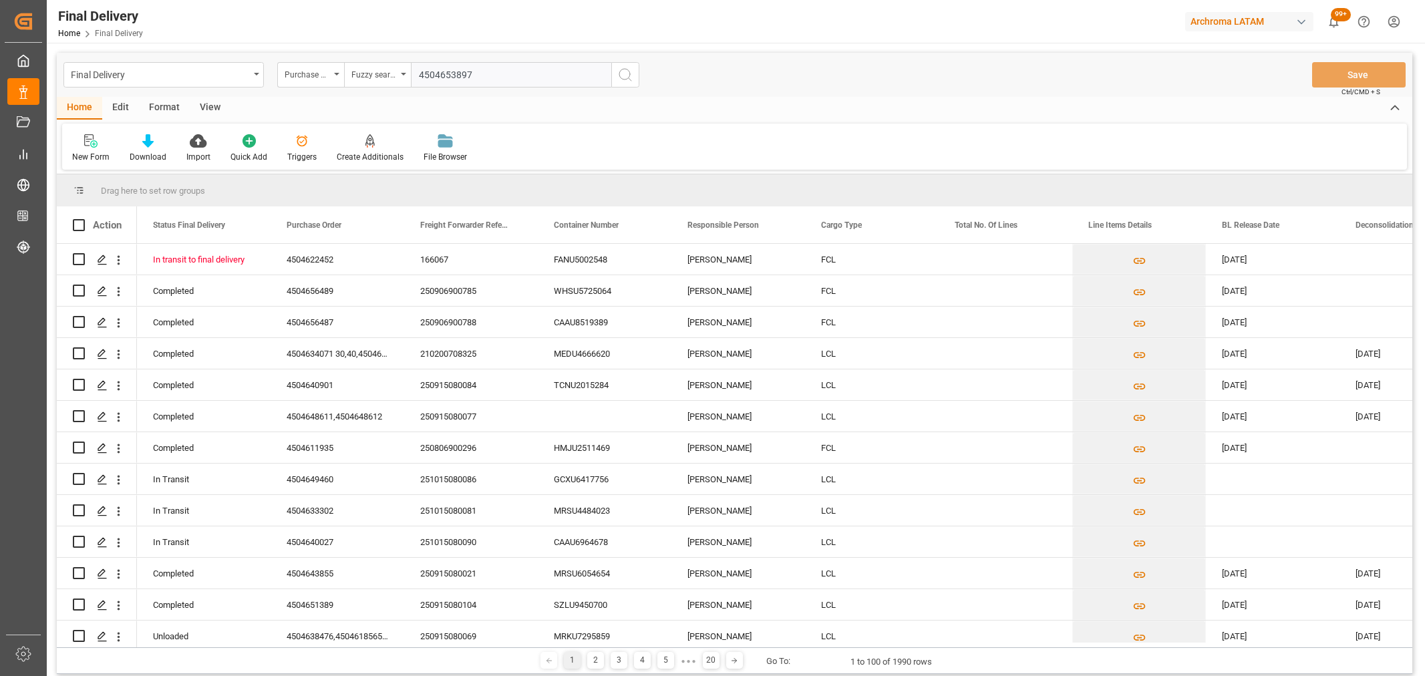
click at [124, 71] on div "Final Delivery" at bounding box center [160, 73] width 178 height 17
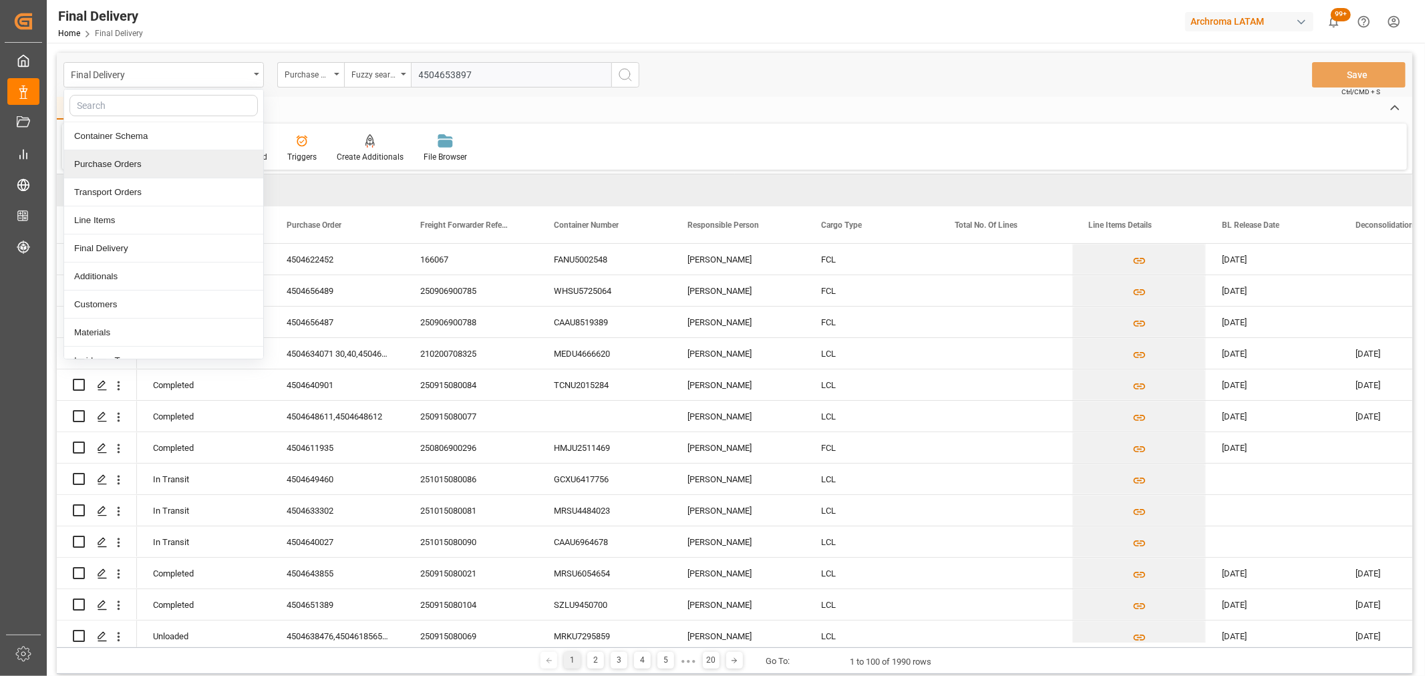
click at [124, 161] on div "Purchase Orders" at bounding box center [163, 164] width 199 height 28
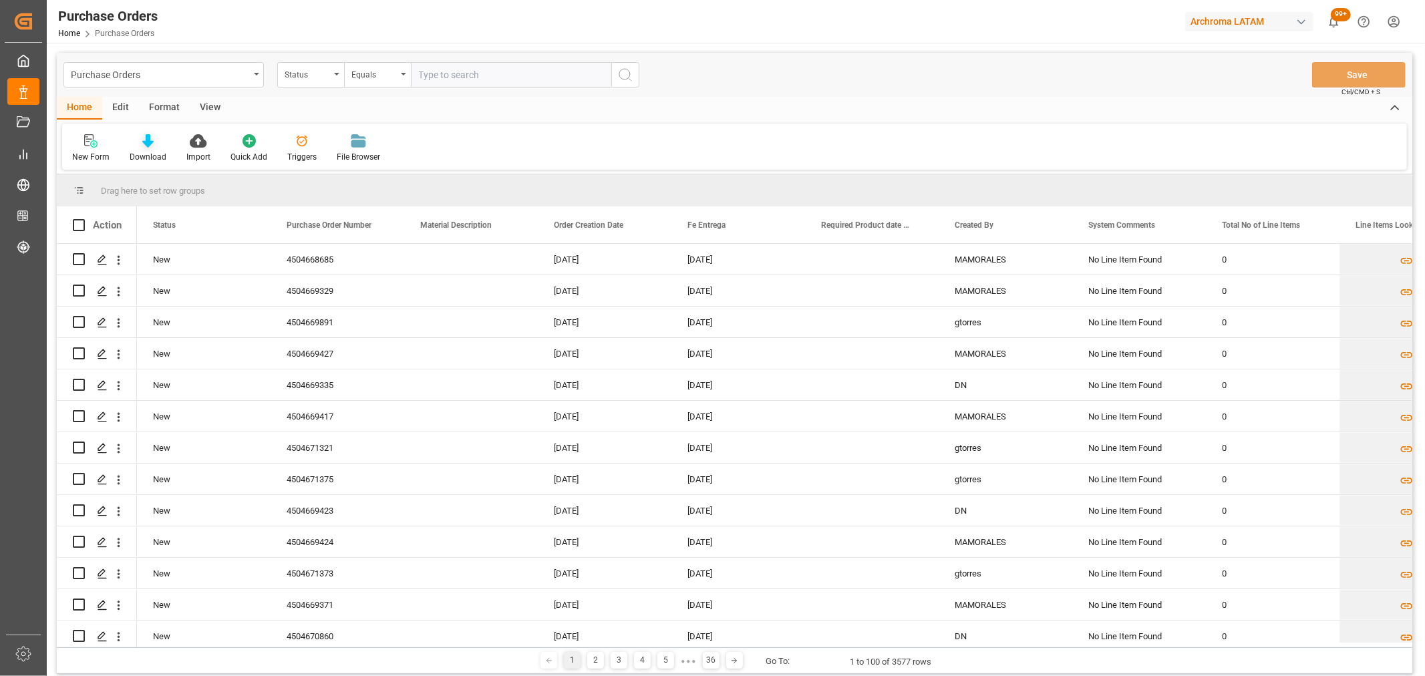
click at [157, 148] on div "Download" at bounding box center [148, 148] width 57 height 29
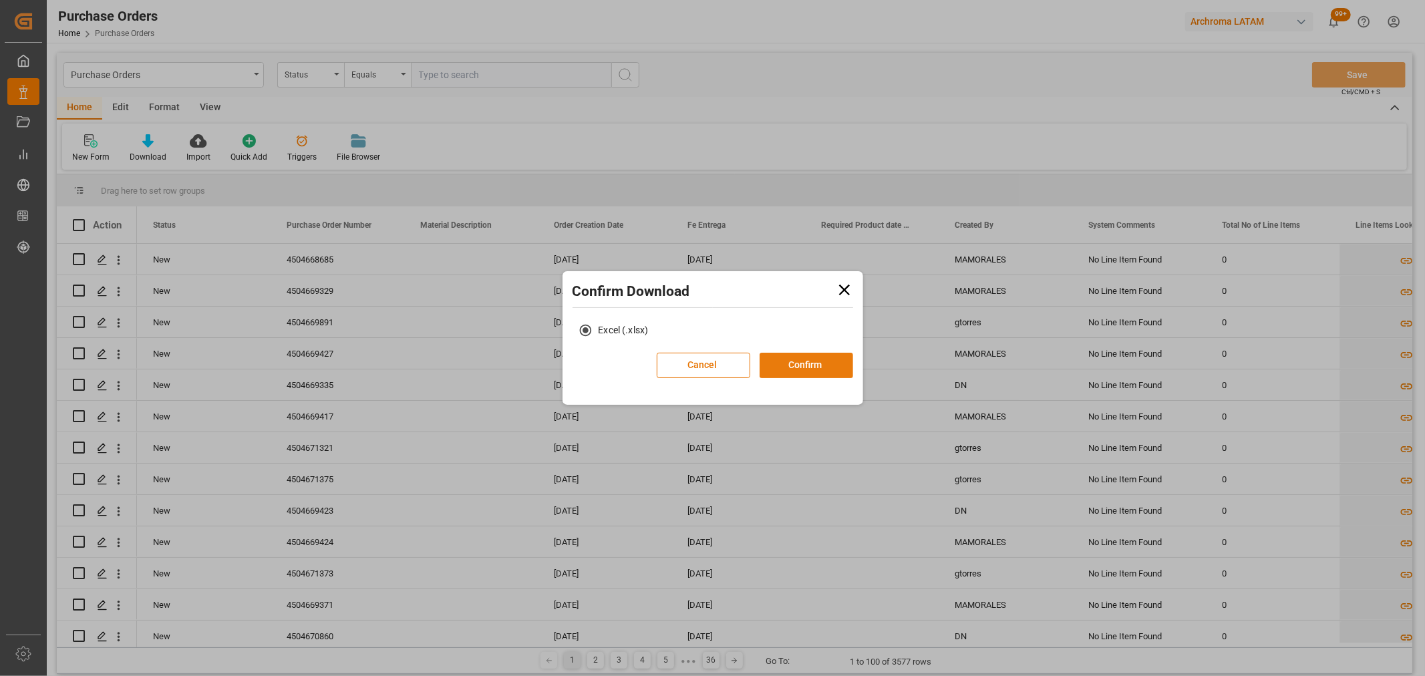
click at [793, 365] on button "Confirm" at bounding box center [806, 365] width 94 height 25
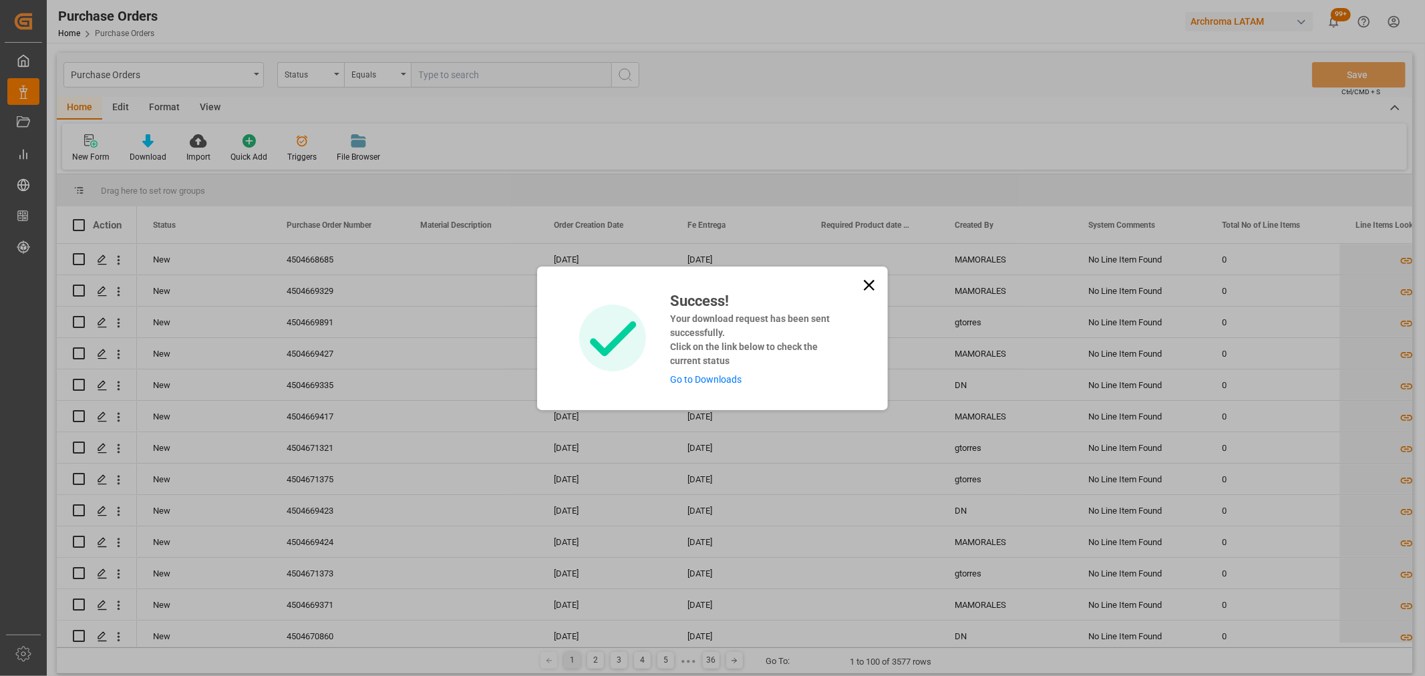
click at [699, 377] on link "Go to Downloads" at bounding box center [705, 379] width 71 height 11
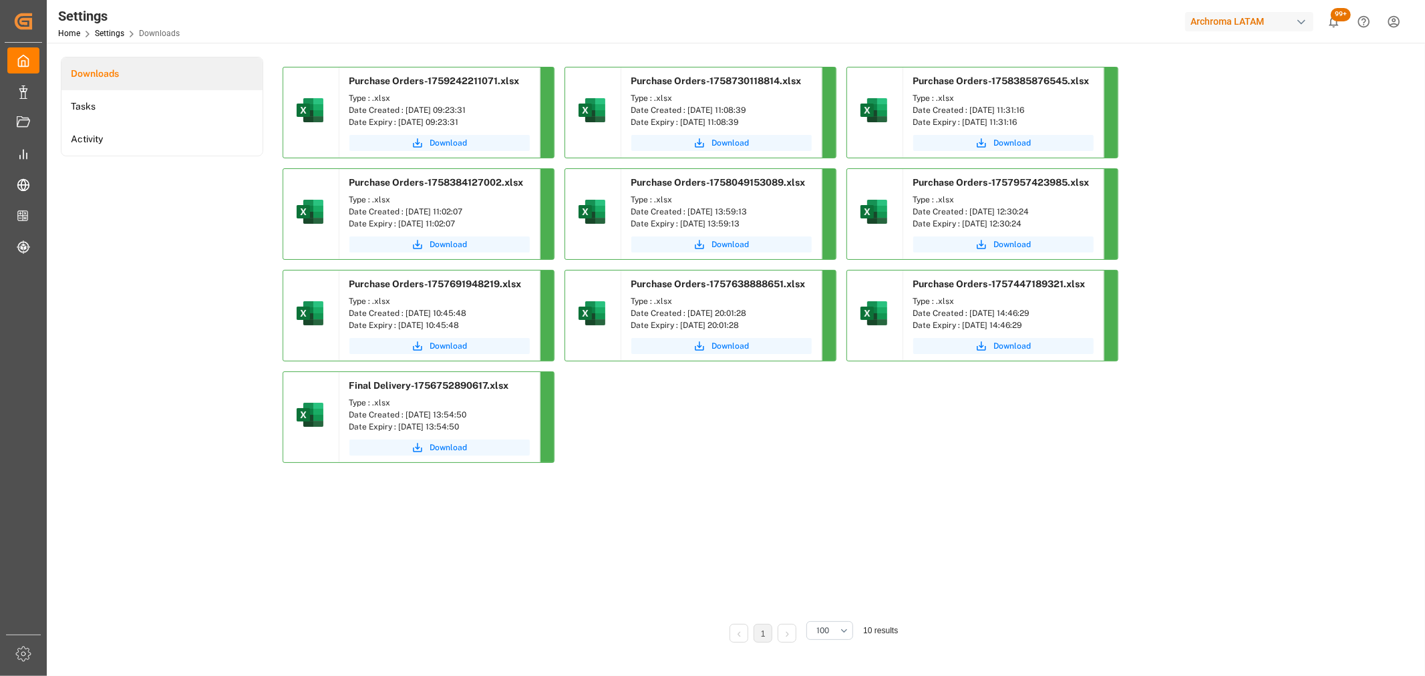
drag, startPoint x: 1131, startPoint y: 413, endPoint x: 1105, endPoint y: 426, distance: 28.7
click at [1131, 413] on div "Purchase Orders-1759242211071.xlsx Type : .xlsx Date Created : [DATE] 09:23:31 …" at bounding box center [812, 270] width 1058 height 406
click at [1205, 520] on div "Purchase Orders-1759242211071.xlsx Type : .xlsx Date Created : [DATE] 09:23:31 …" at bounding box center [812, 338] width 1058 height 542
click at [462, 144] on span "Download" at bounding box center [448, 143] width 37 height 12
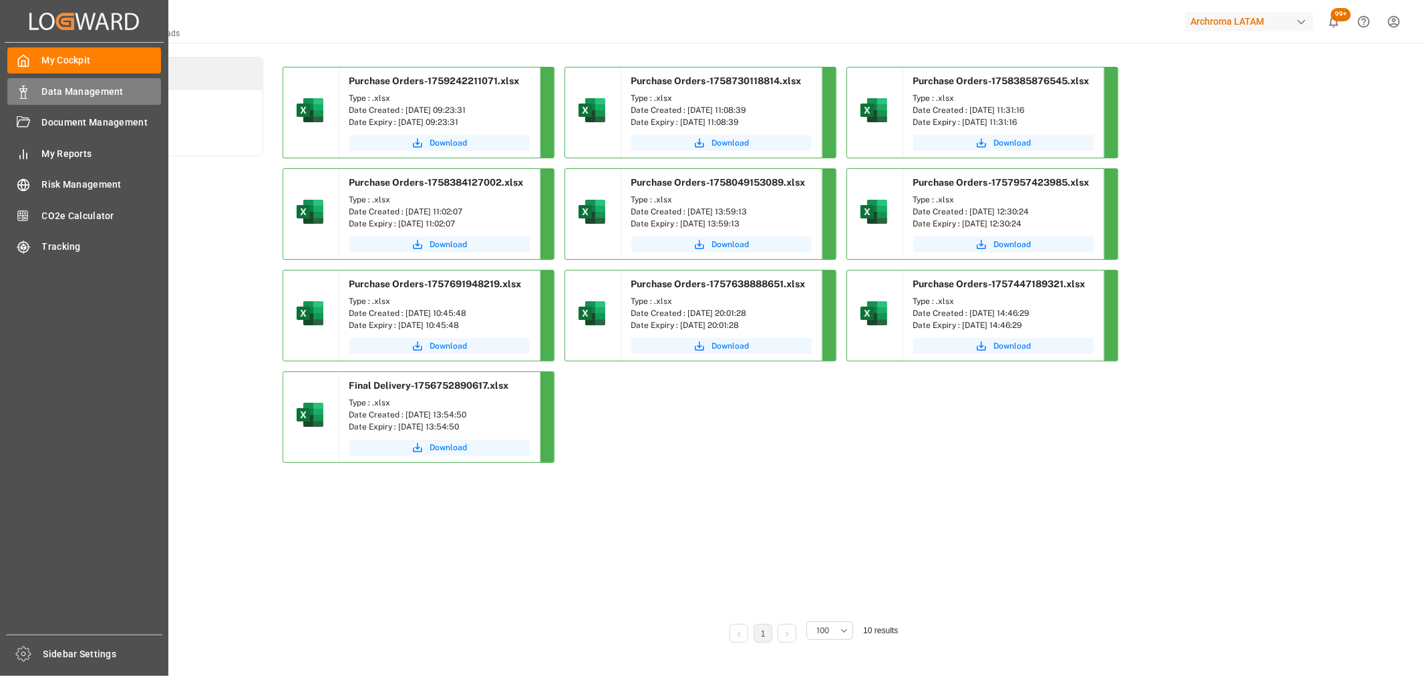
click at [27, 85] on icon at bounding box center [23, 91] width 13 height 13
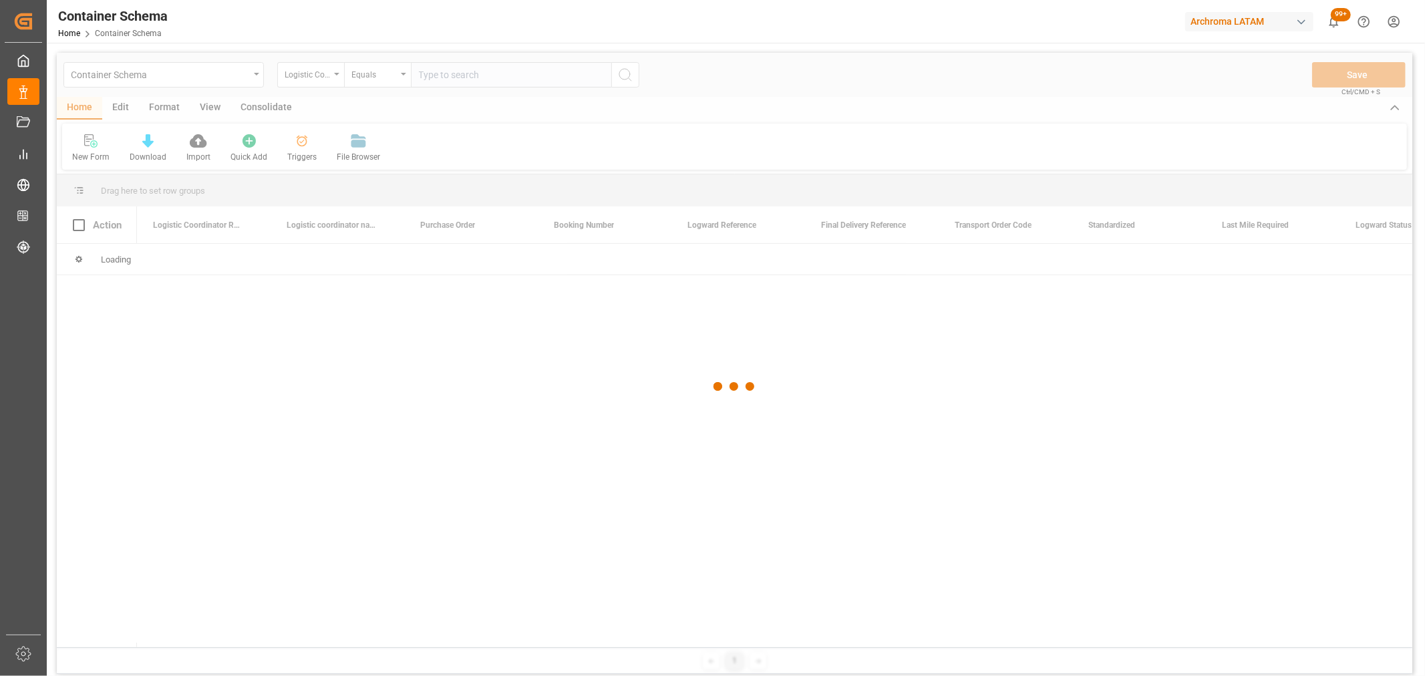
click at [247, 80] on div "Container Schema" at bounding box center [160, 73] width 178 height 17
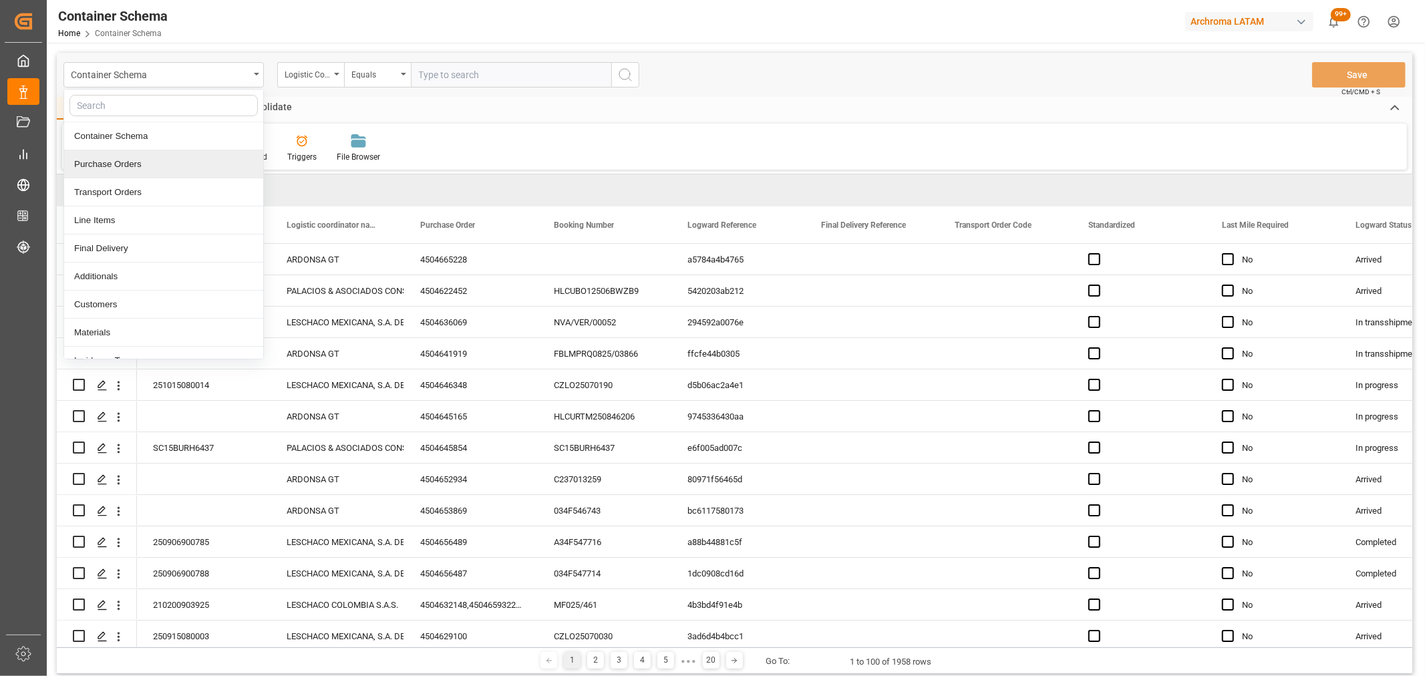
click at [135, 162] on div "Purchase Orders" at bounding box center [163, 164] width 199 height 28
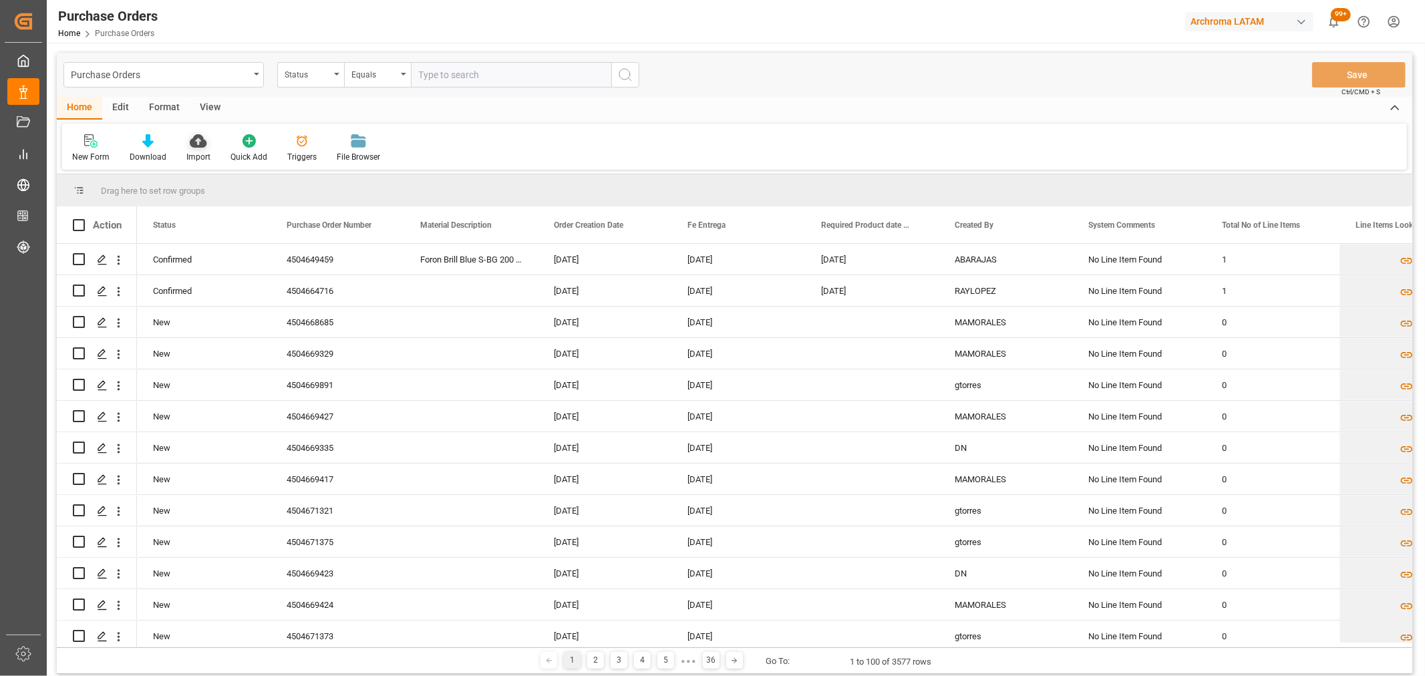
click at [204, 151] on div "Import" at bounding box center [198, 157] width 24 height 12
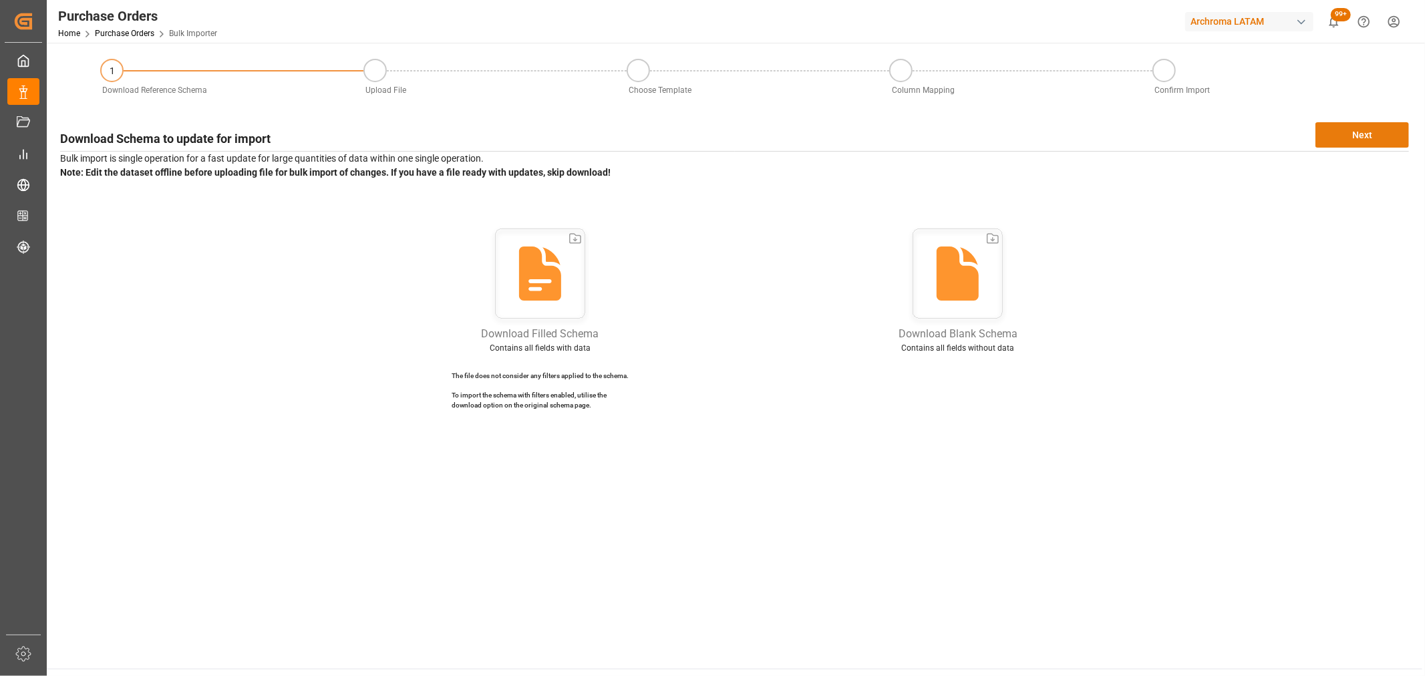
click at [1361, 135] on button "Next" at bounding box center [1362, 134] width 94 height 25
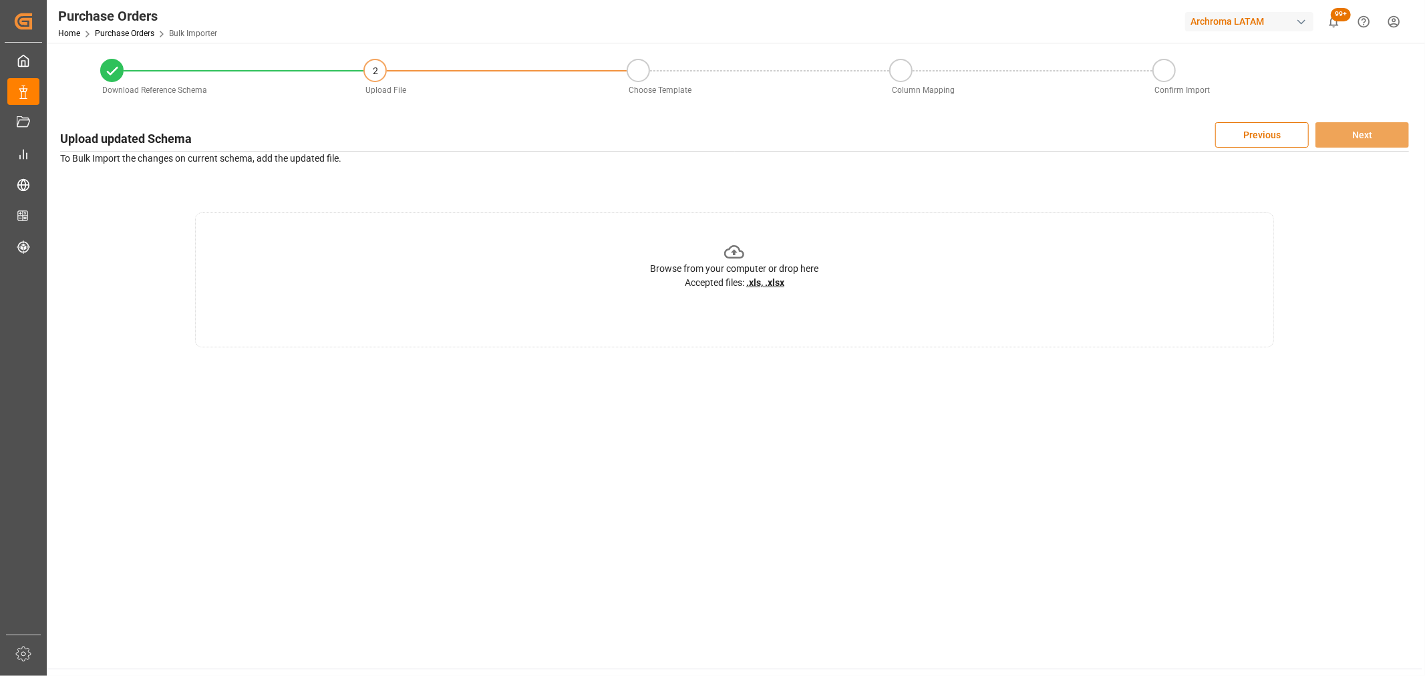
click at [745, 258] on div "Browse from your computer or drop here Accepted files: .xls, .xlsx" at bounding box center [735, 266] width 168 height 49
click at [775, 271] on div "Browse from your computer or drop here" at bounding box center [735, 269] width 168 height 14
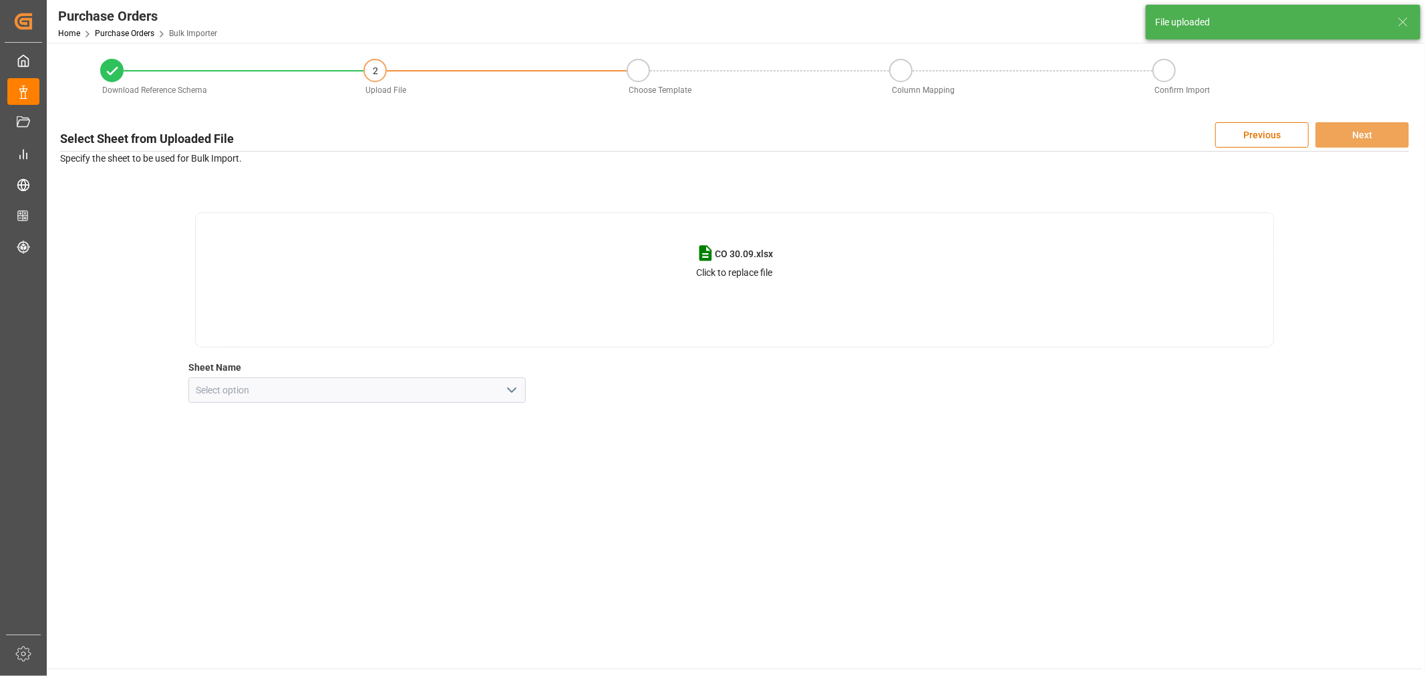
click at [515, 388] on polyline "open menu" at bounding box center [512, 390] width 8 height 4
click at [285, 448] on div "nUEVAS" at bounding box center [357, 450] width 336 height 30
type input "nUEVAS"
click at [1364, 125] on button "Next" at bounding box center [1362, 134] width 94 height 25
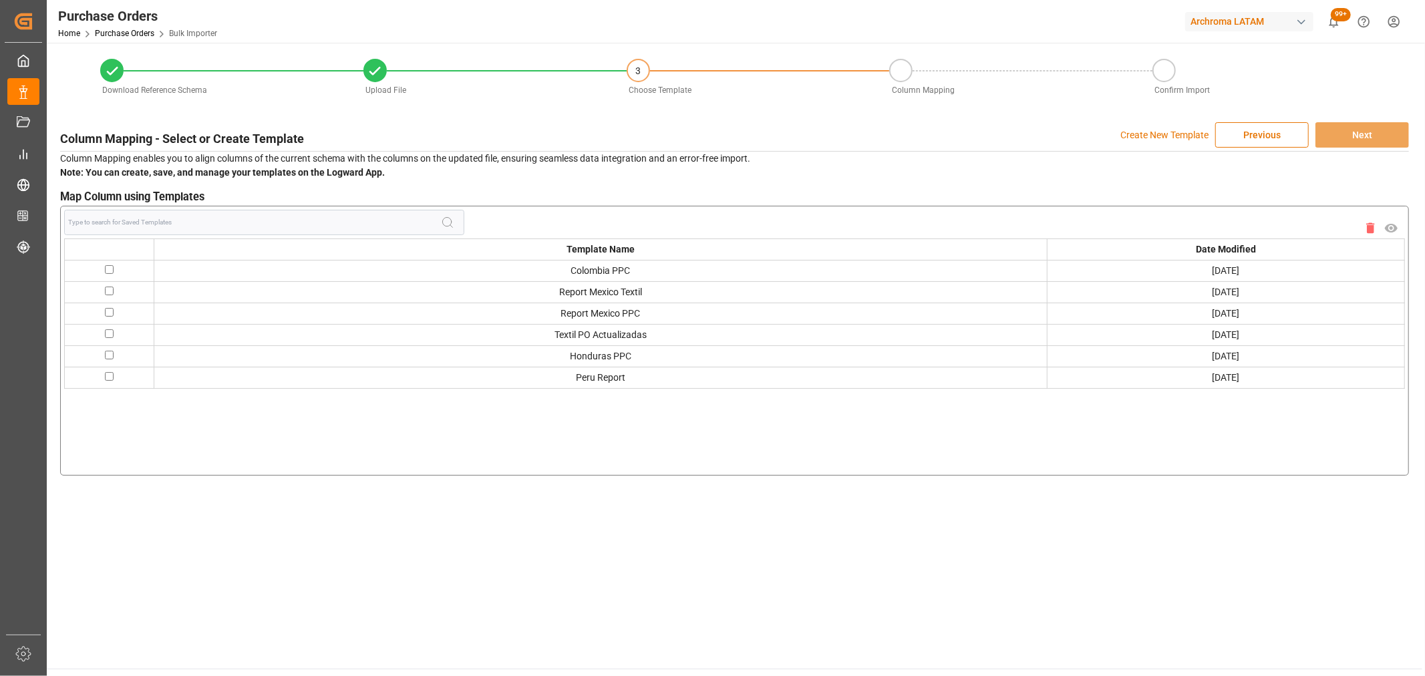
click at [1157, 130] on p "Create New Template" at bounding box center [1164, 134] width 88 height 25
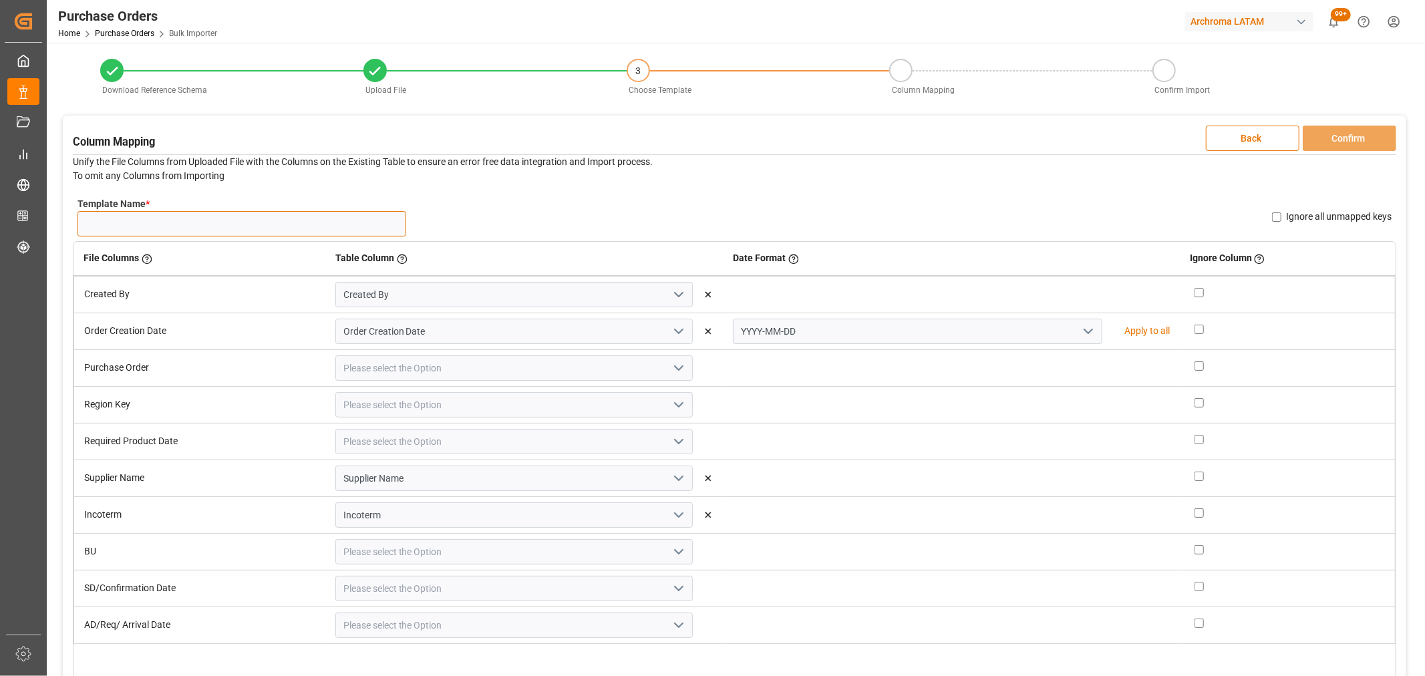
click at [279, 218] on input "Template Name *" at bounding box center [241, 223] width 329 height 25
type input "NEW OA 30.09"
click at [671, 331] on icon "open menu" at bounding box center [679, 331] width 16 height 16
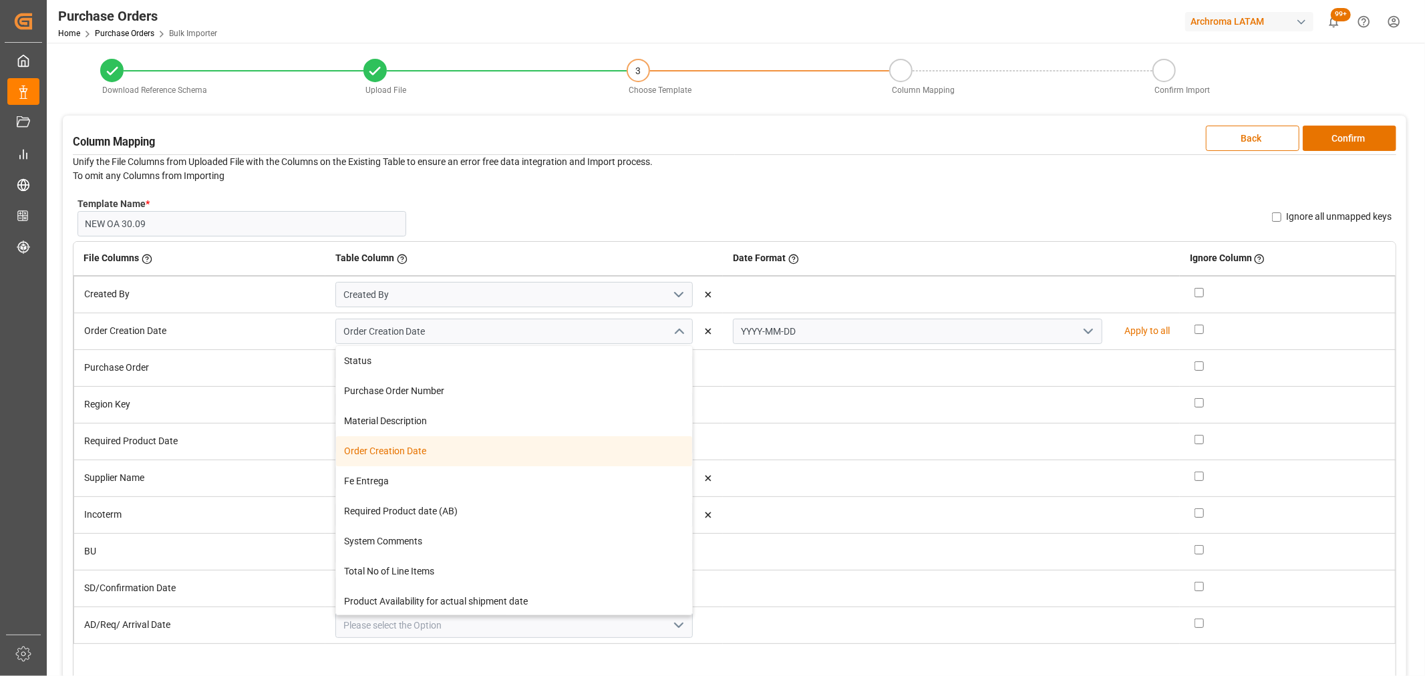
click at [671, 331] on icon "close menu" at bounding box center [679, 331] width 16 height 16
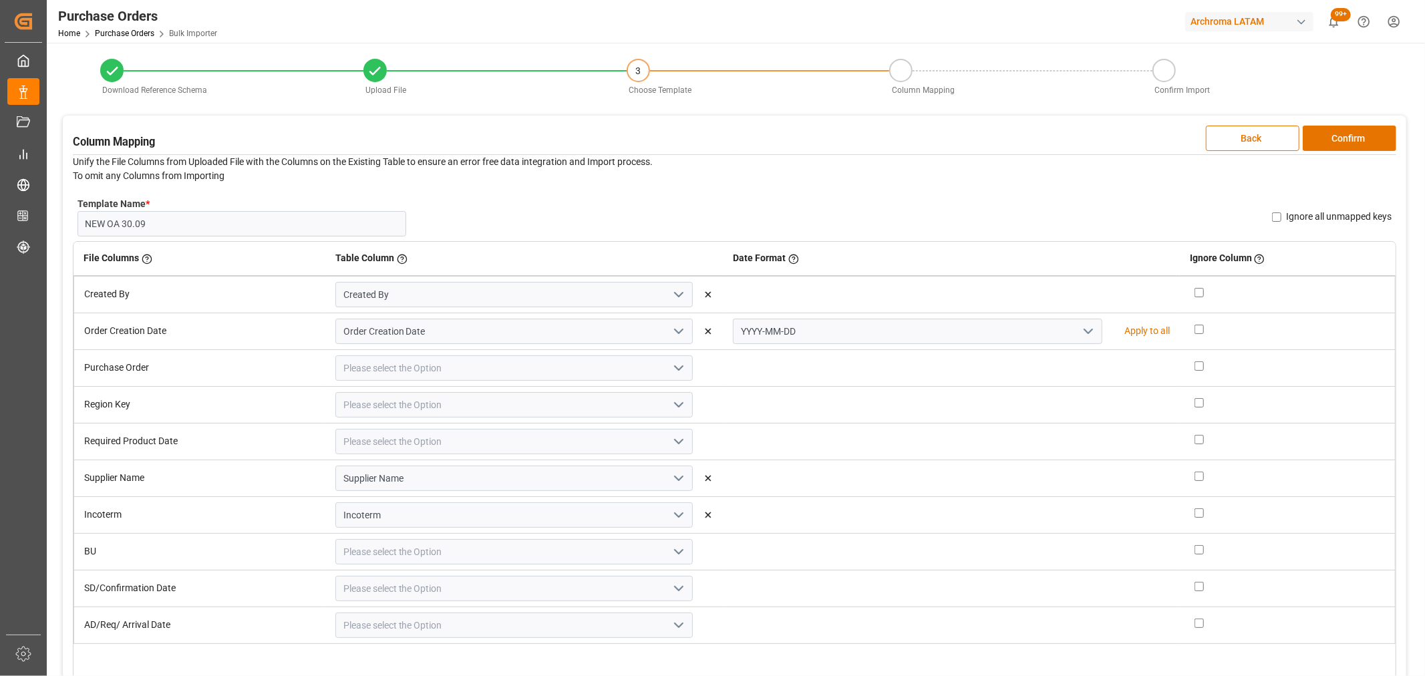
click at [1080, 334] on icon "open menu" at bounding box center [1088, 331] width 16 height 16
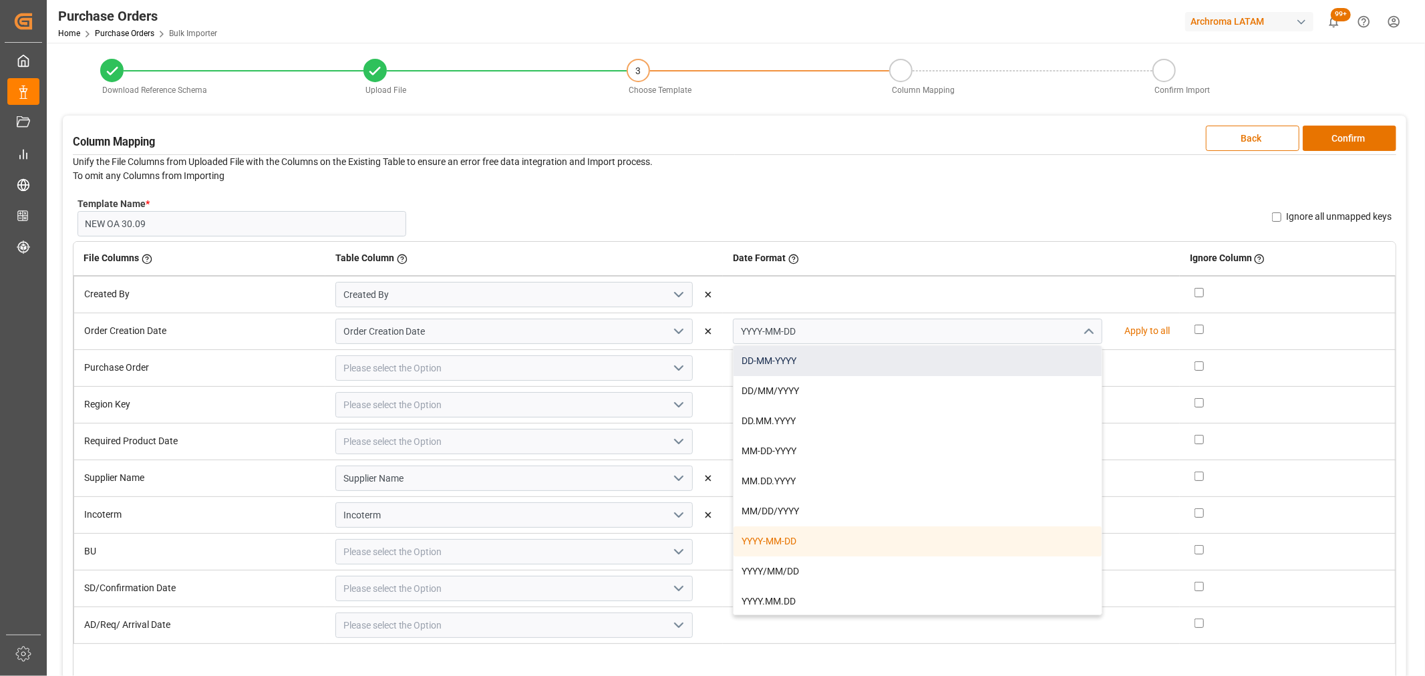
click at [818, 356] on div "DD-MM-YYYY" at bounding box center [917, 361] width 368 height 30
type input "DD-MM-YYYY"
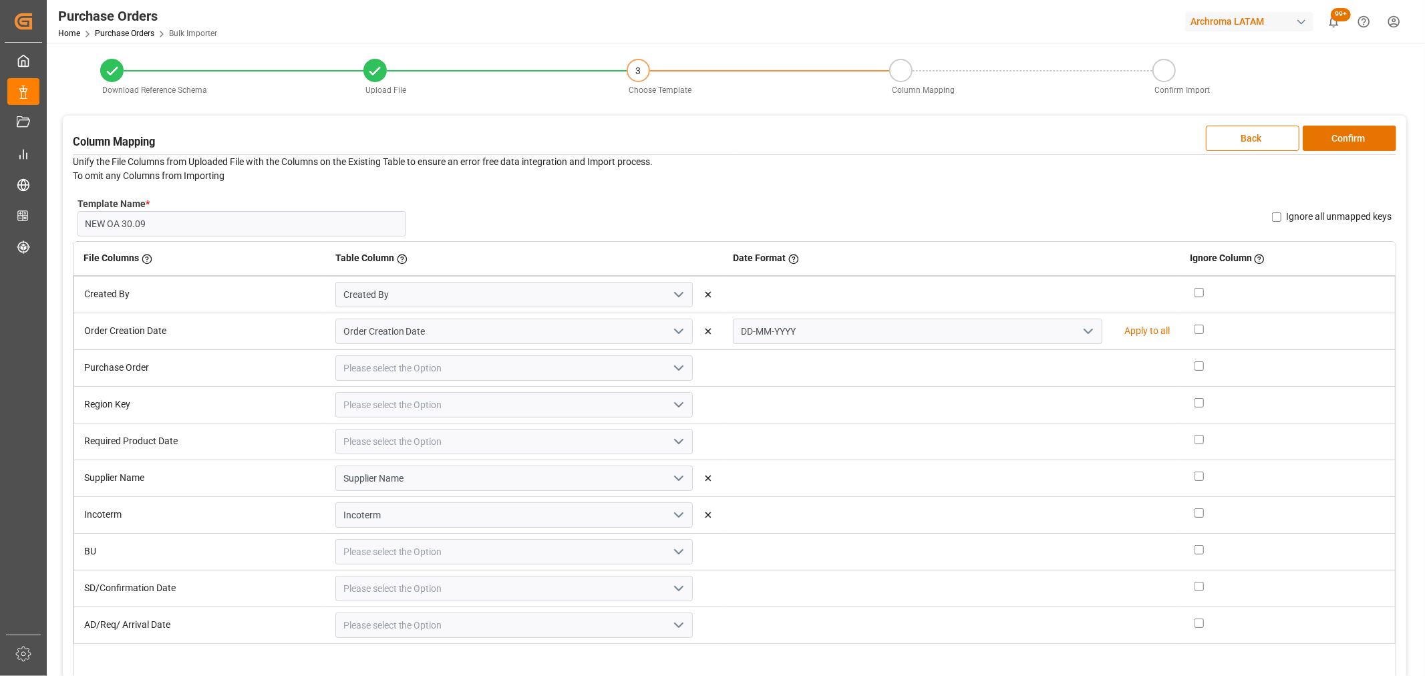
click at [671, 368] on icon "open menu" at bounding box center [679, 368] width 16 height 16
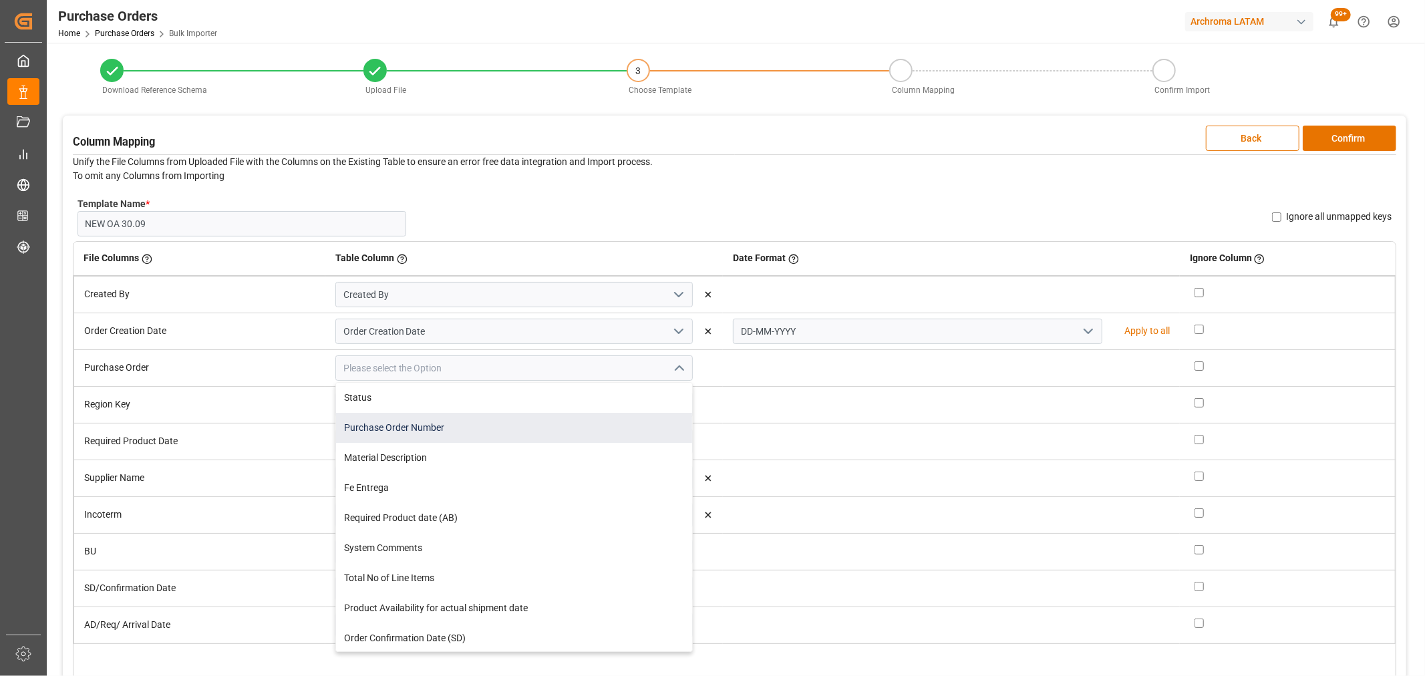
click at [441, 419] on div "Purchase Order Number" at bounding box center [514, 428] width 356 height 30
type input "Purchase Order Number"
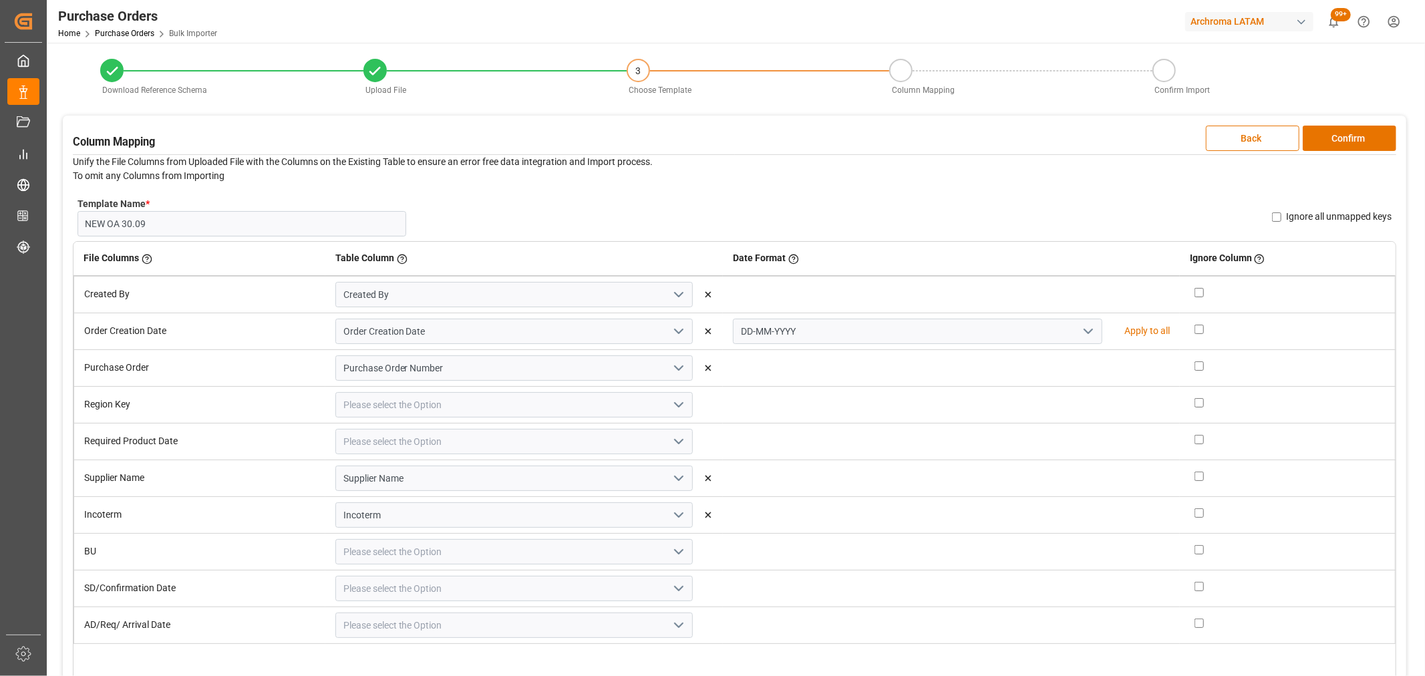
click at [673, 406] on icon "open menu" at bounding box center [679, 405] width 16 height 16
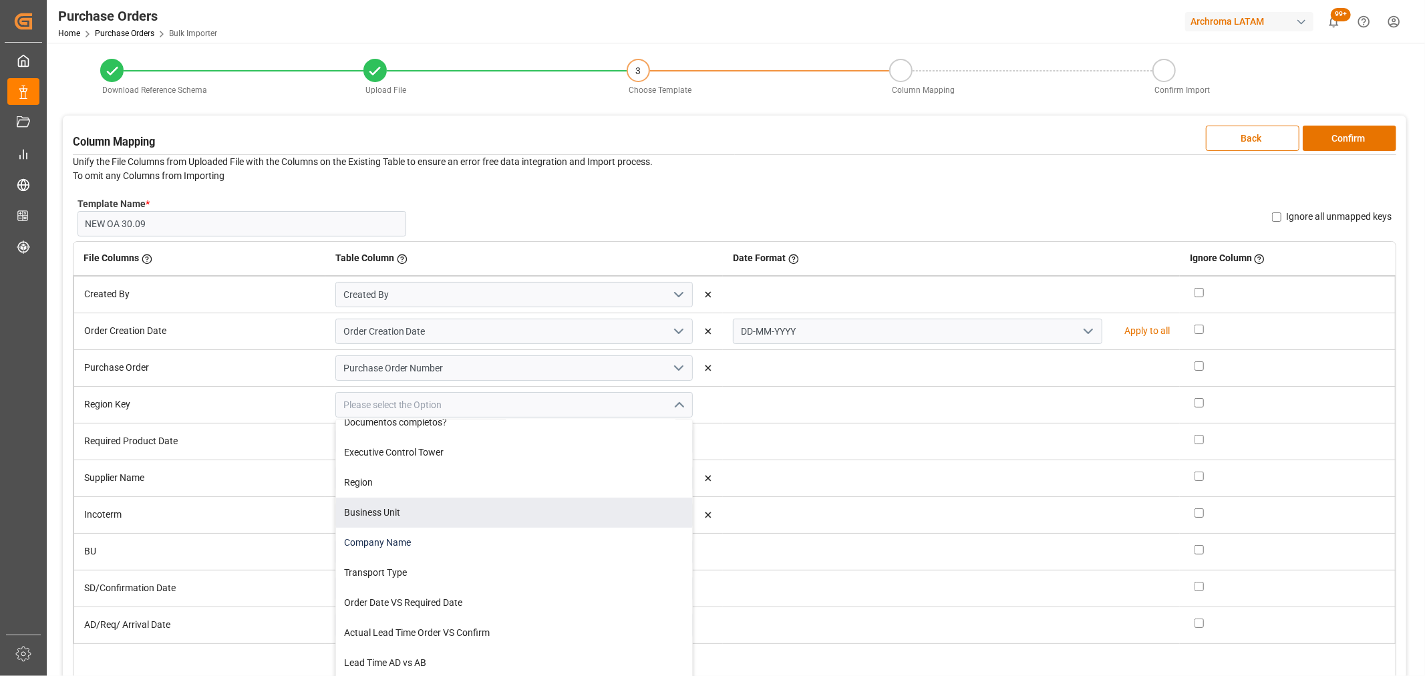
scroll to position [519, 0]
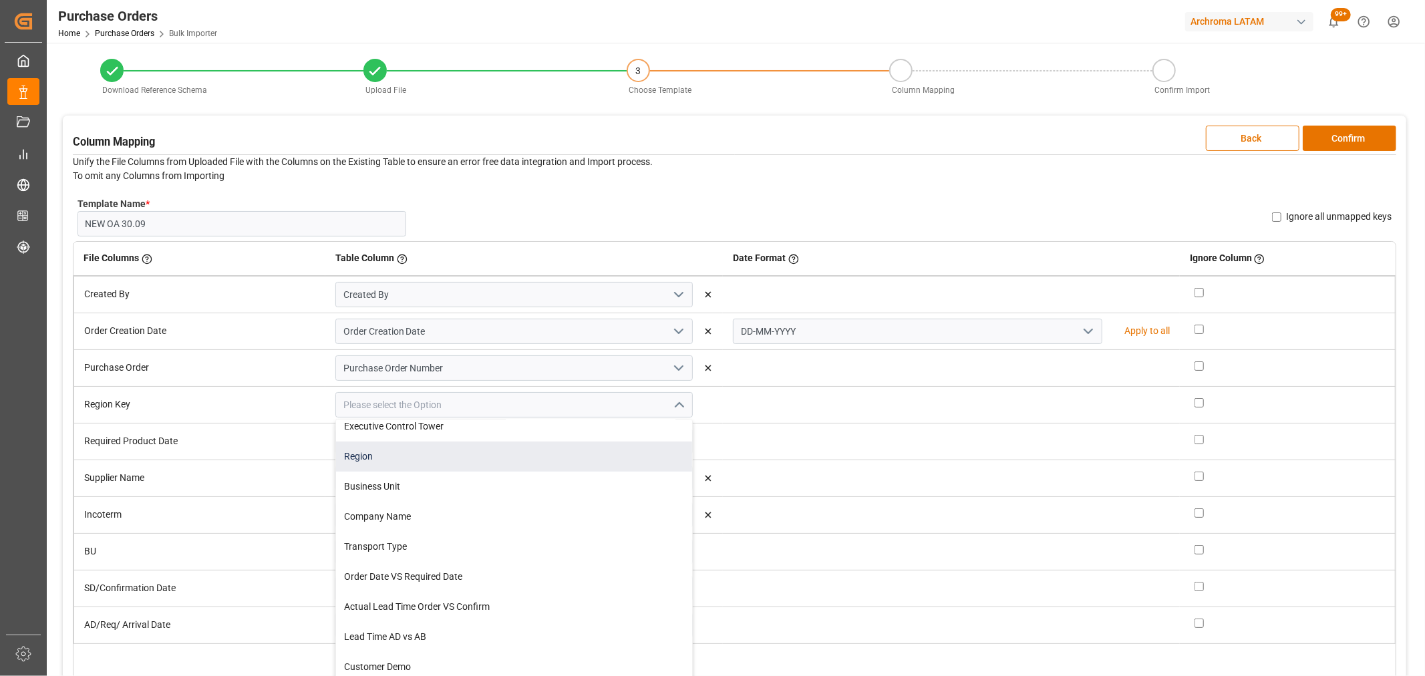
click at [437, 450] on div "Region" at bounding box center [514, 457] width 356 height 30
type input "Region"
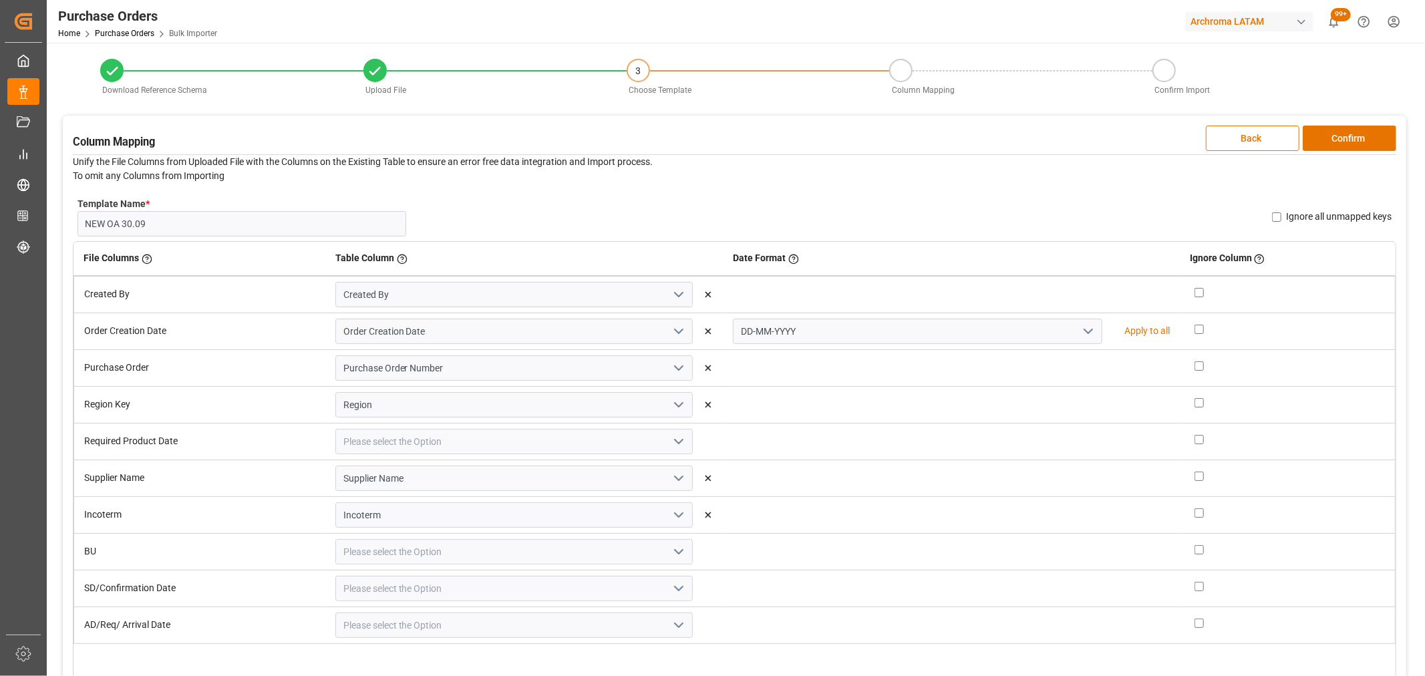
click at [671, 436] on icon "open menu" at bounding box center [679, 441] width 16 height 16
click at [483, 551] on div "Required Product date (AB)" at bounding box center [514, 561] width 356 height 30
type input "Required Product date (AB)"
click at [1080, 446] on icon "open menu" at bounding box center [1088, 441] width 16 height 16
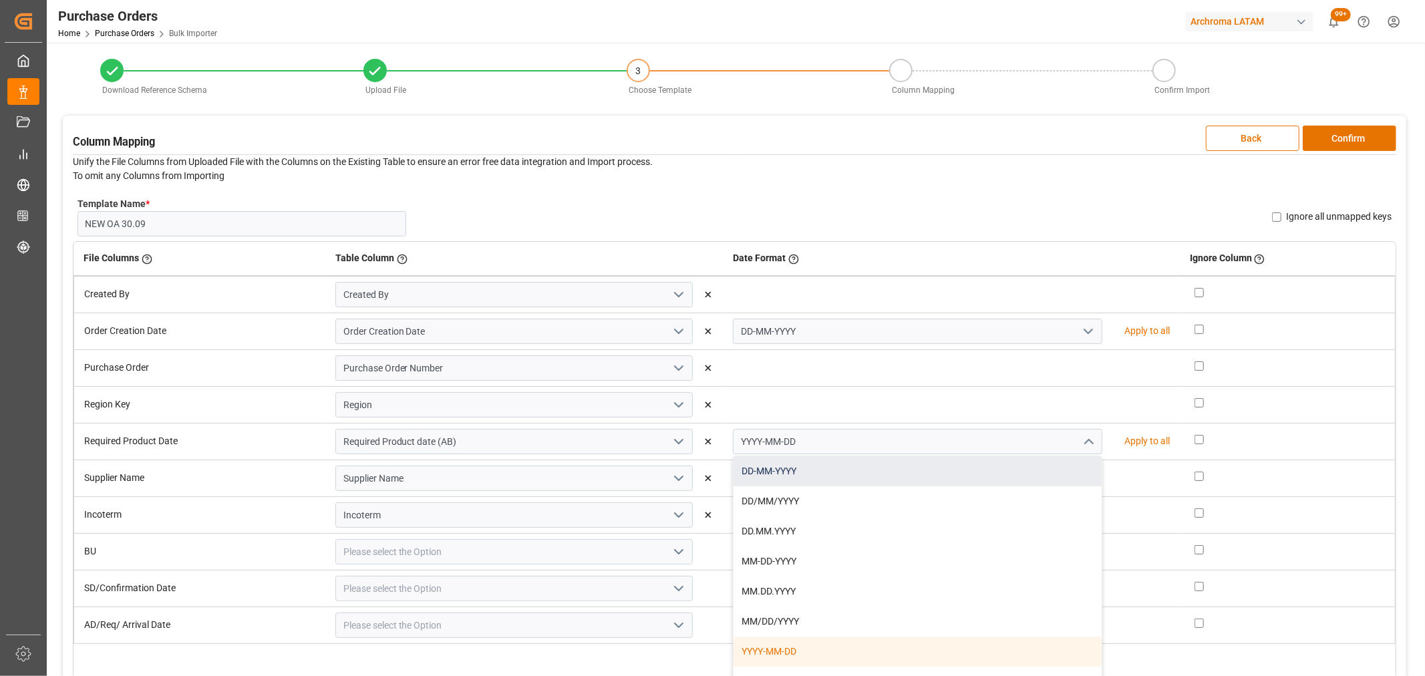
click at [820, 463] on div "DD-MM-YYYY" at bounding box center [917, 471] width 368 height 30
type input "DD-MM-YYYY"
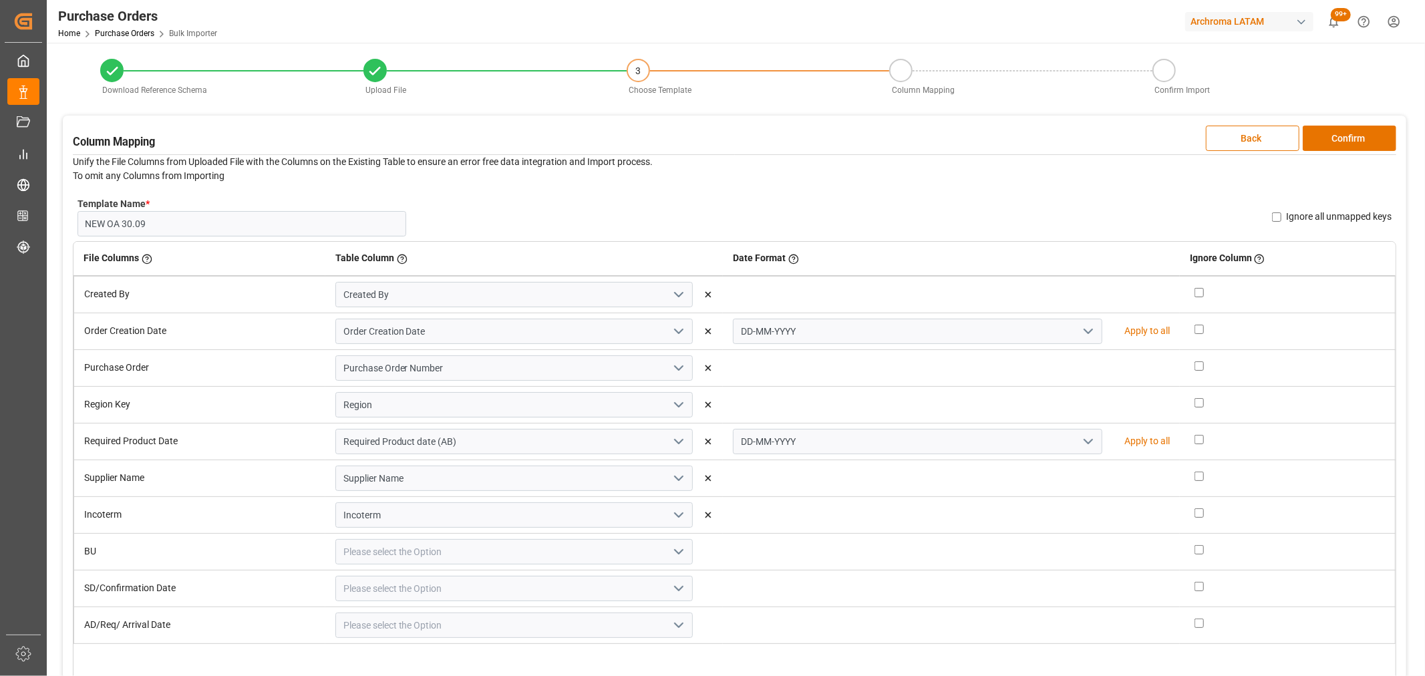
click at [680, 552] on icon "open menu" at bounding box center [679, 552] width 16 height 16
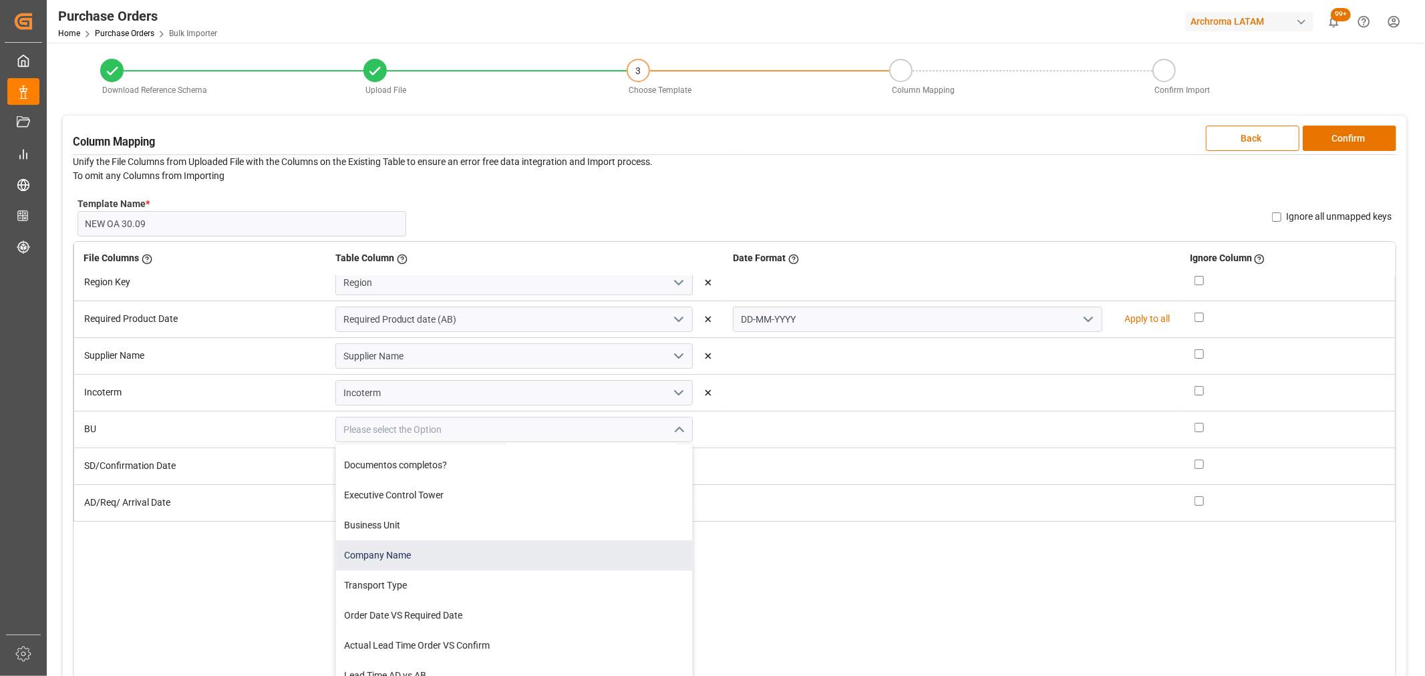
scroll to position [512, 0]
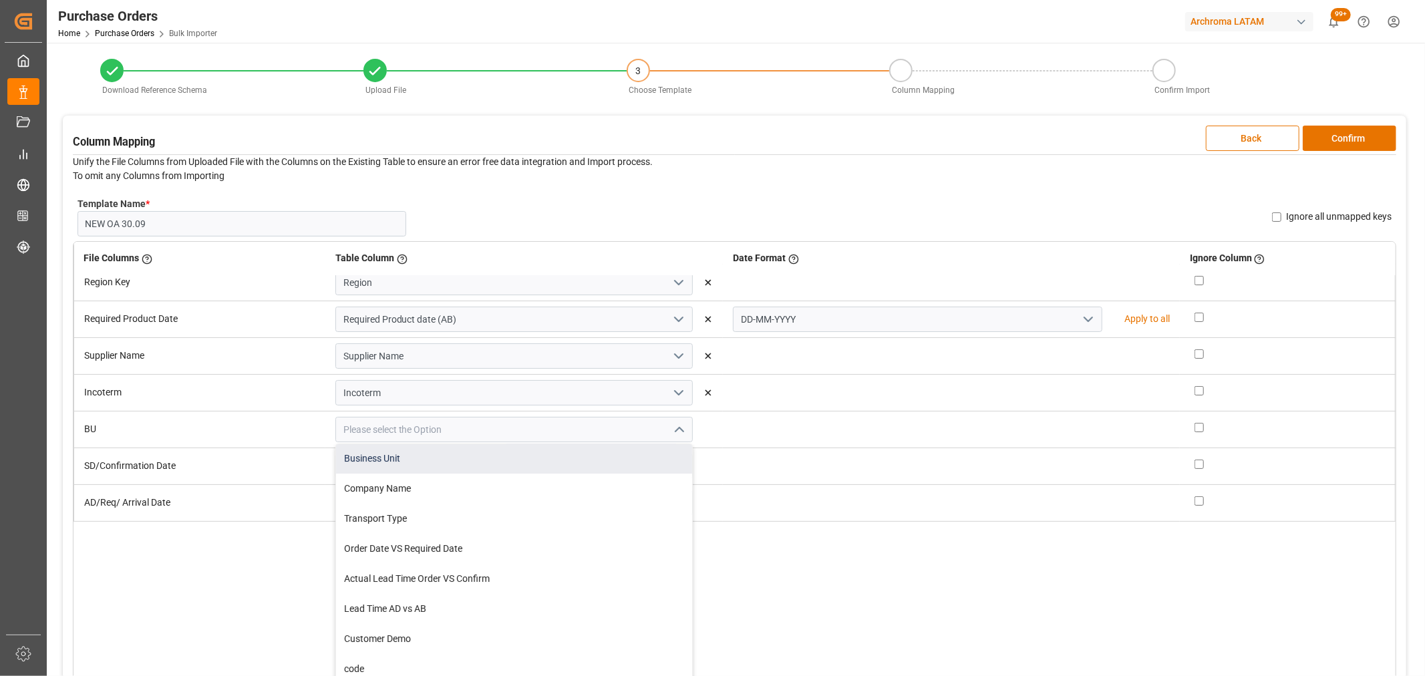
click at [458, 458] on div "Business Unit" at bounding box center [514, 459] width 356 height 30
type input "Business Unit"
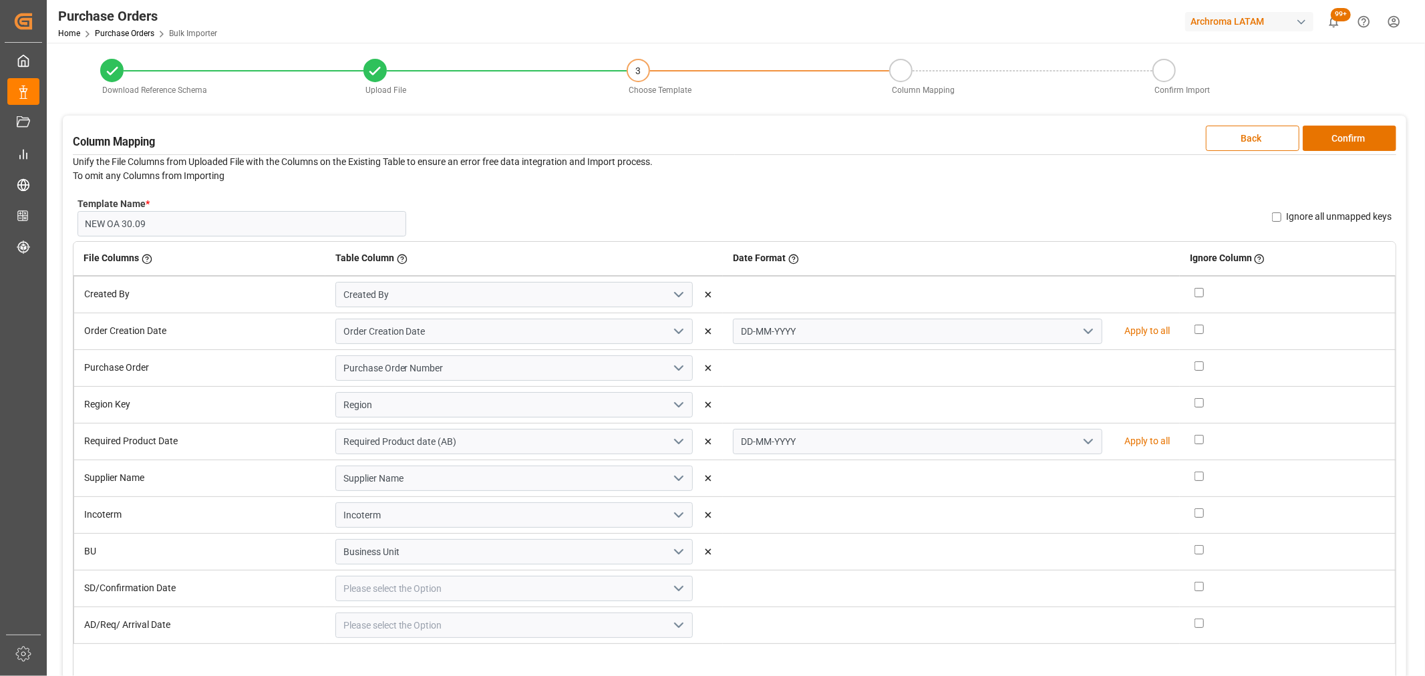
scroll to position [0, 0]
click at [1084, 442] on polyline "open menu" at bounding box center [1088, 441] width 8 height 4
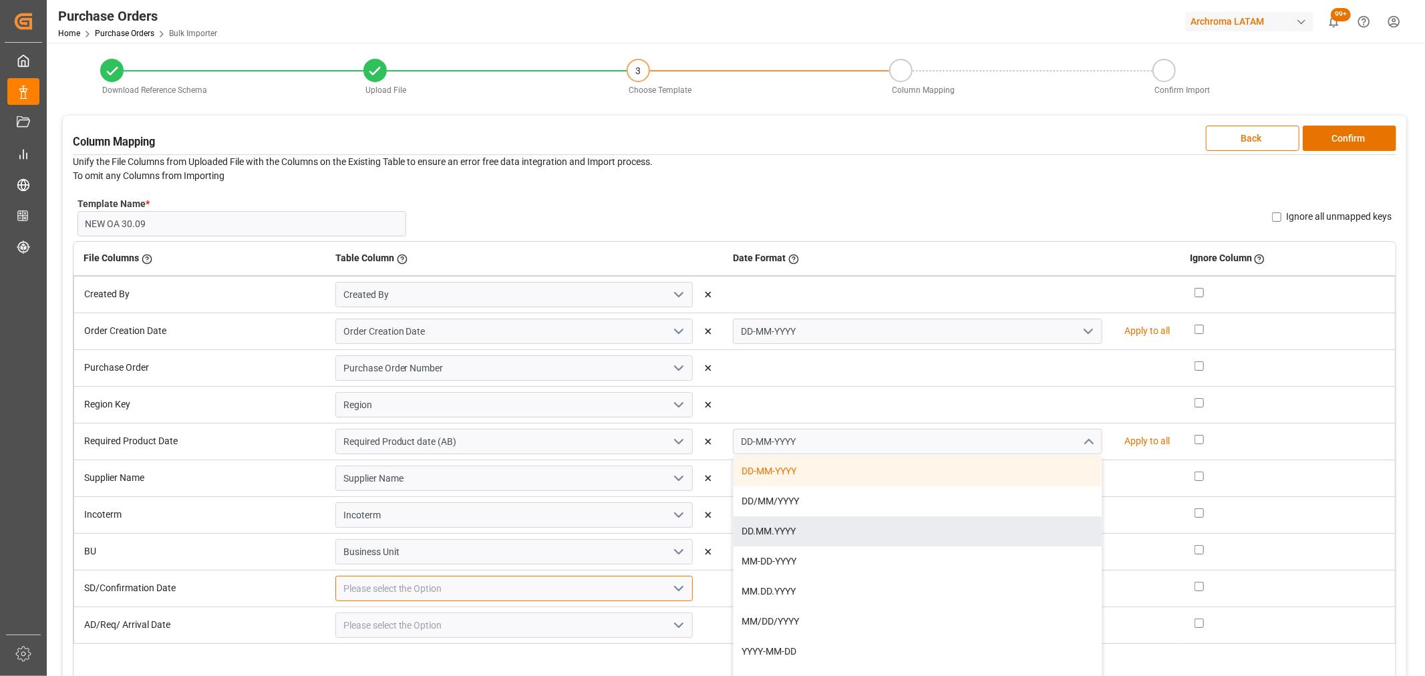
click at [582, 592] on input at bounding box center [513, 588] width 357 height 25
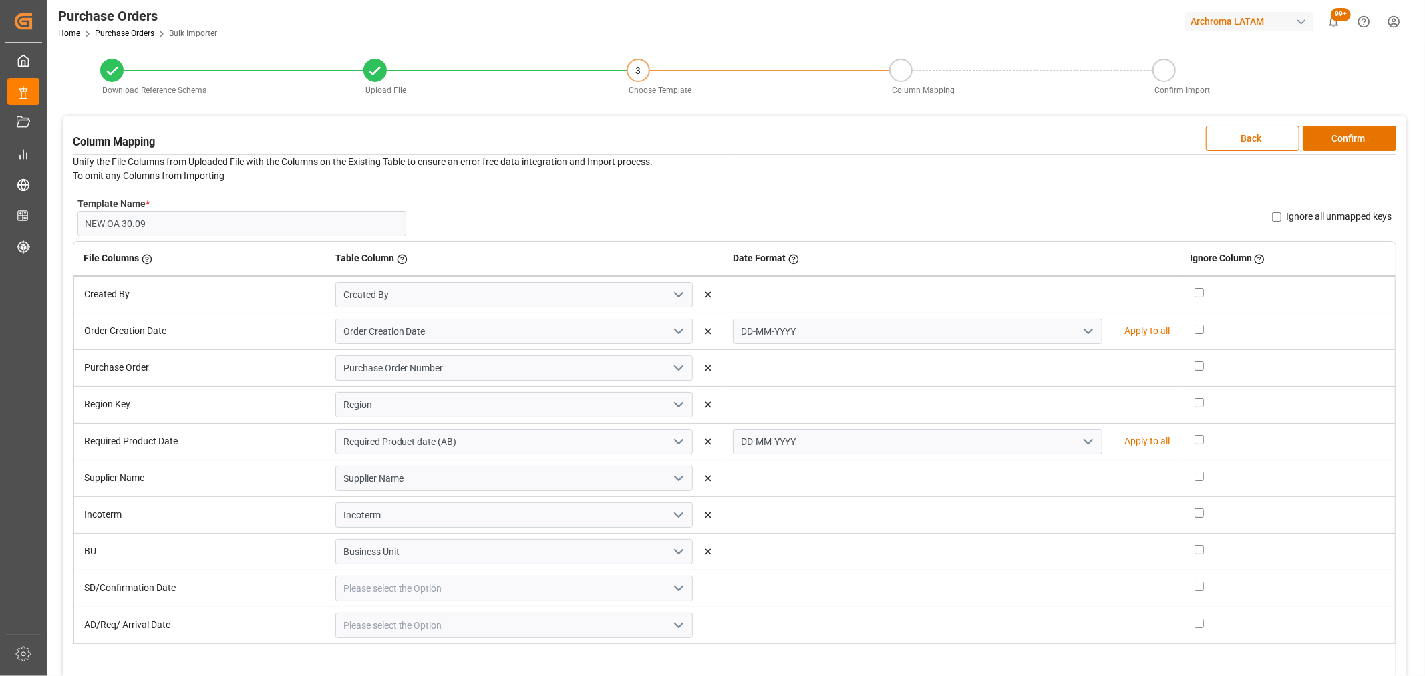
click at [672, 592] on icon "open menu" at bounding box center [679, 588] width 16 height 16
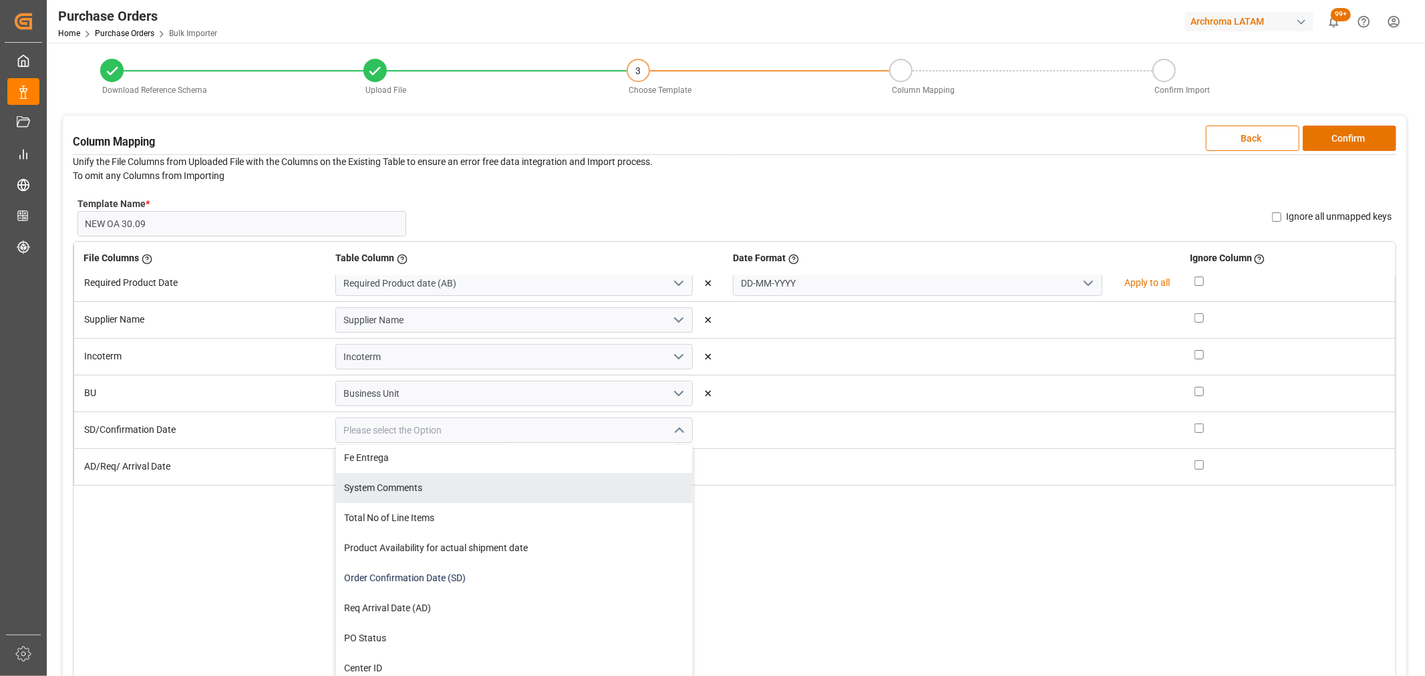
scroll to position [148, 0]
click at [477, 496] on div "Order Confirmation Date (SD)" at bounding box center [514, 492] width 356 height 30
type input "Order Confirmation Date (SD)"
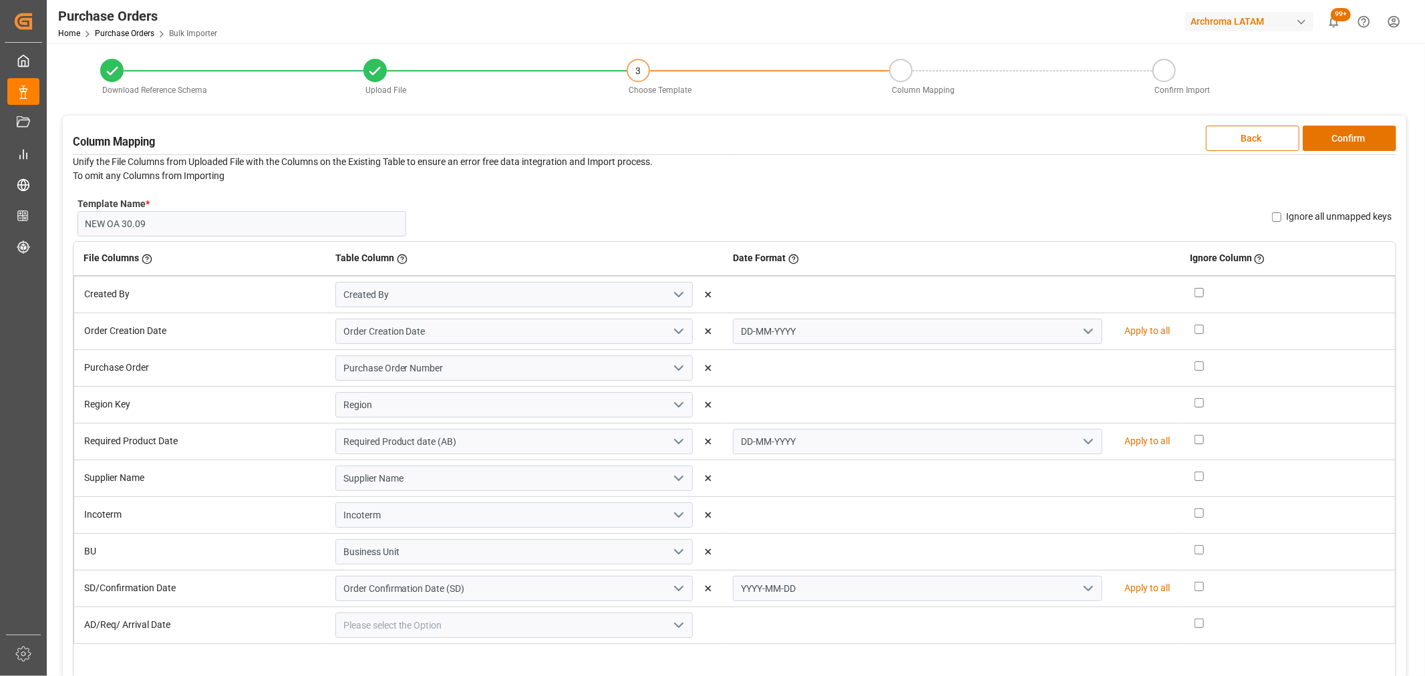
click at [1084, 590] on polyline "open menu" at bounding box center [1088, 588] width 8 height 4
click at [830, 616] on div "DD-MM-YYYY" at bounding box center [917, 618] width 368 height 30
type input "DD-MM-YYYY"
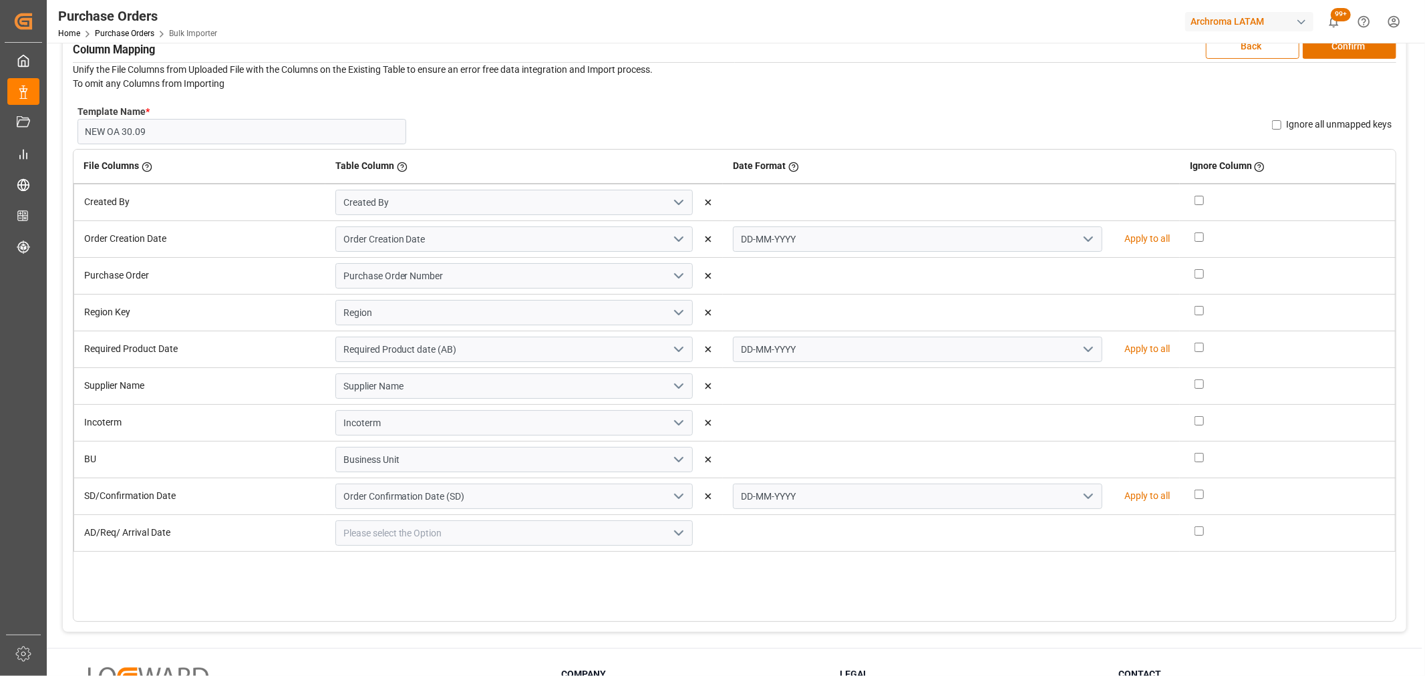
scroll to position [216, 0]
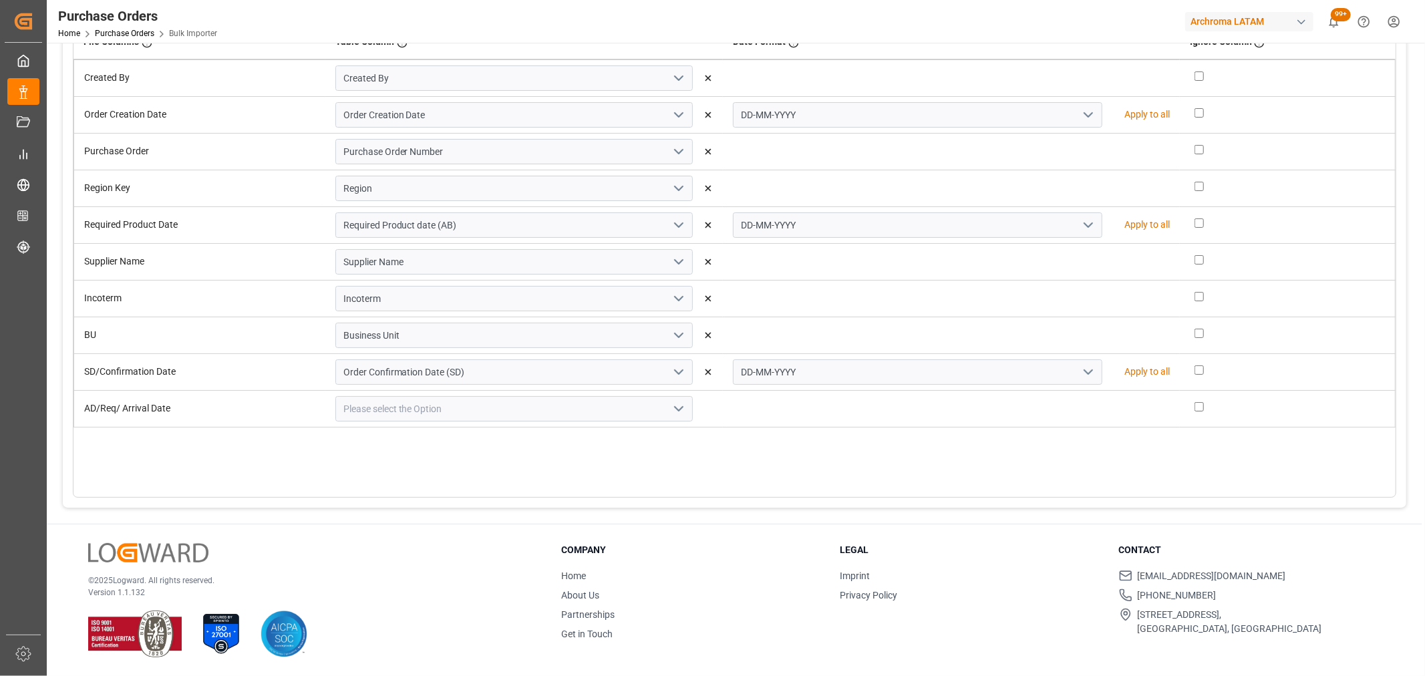
click at [675, 409] on icon "open menu" at bounding box center [679, 409] width 16 height 16
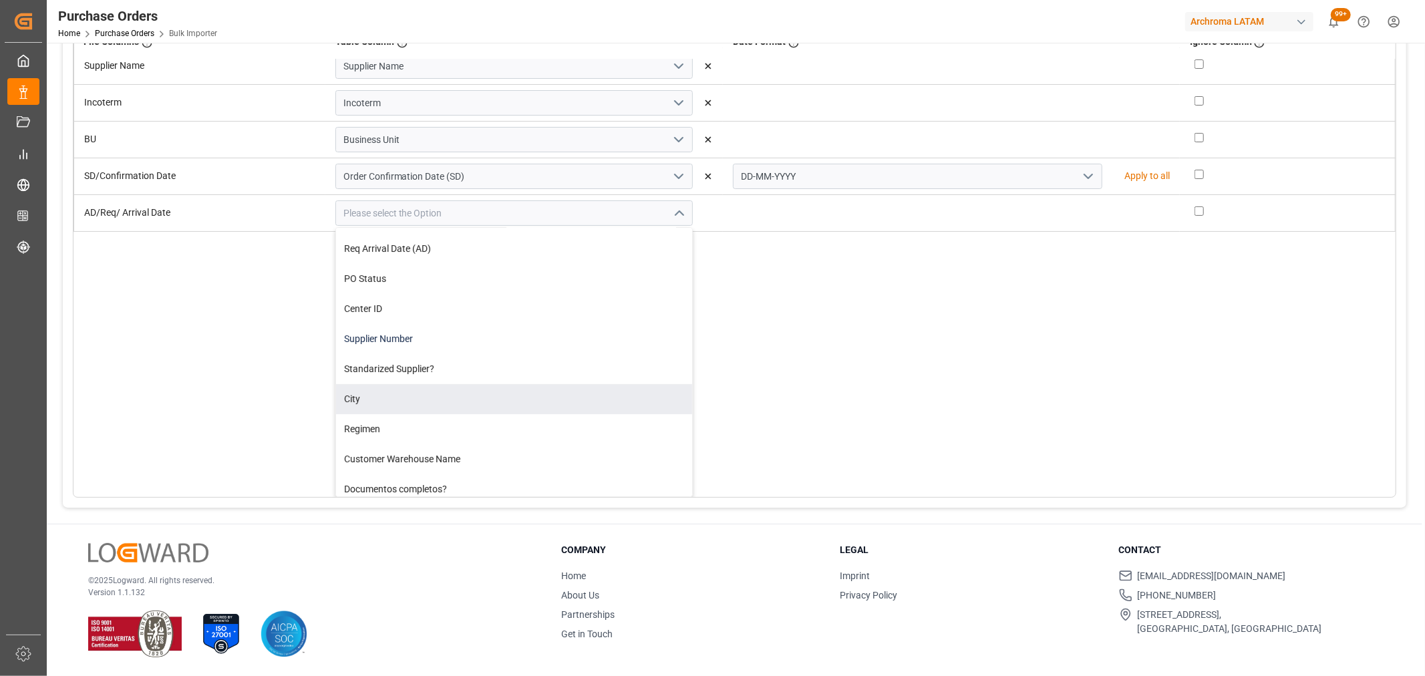
scroll to position [148, 0]
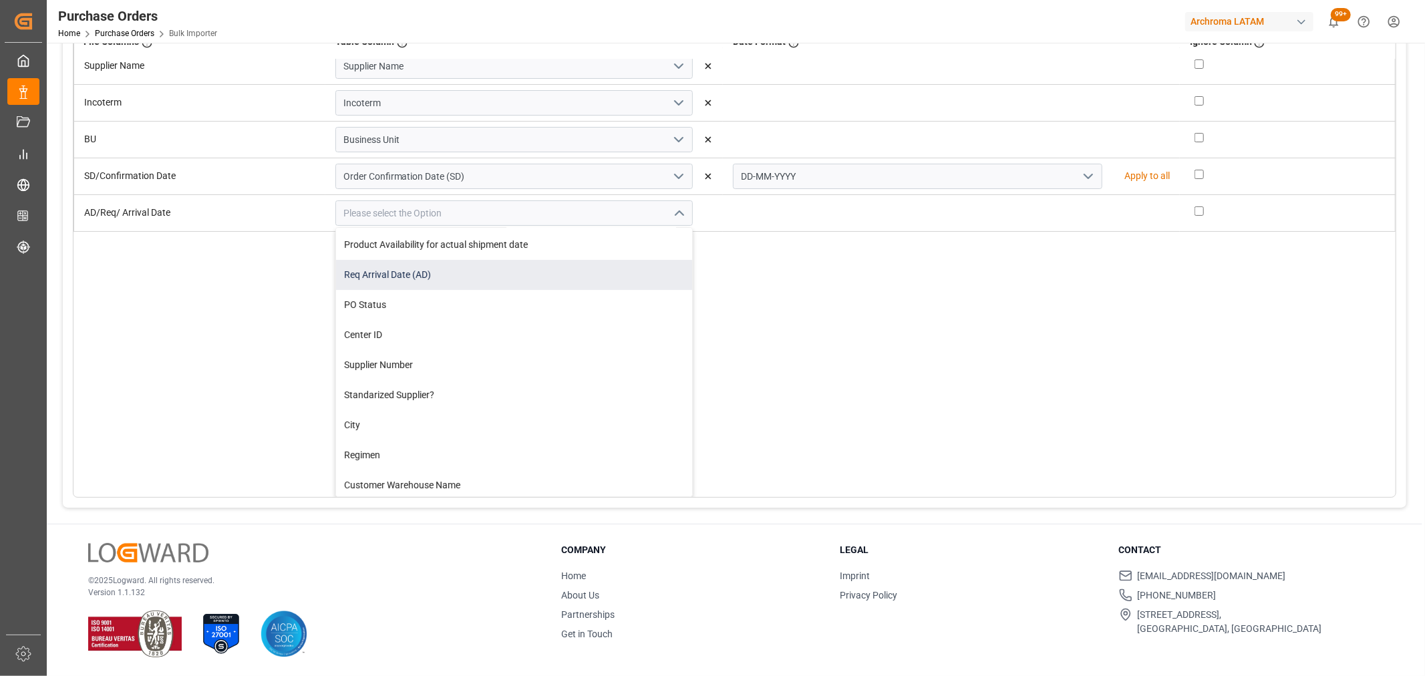
click at [455, 269] on div "Req Arrival Date (AD)" at bounding box center [514, 275] width 356 height 30
type input "Req Arrival Date (AD)"
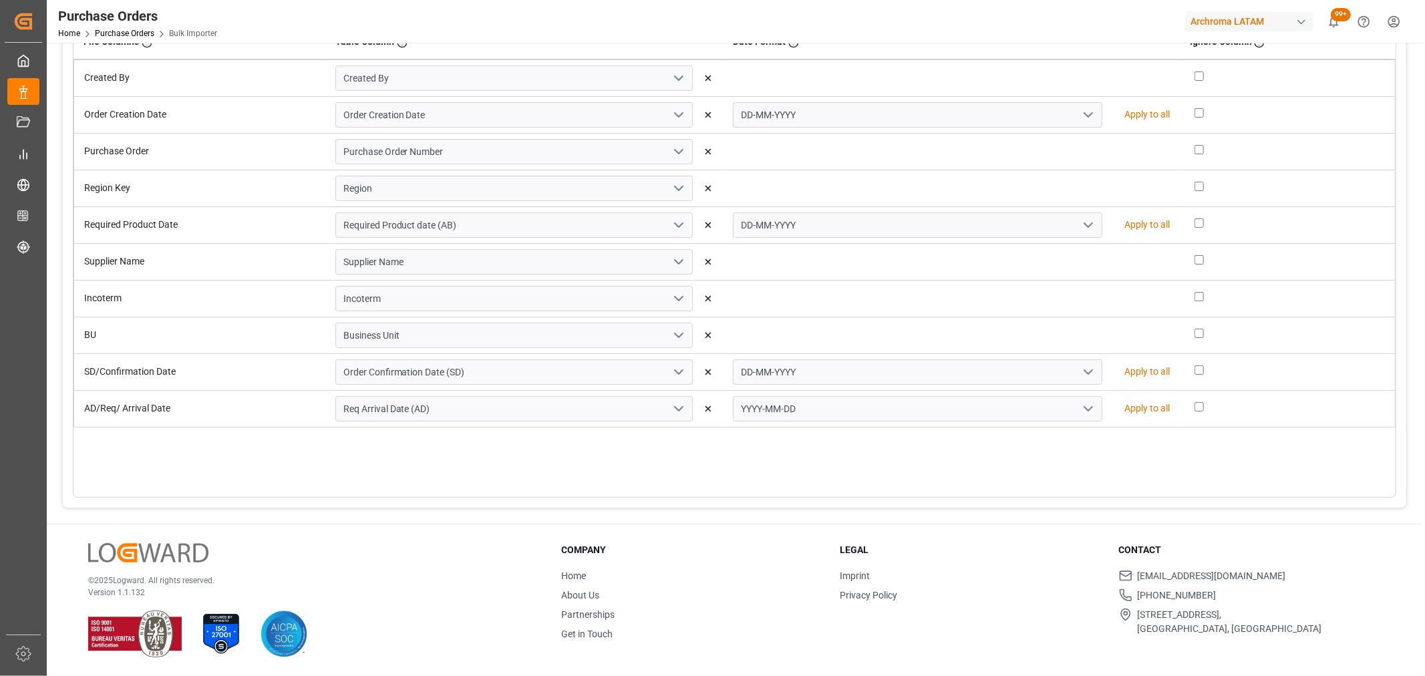
click at [1080, 403] on icon "open menu" at bounding box center [1088, 409] width 16 height 16
drag, startPoint x: 813, startPoint y: 437, endPoint x: 820, endPoint y: 434, distance: 8.1
click at [814, 437] on div "DD-MM-YYYY" at bounding box center [917, 438] width 368 height 30
type input "DD-MM-YYYY"
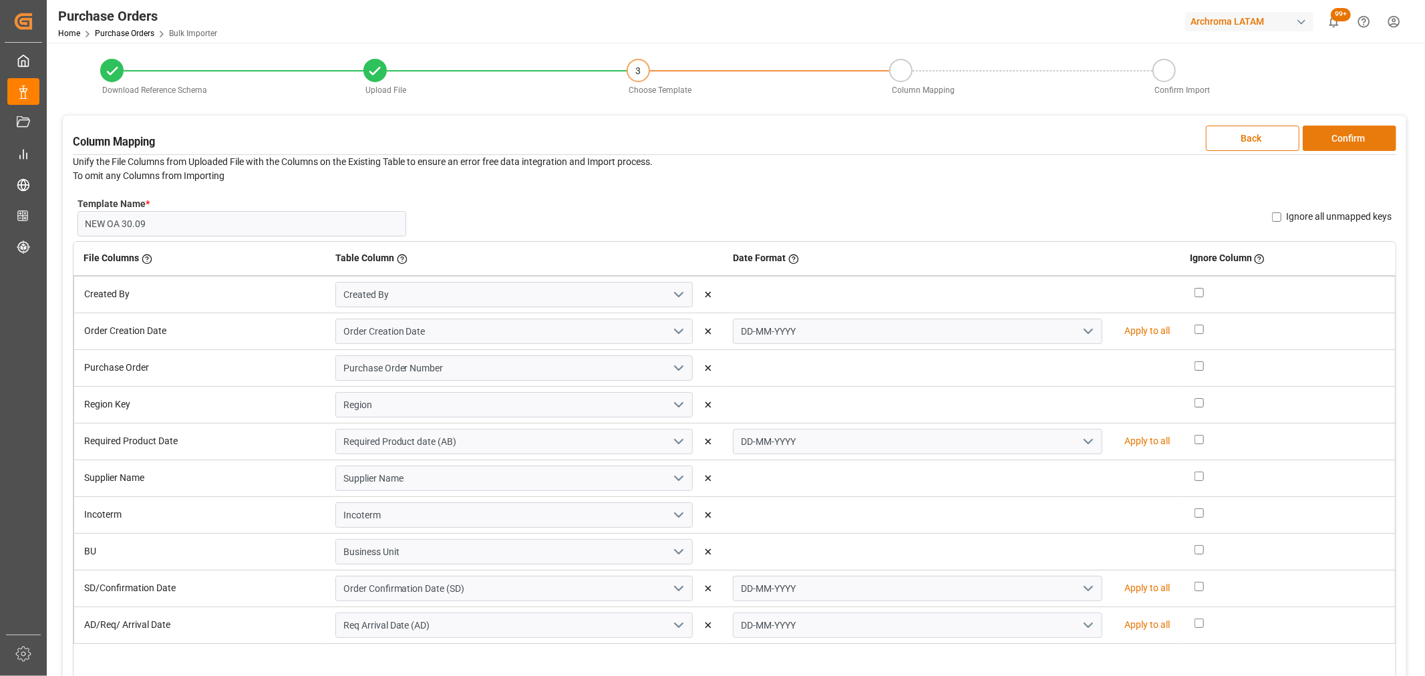
click at [1344, 139] on button "Confirm" at bounding box center [1349, 138] width 94 height 25
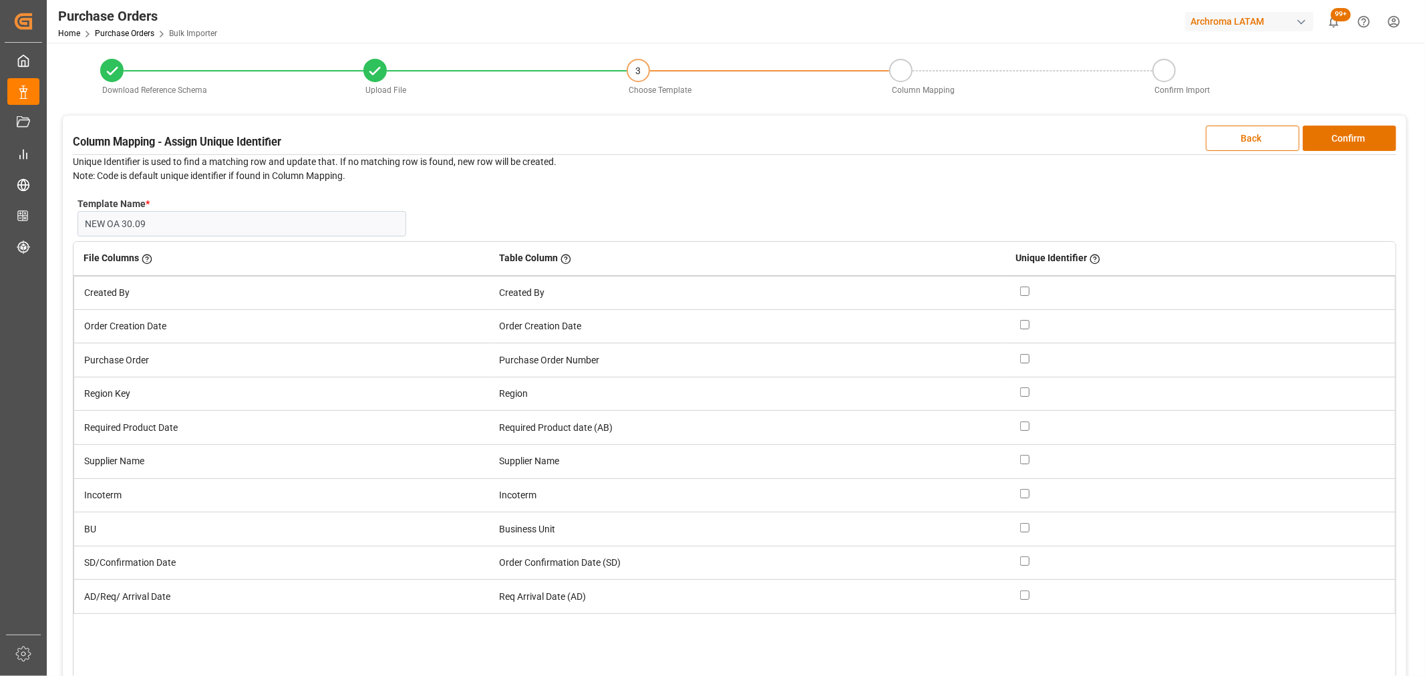
click at [1021, 356] on input "checkbox" at bounding box center [1024, 358] width 9 height 9
checkbox input "true"
click at [1325, 134] on button "Confirm" at bounding box center [1349, 138] width 94 height 25
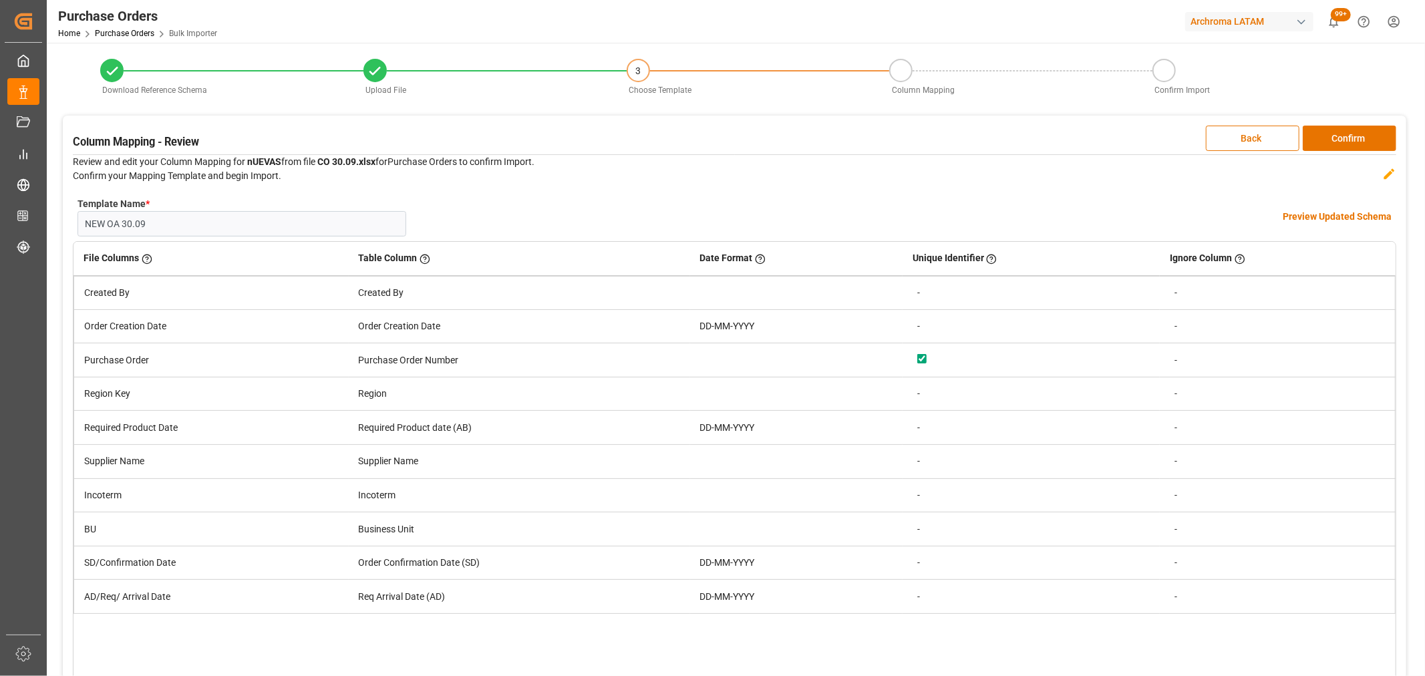
click at [1322, 222] on h4 "Preview Updated Schema" at bounding box center [1336, 217] width 109 height 14
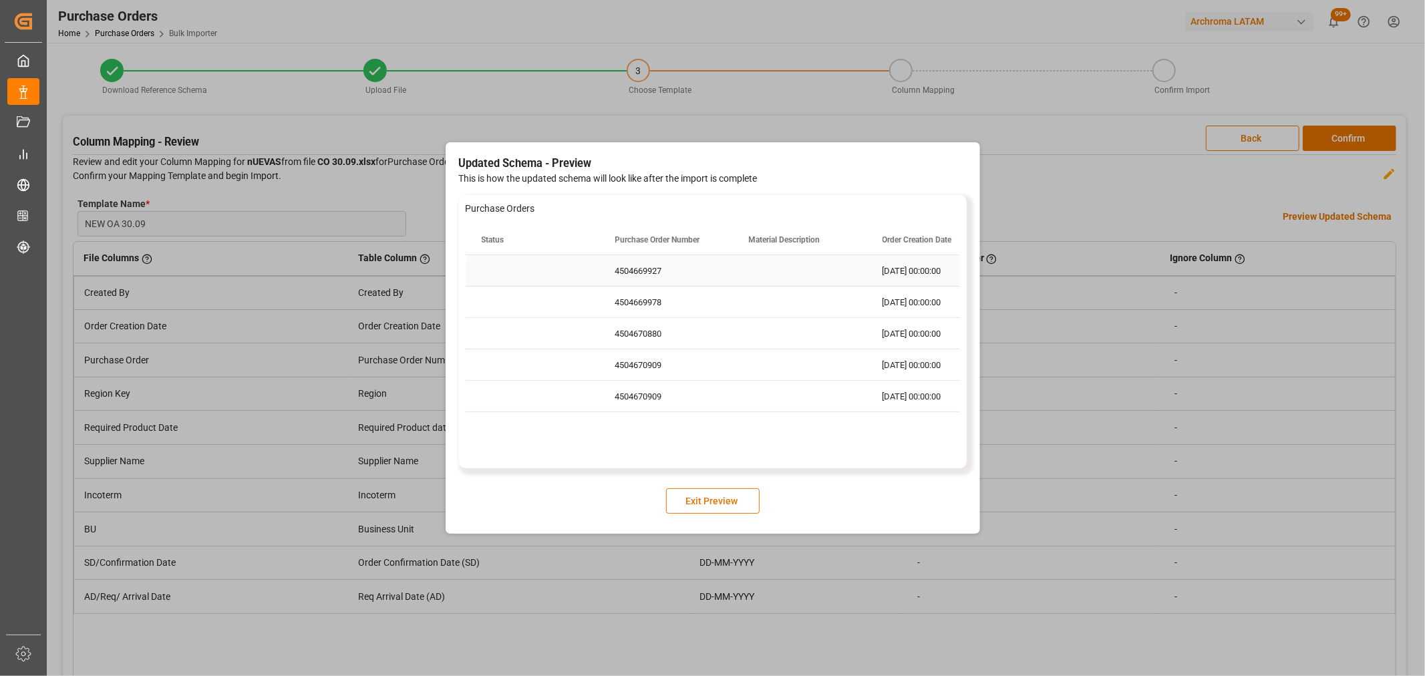
click at [629, 263] on div "4504669927" at bounding box center [666, 270] width 134 height 31
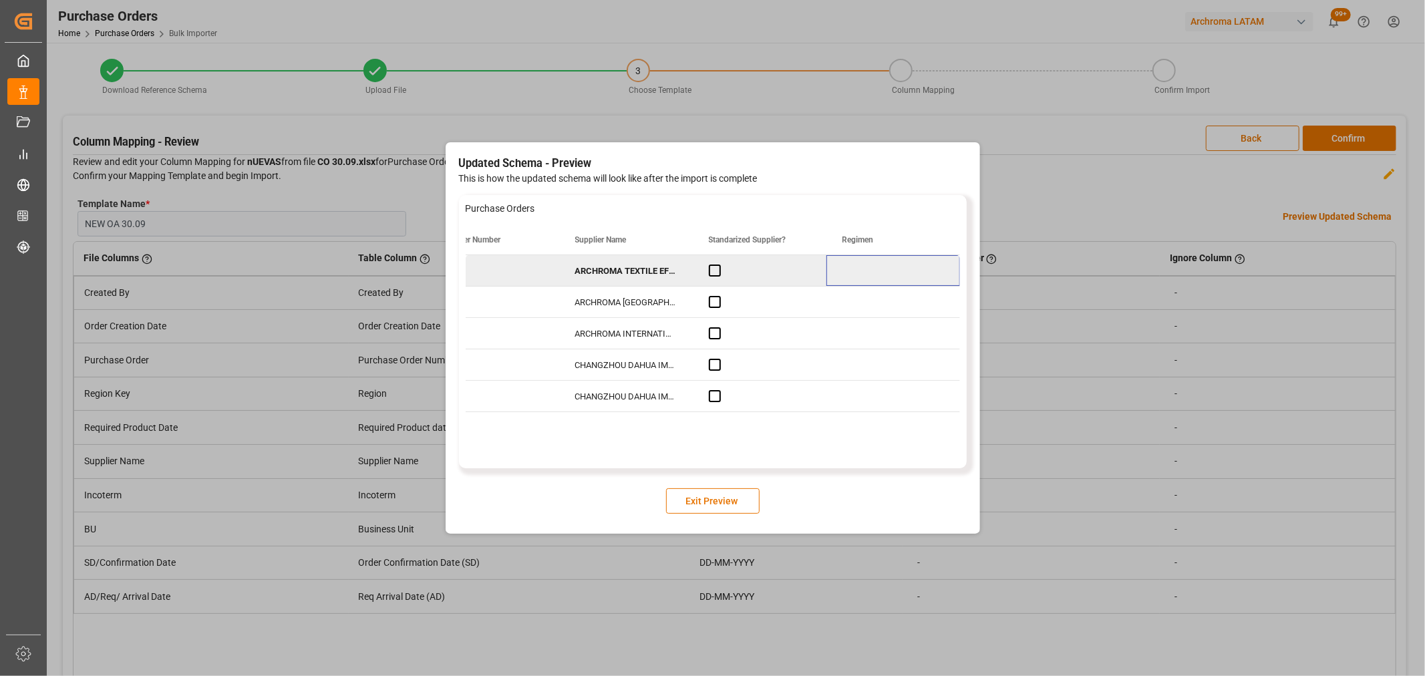
scroll to position [0, 2177]
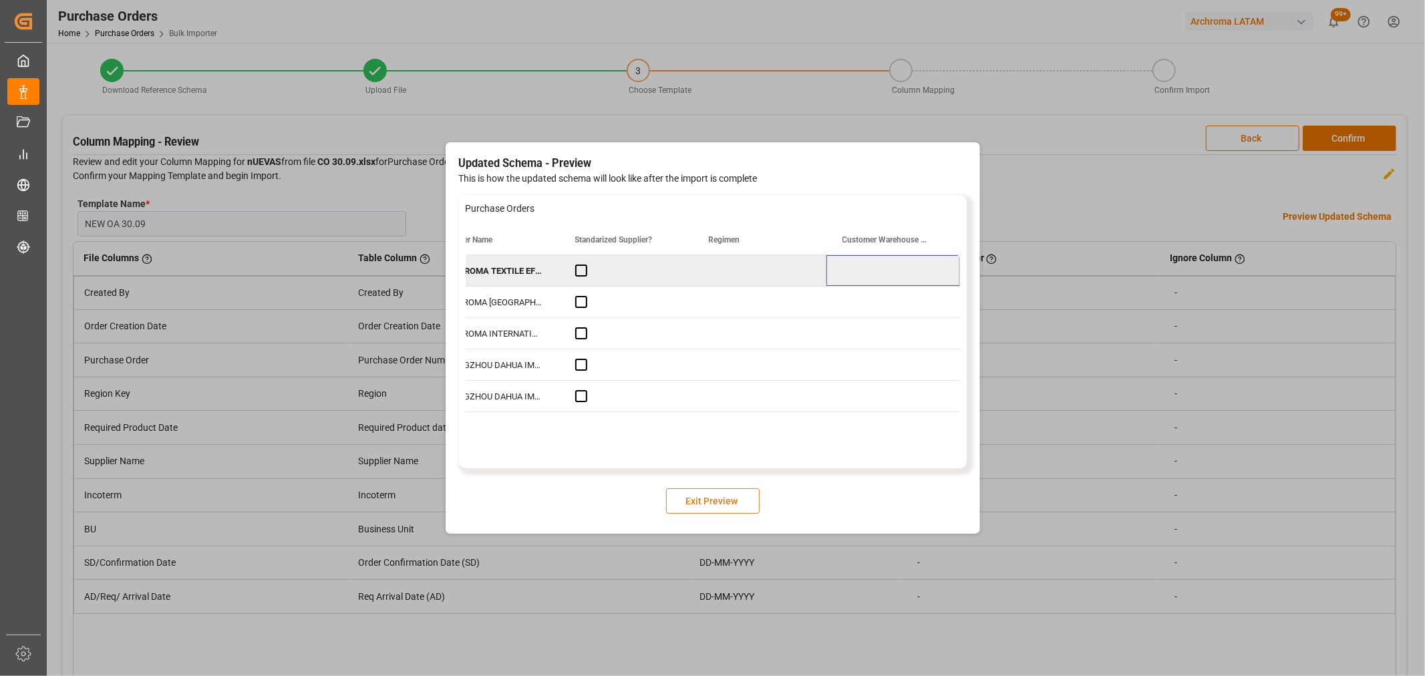
click at [697, 502] on button "Exit Preview" at bounding box center [713, 500] width 94 height 25
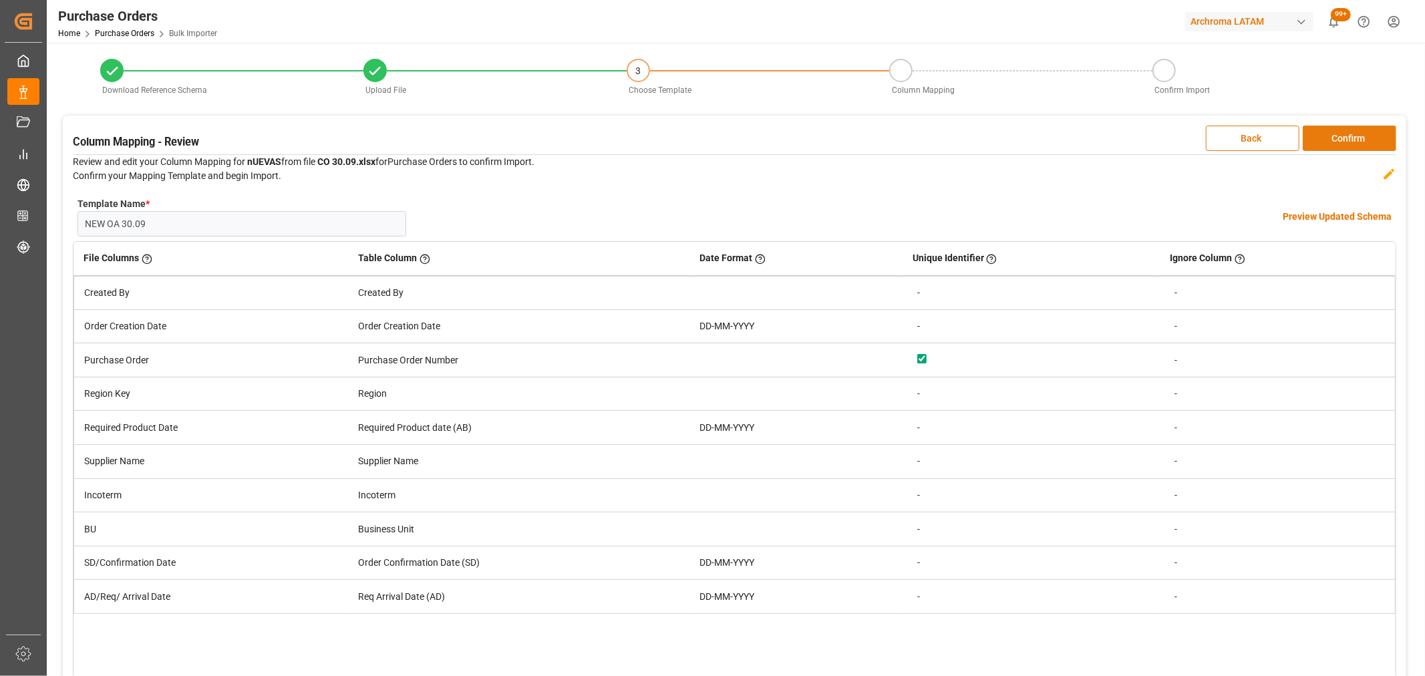
click at [1359, 138] on button "Confirm" at bounding box center [1349, 138] width 94 height 25
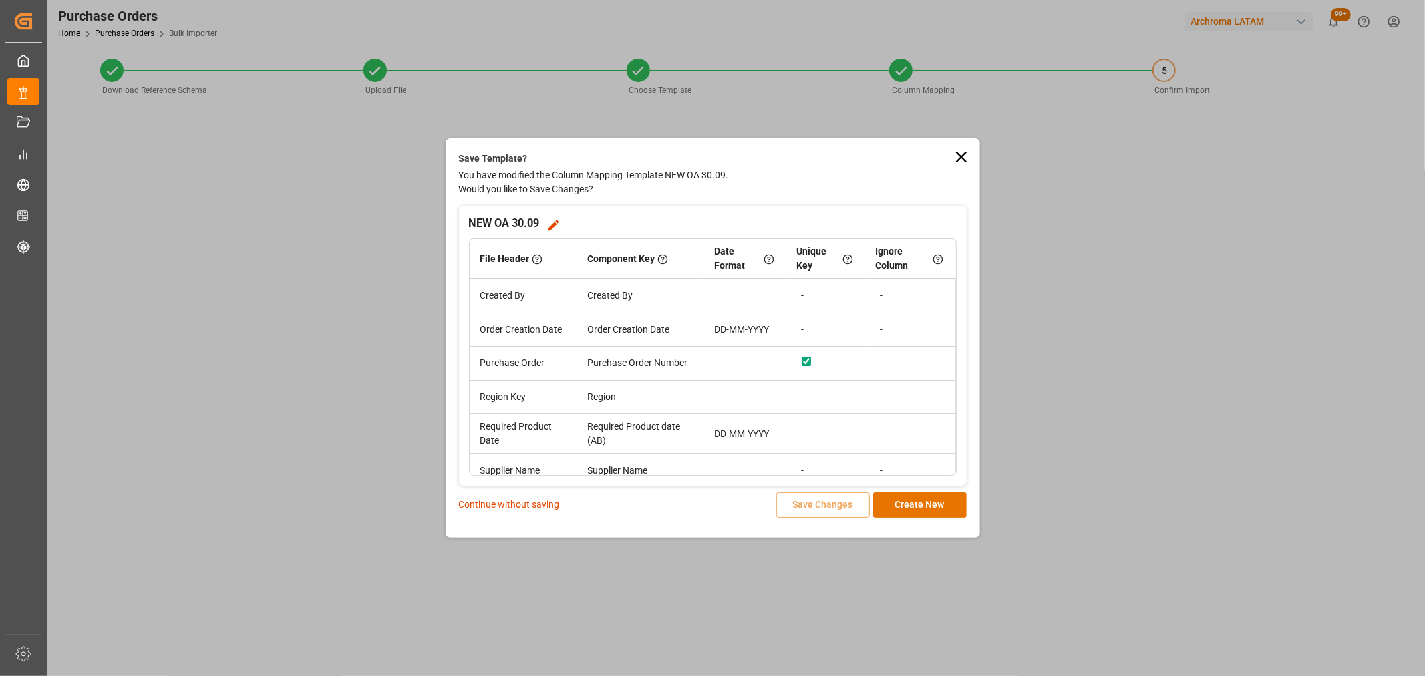
click at [514, 502] on p "Continue without saving" at bounding box center [509, 505] width 101 height 14
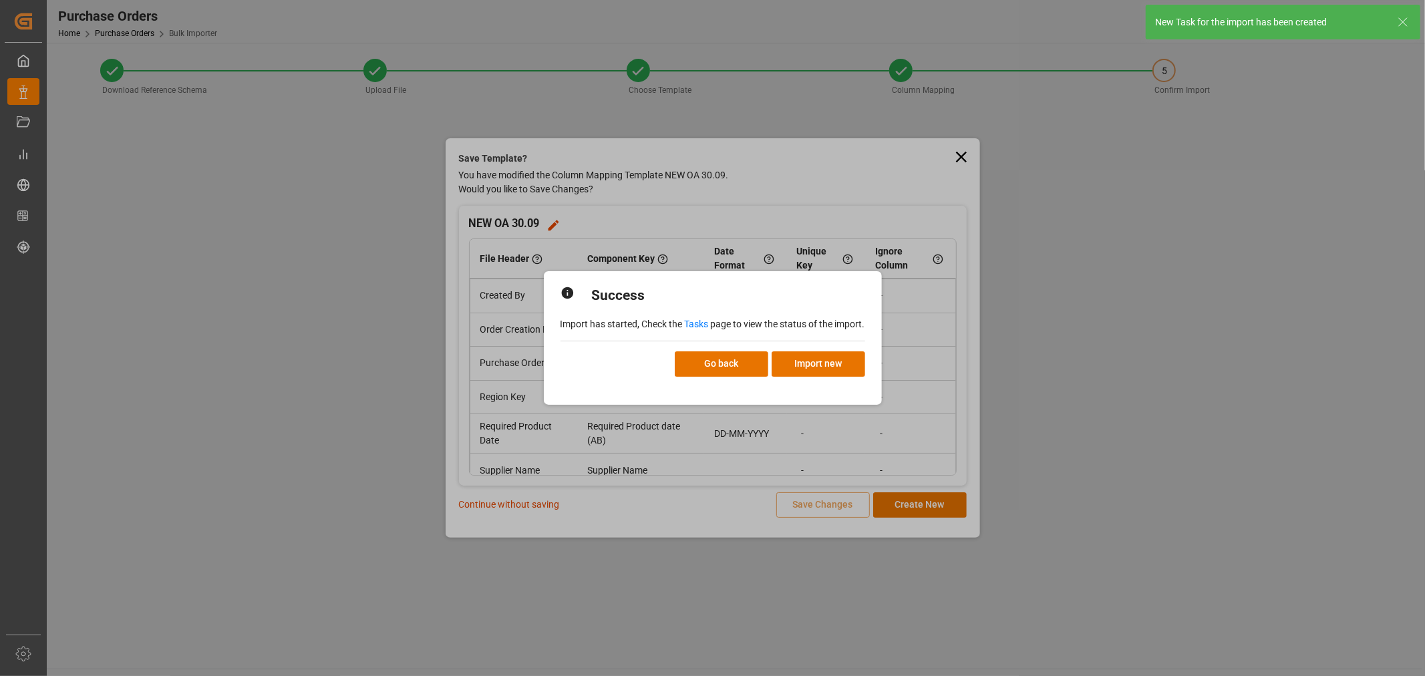
click at [699, 319] on link "Tasks" at bounding box center [697, 324] width 24 height 11
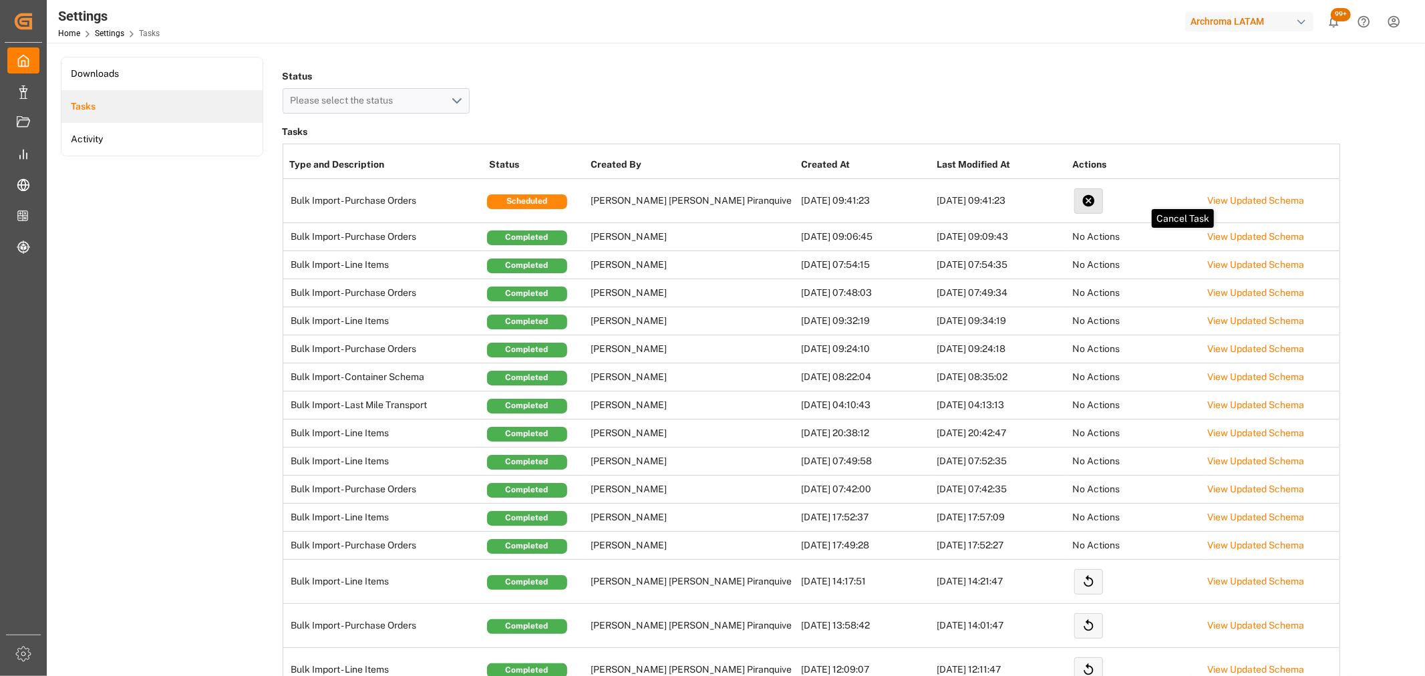
click at [1083, 205] on icon at bounding box center [1089, 201] width 12 height 12
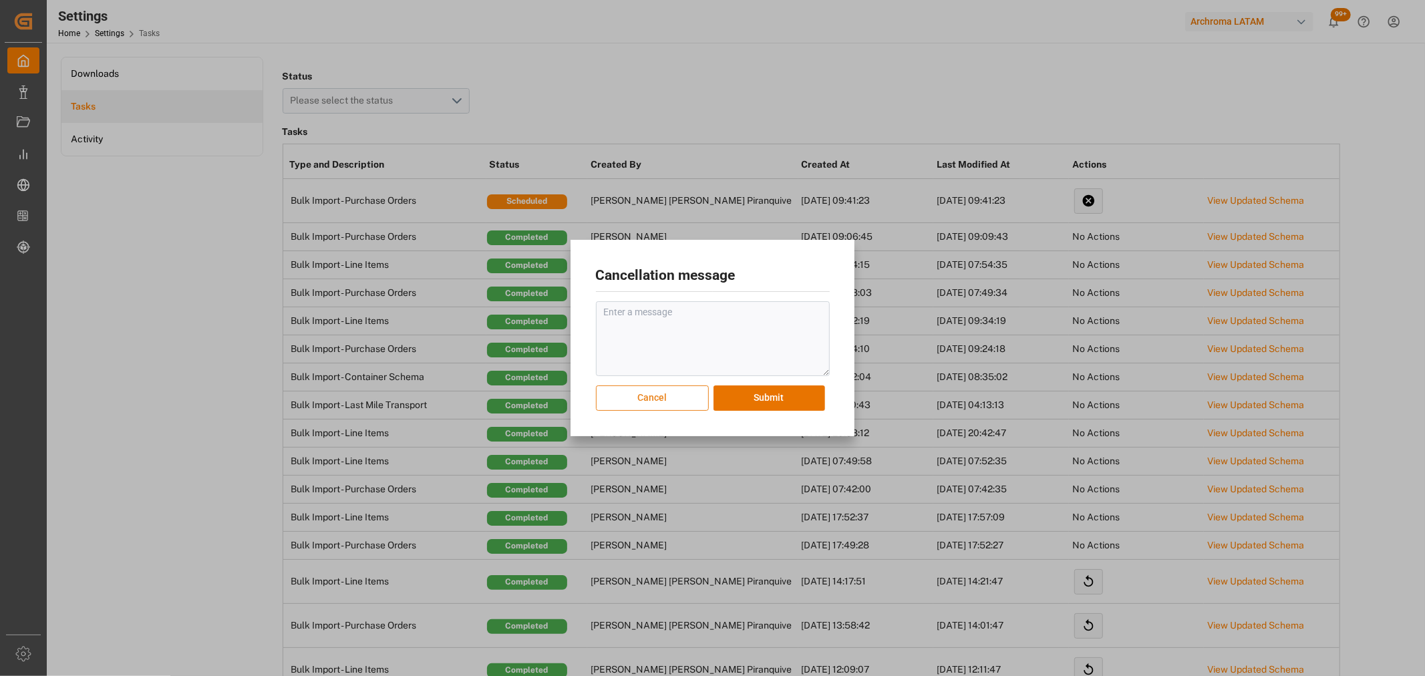
click at [679, 401] on button "Cancel" at bounding box center [652, 397] width 113 height 25
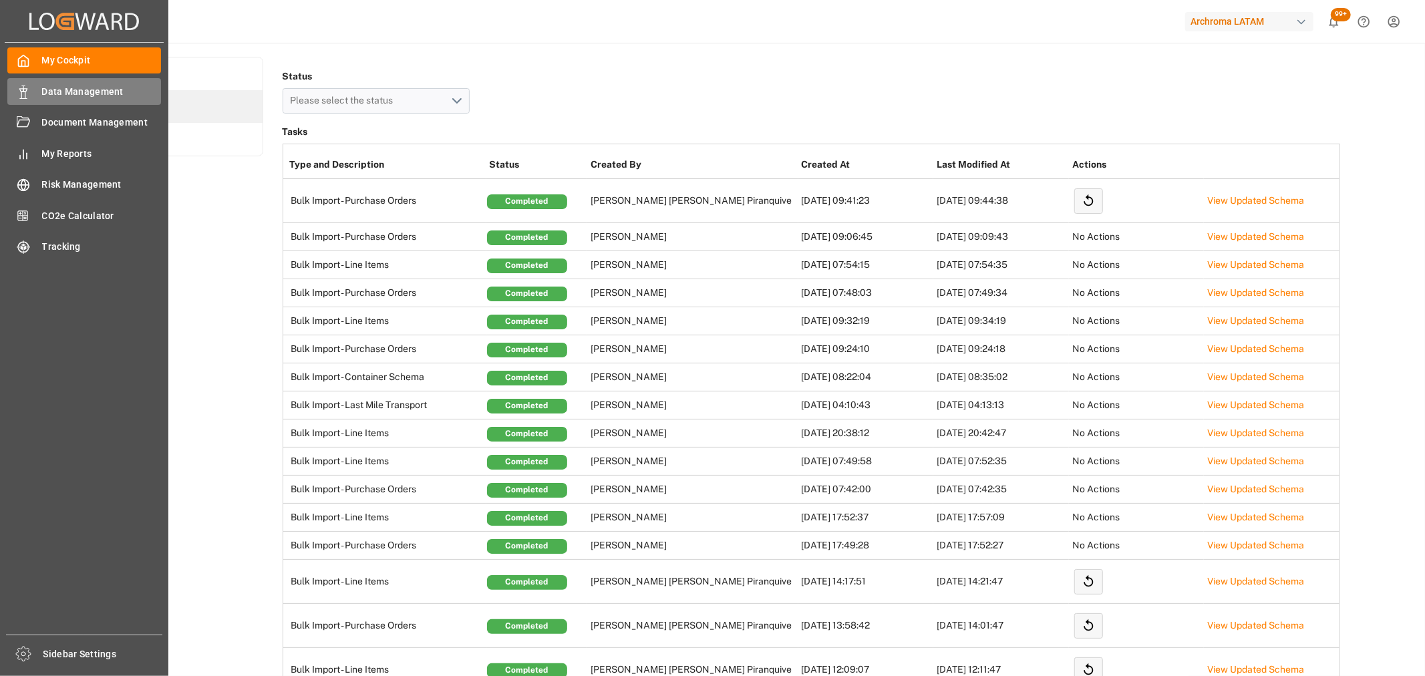
click at [78, 94] on span "Data Management" at bounding box center [102, 92] width 120 height 14
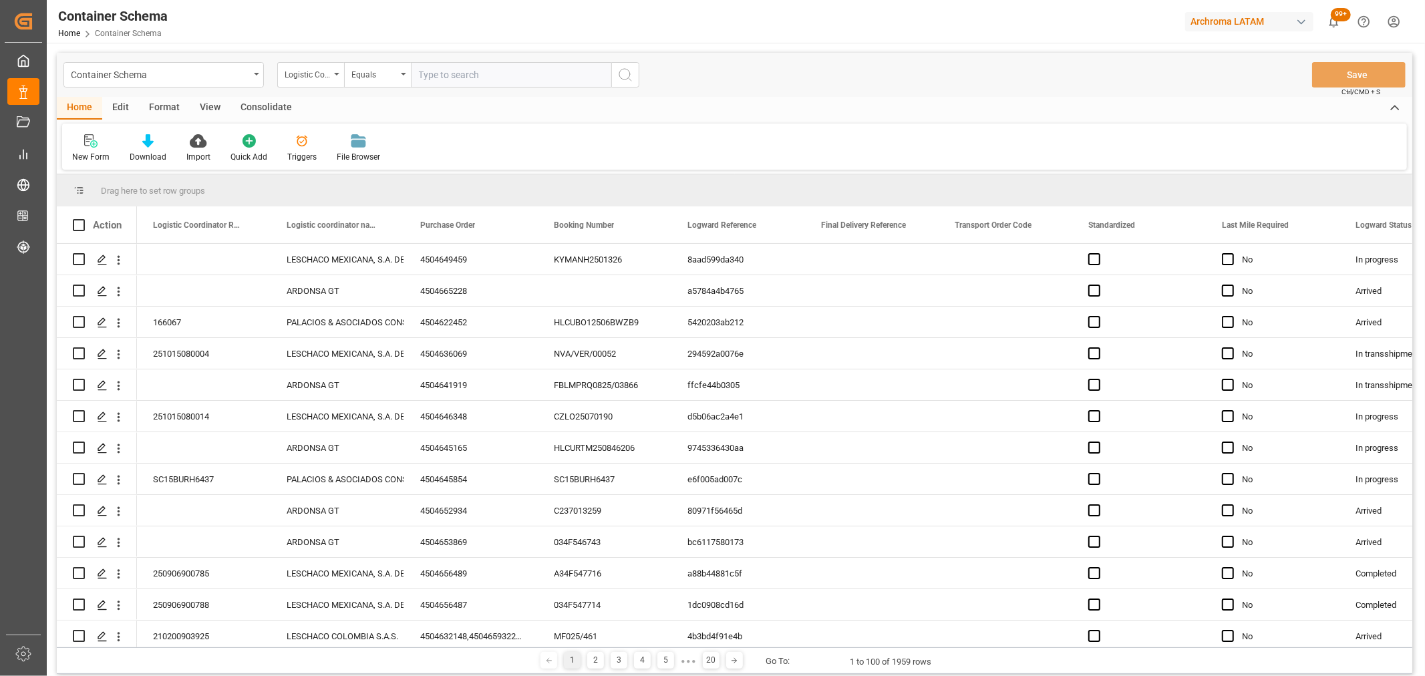
click at [168, 77] on div "Container Schema" at bounding box center [160, 73] width 178 height 17
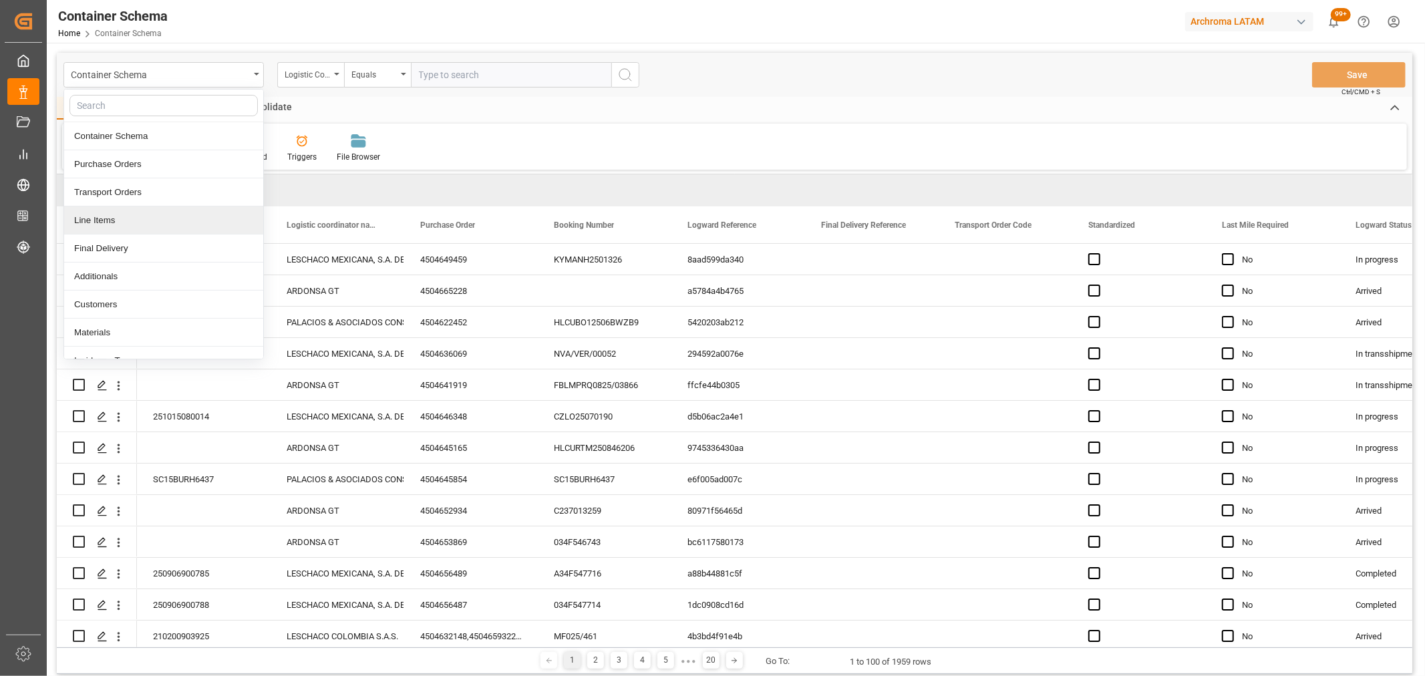
click at [116, 232] on div "Line Items" at bounding box center [163, 220] width 199 height 28
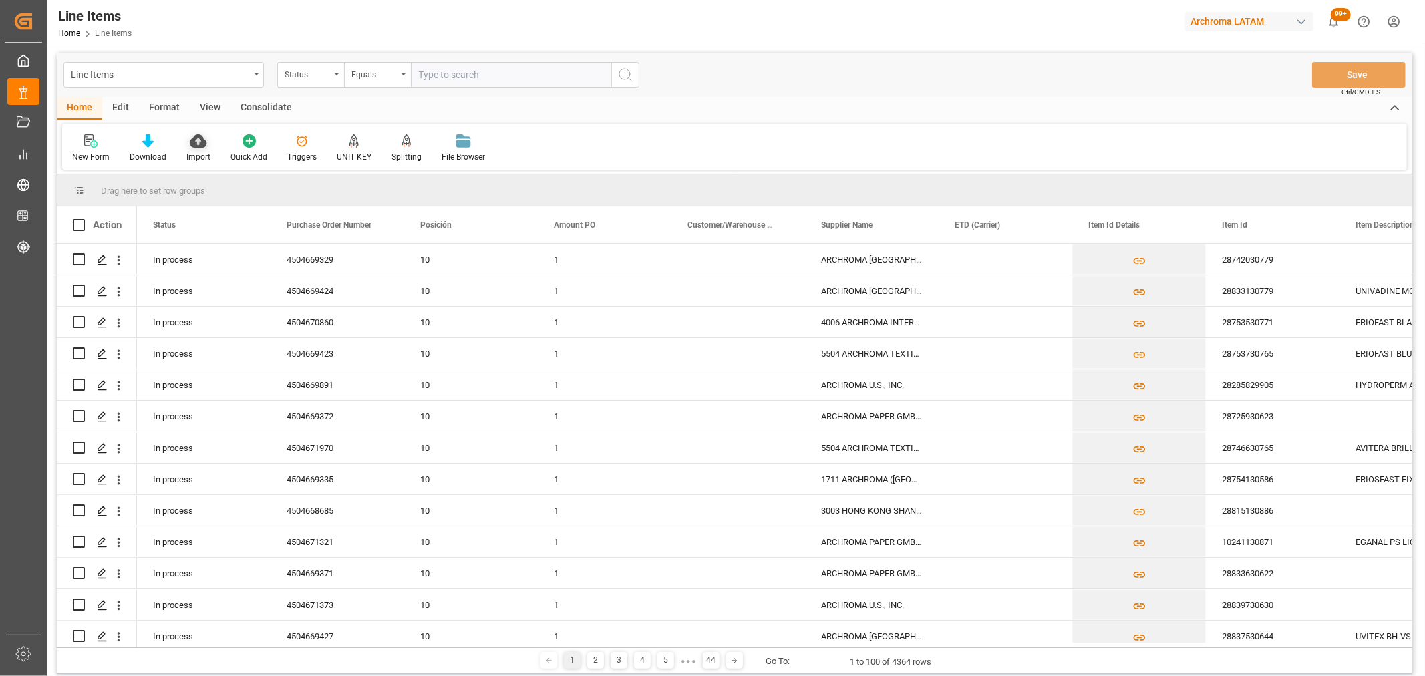
click at [203, 152] on div "Import" at bounding box center [198, 157] width 24 height 12
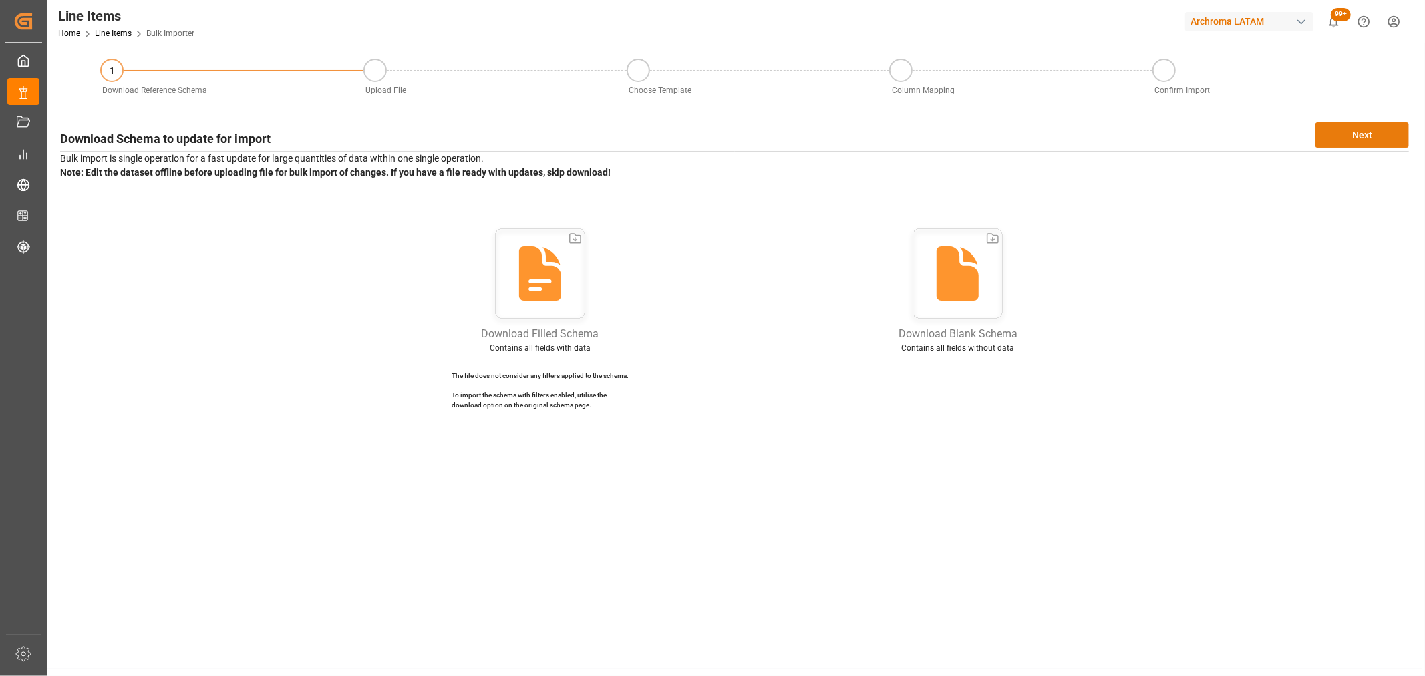
click at [1333, 136] on button "Next" at bounding box center [1362, 134] width 94 height 25
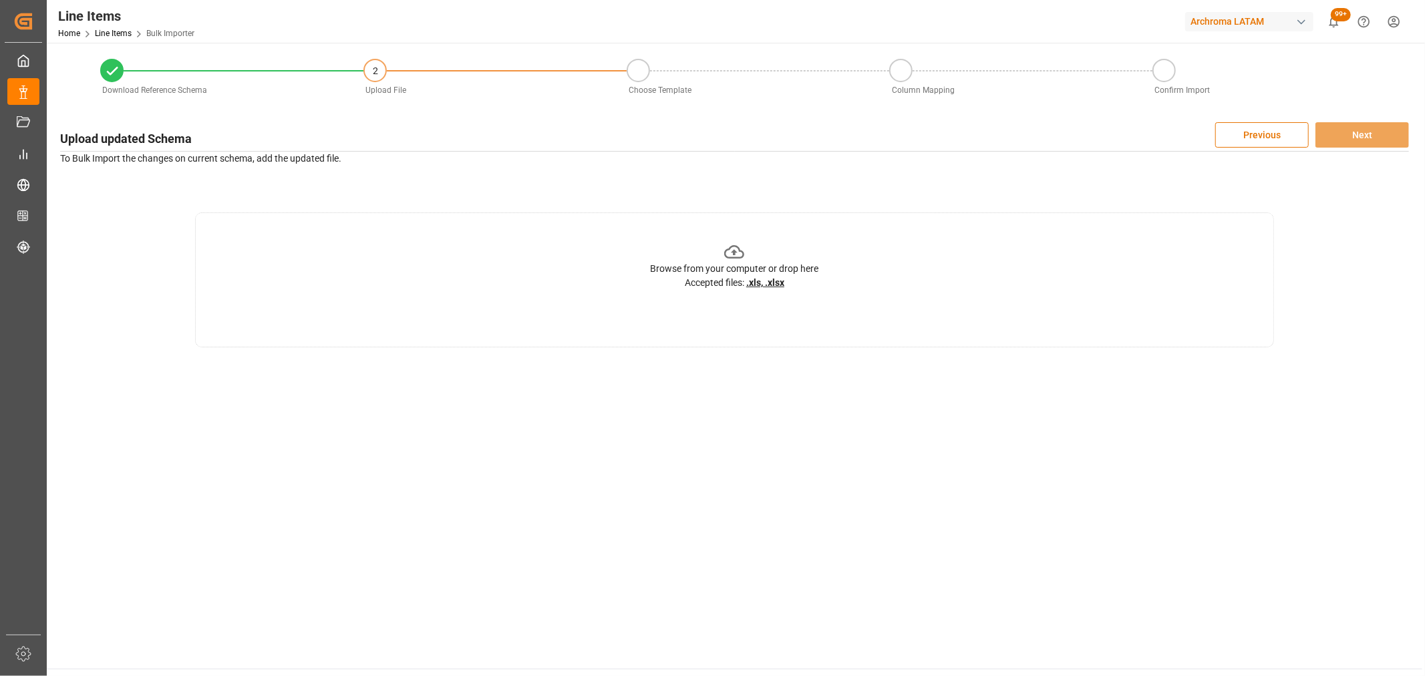
click at [811, 237] on div "Browse from your computer or drop here Accepted files: .xls, .xlsx" at bounding box center [734, 279] width 1079 height 135
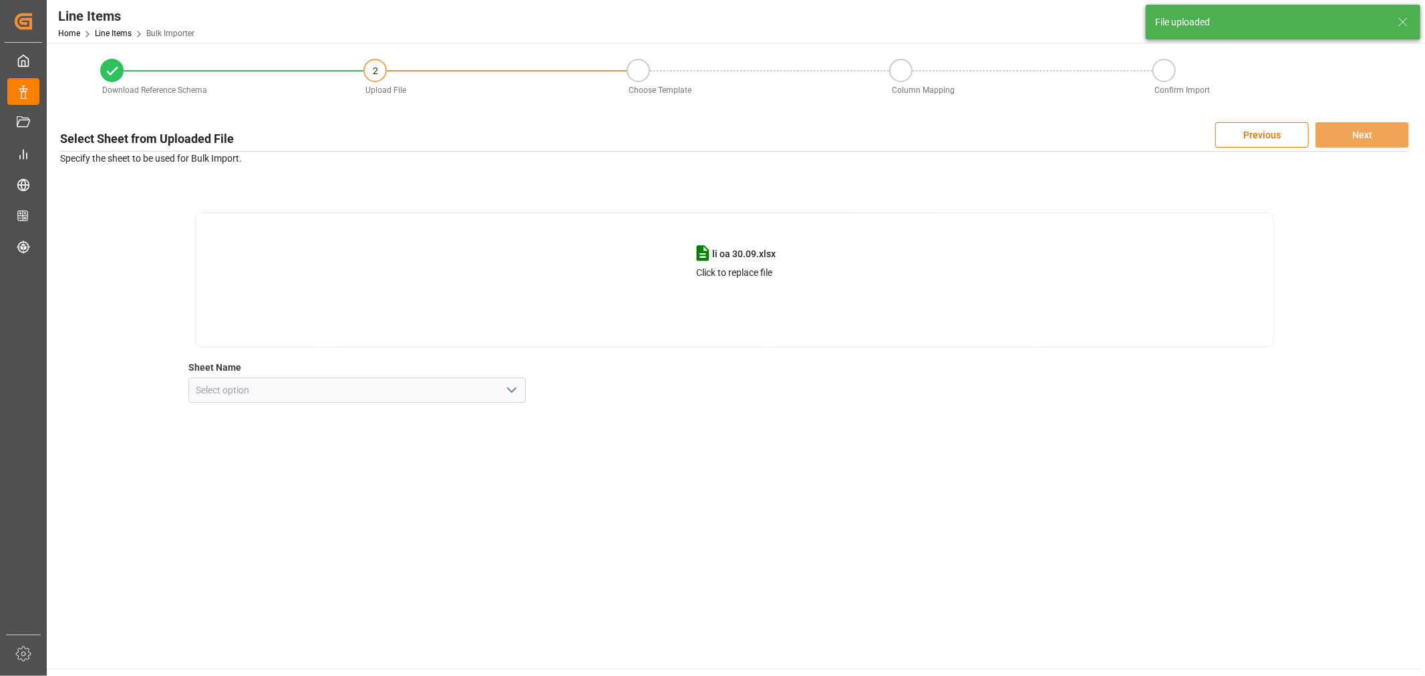
click at [518, 395] on icon "open menu" at bounding box center [512, 390] width 16 height 16
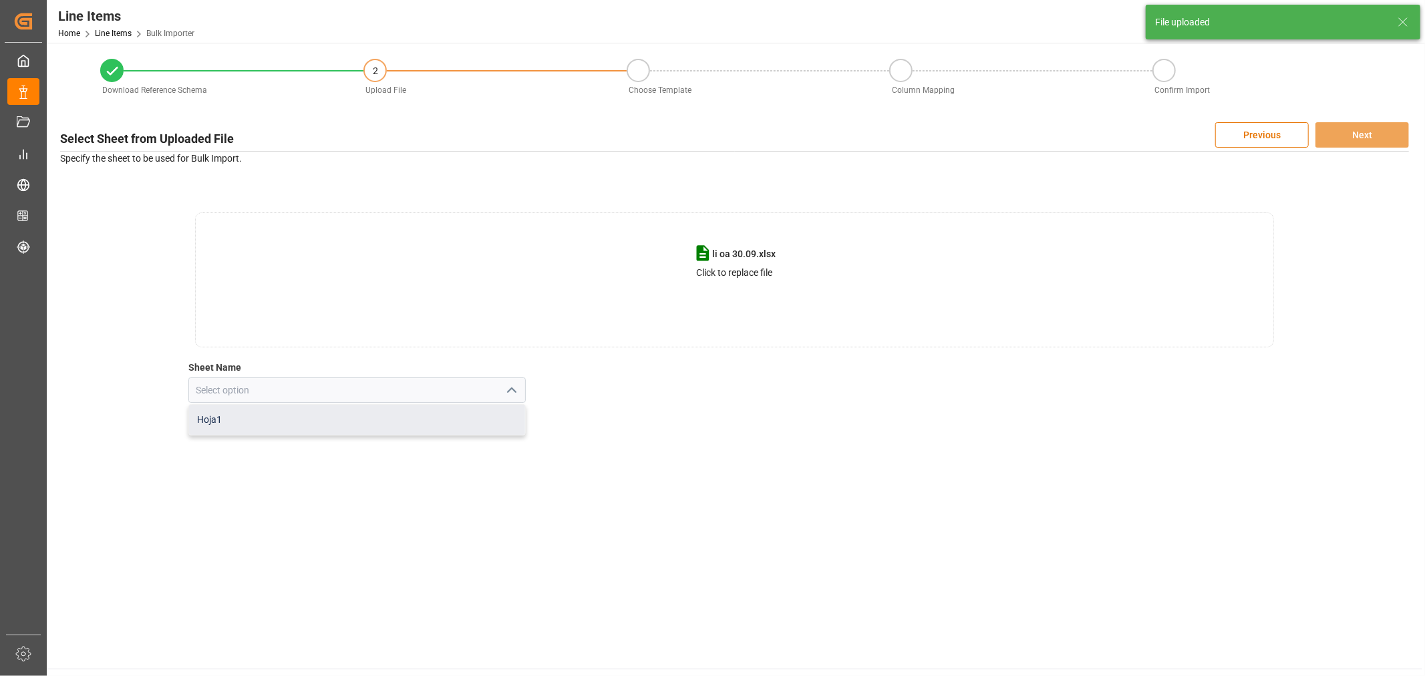
click at [325, 429] on div "Hoja1" at bounding box center [357, 420] width 336 height 30
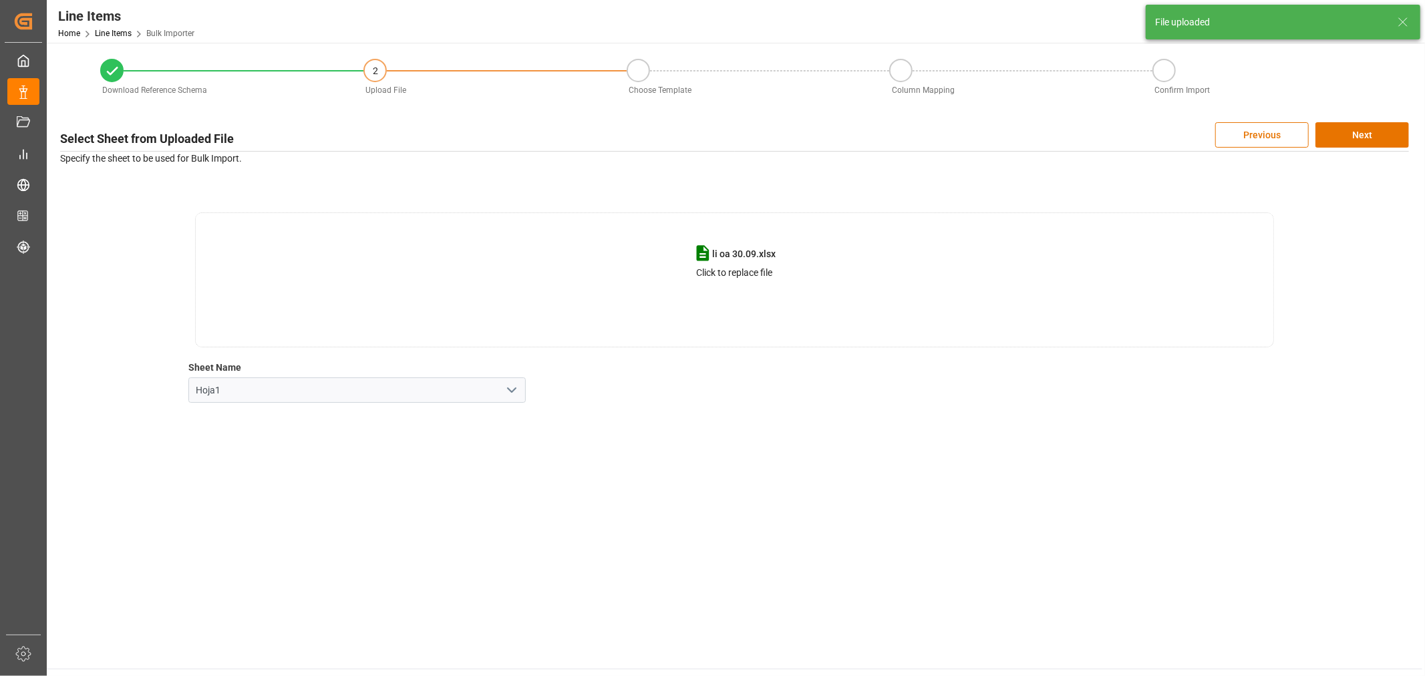
type input "Hoja1"
click at [1336, 130] on button "Next" at bounding box center [1362, 134] width 94 height 25
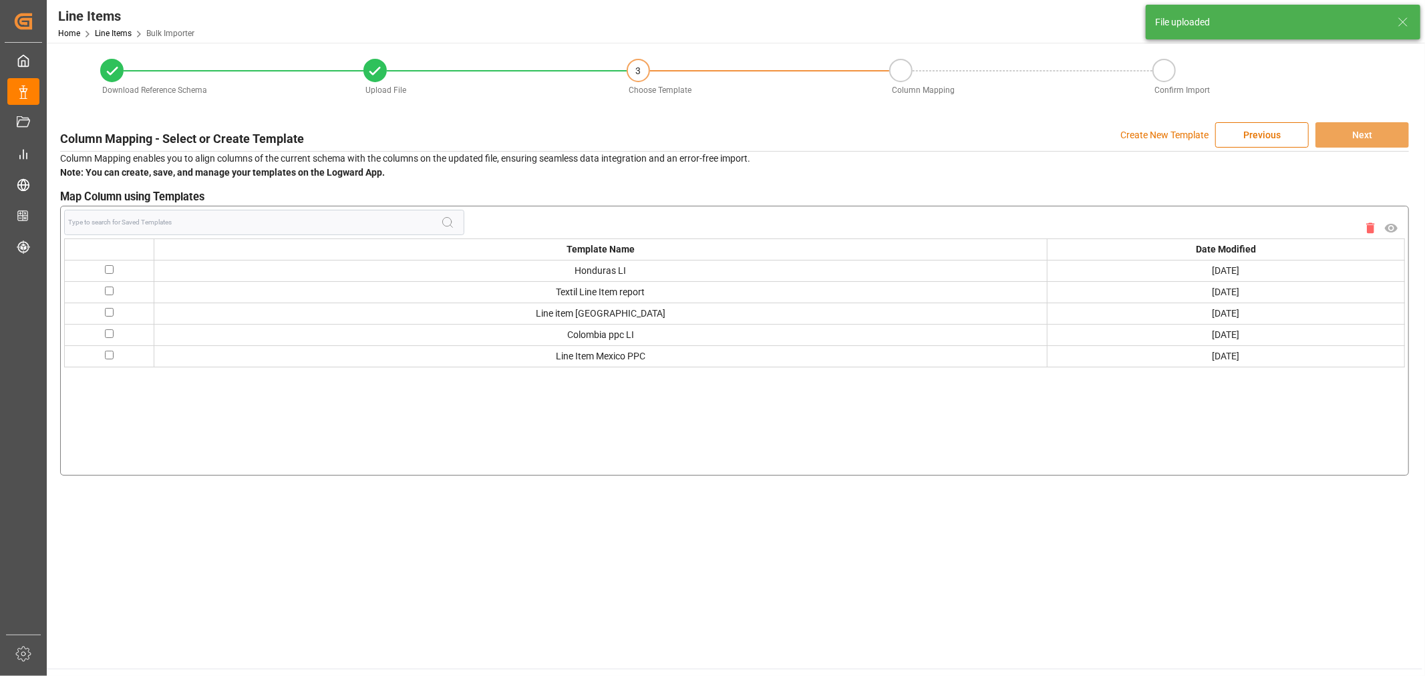
click at [1158, 132] on p "Create New Template" at bounding box center [1164, 134] width 88 height 25
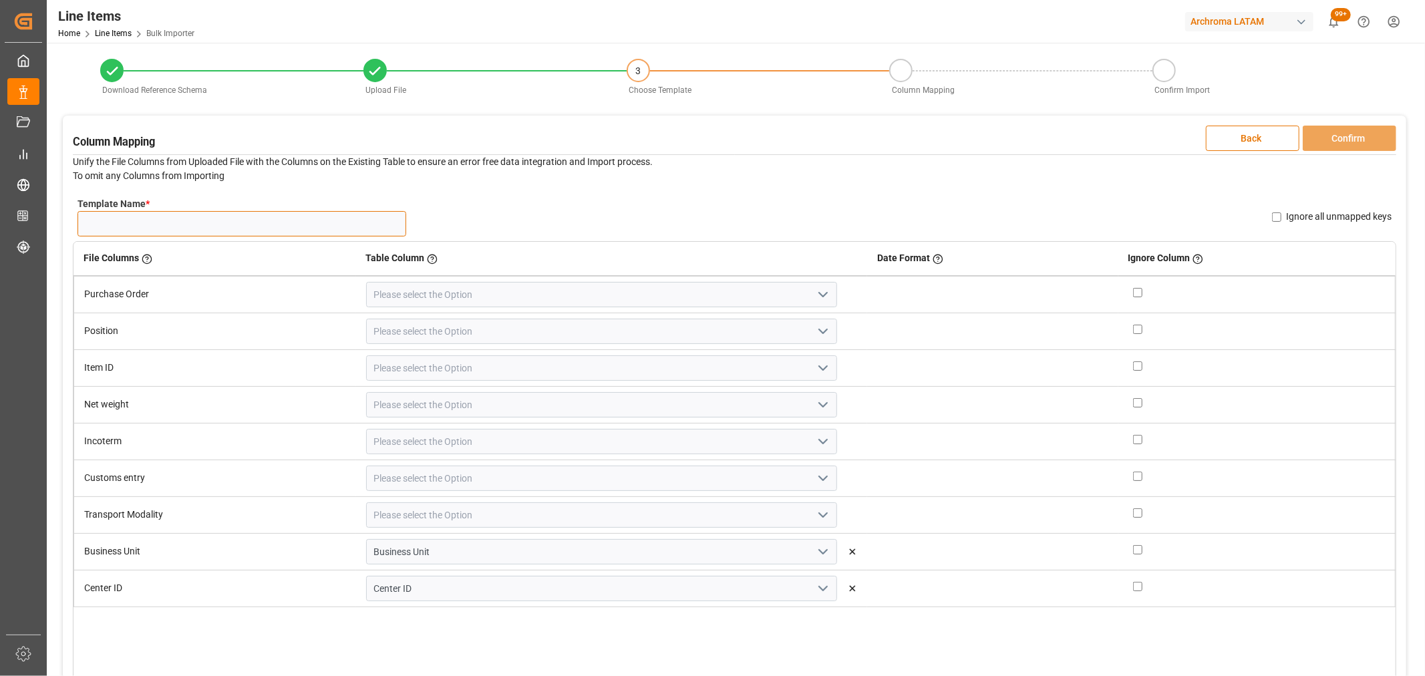
click at [299, 224] on input "Template Name *" at bounding box center [241, 223] width 329 height 25
type input "li oa 30.09"
click at [815, 295] on icon "open menu" at bounding box center [823, 295] width 16 height 16
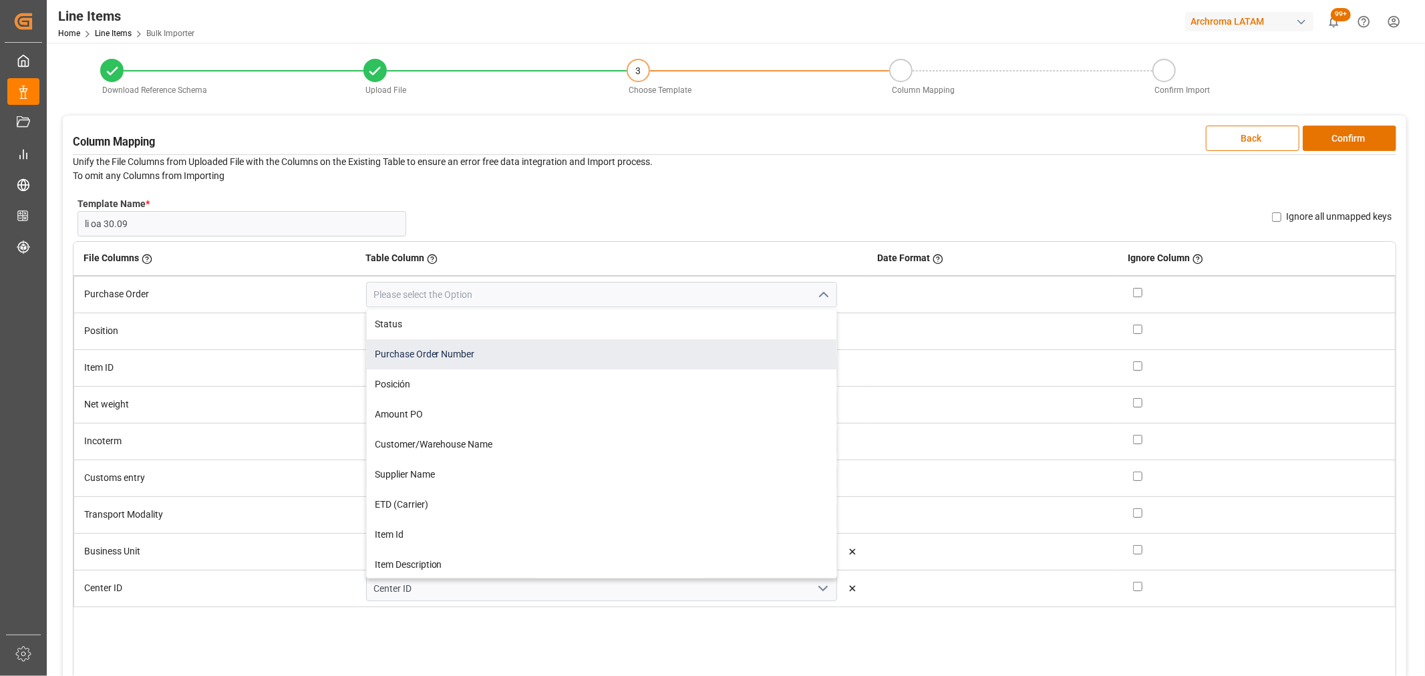
click at [516, 359] on div "Purchase Order Number" at bounding box center [602, 354] width 470 height 30
type input "Purchase Order Number"
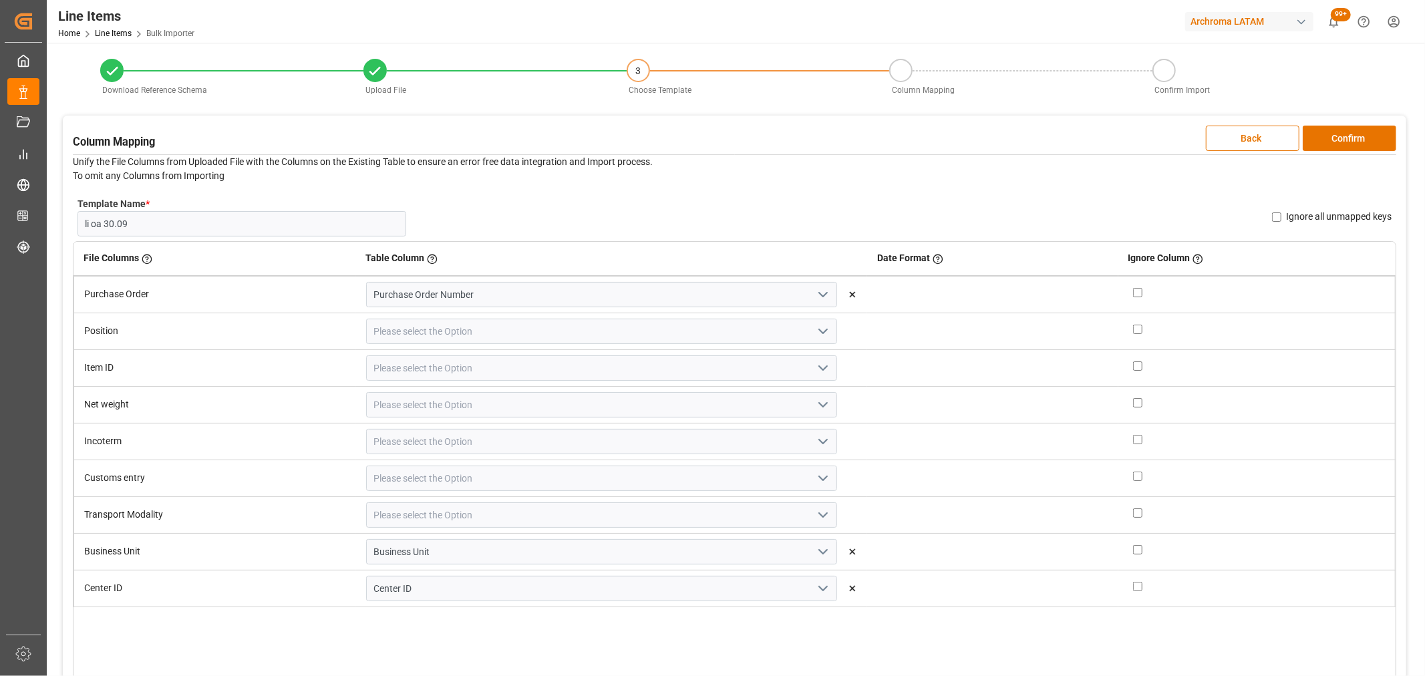
click at [815, 334] on icon "open menu" at bounding box center [823, 331] width 16 height 16
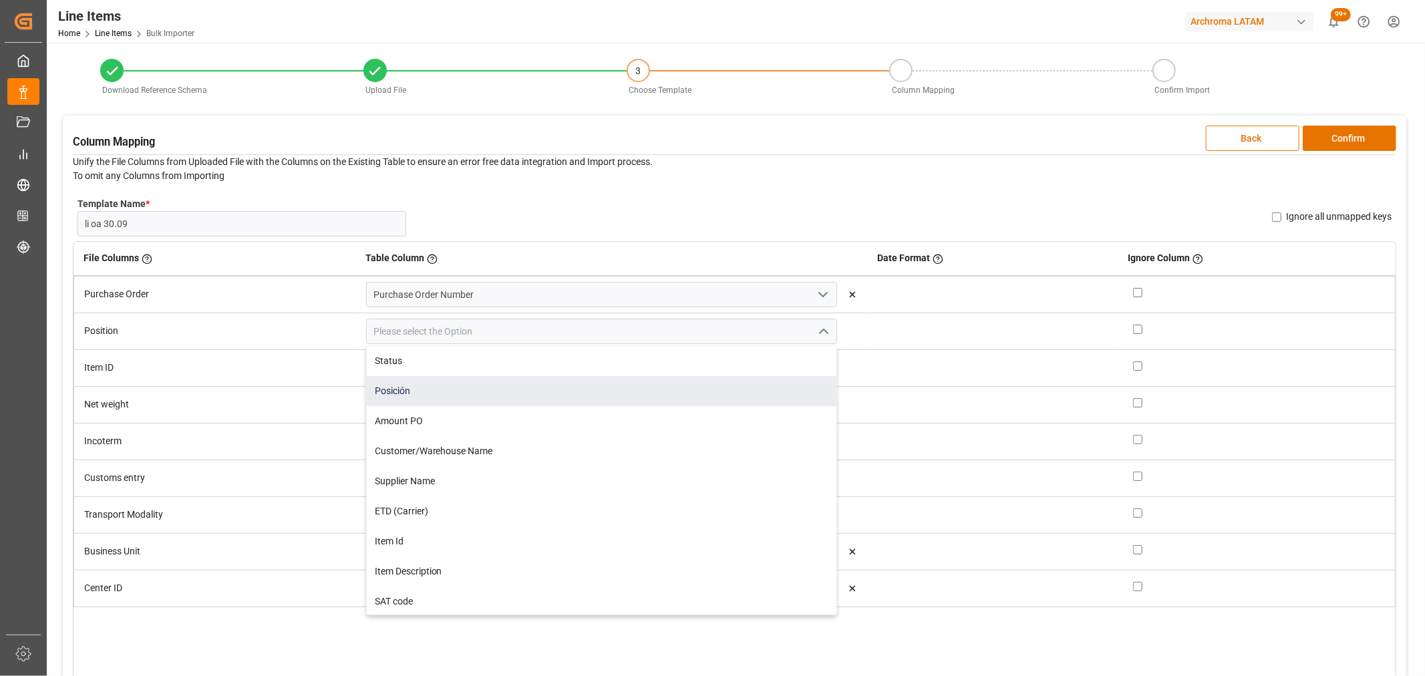
click at [508, 388] on div "Posición" at bounding box center [602, 391] width 470 height 30
type input "Posición"
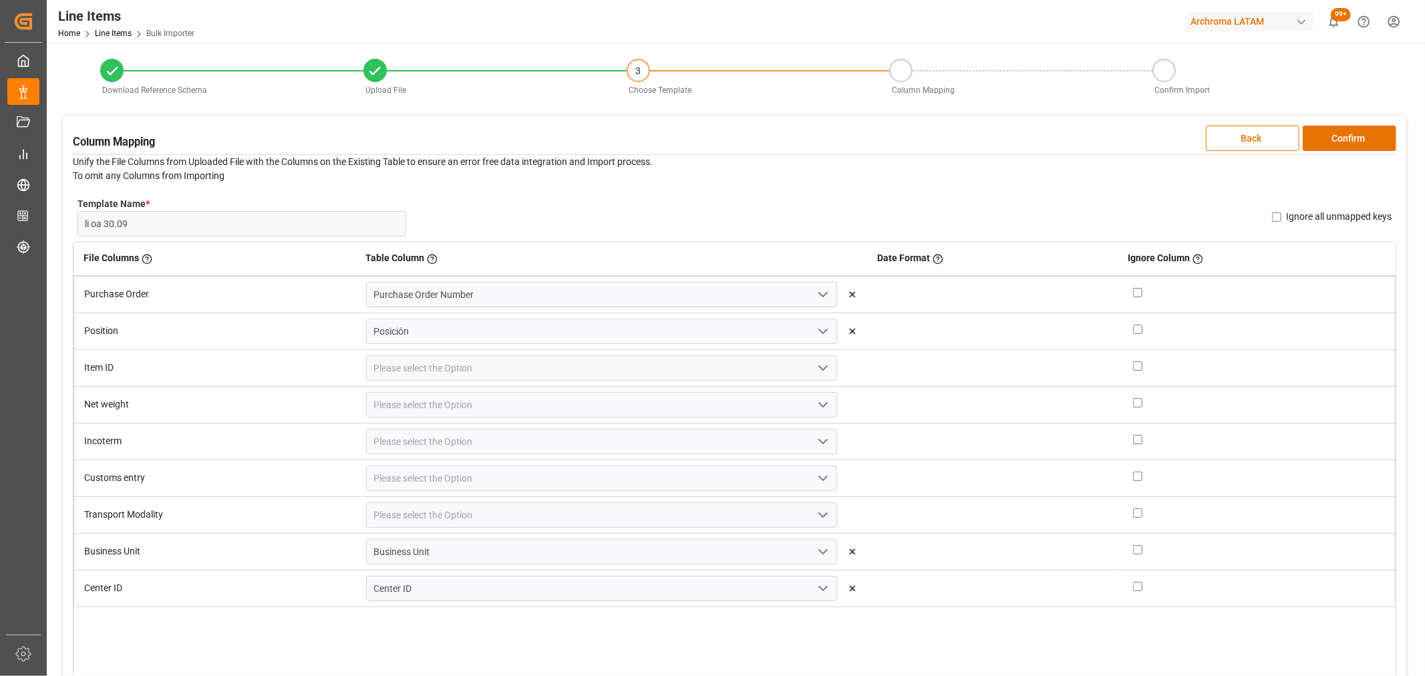
click at [819, 368] on polyline "open menu" at bounding box center [823, 368] width 8 height 4
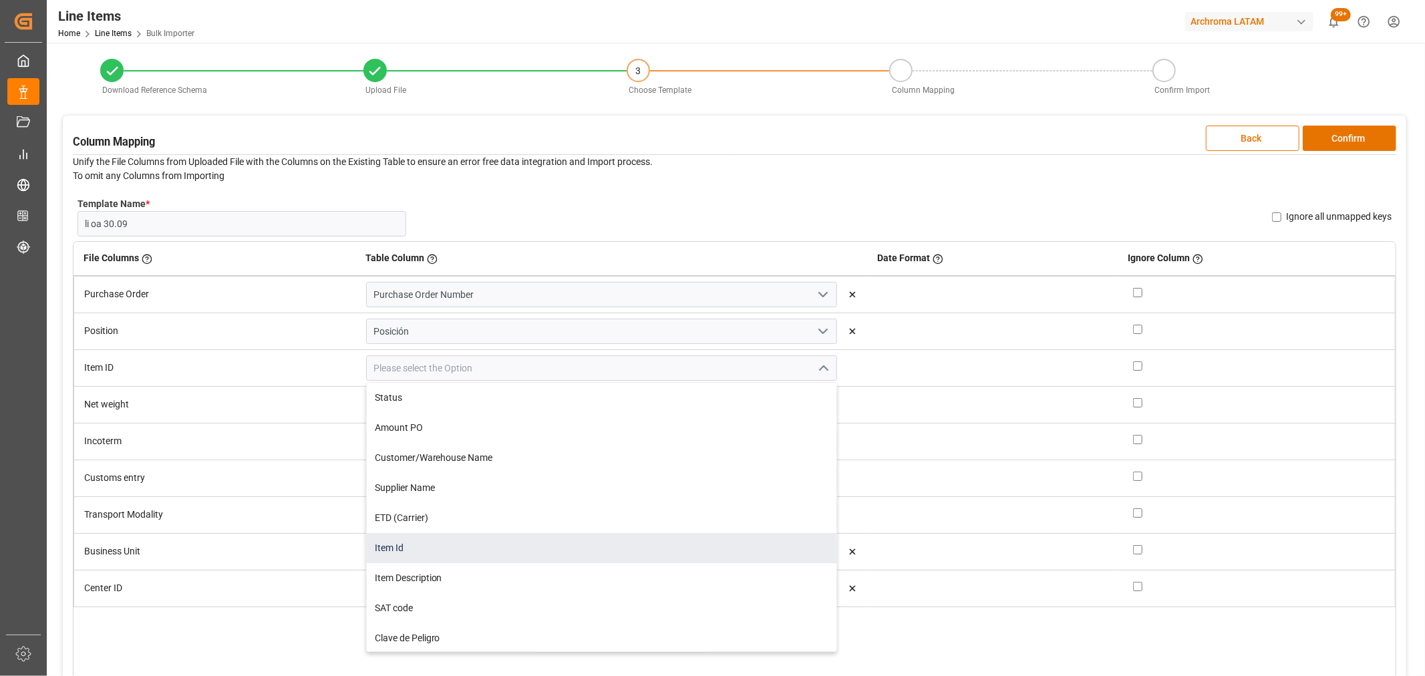
click at [490, 537] on div "Item Id" at bounding box center [602, 548] width 470 height 30
type input "Item Id"
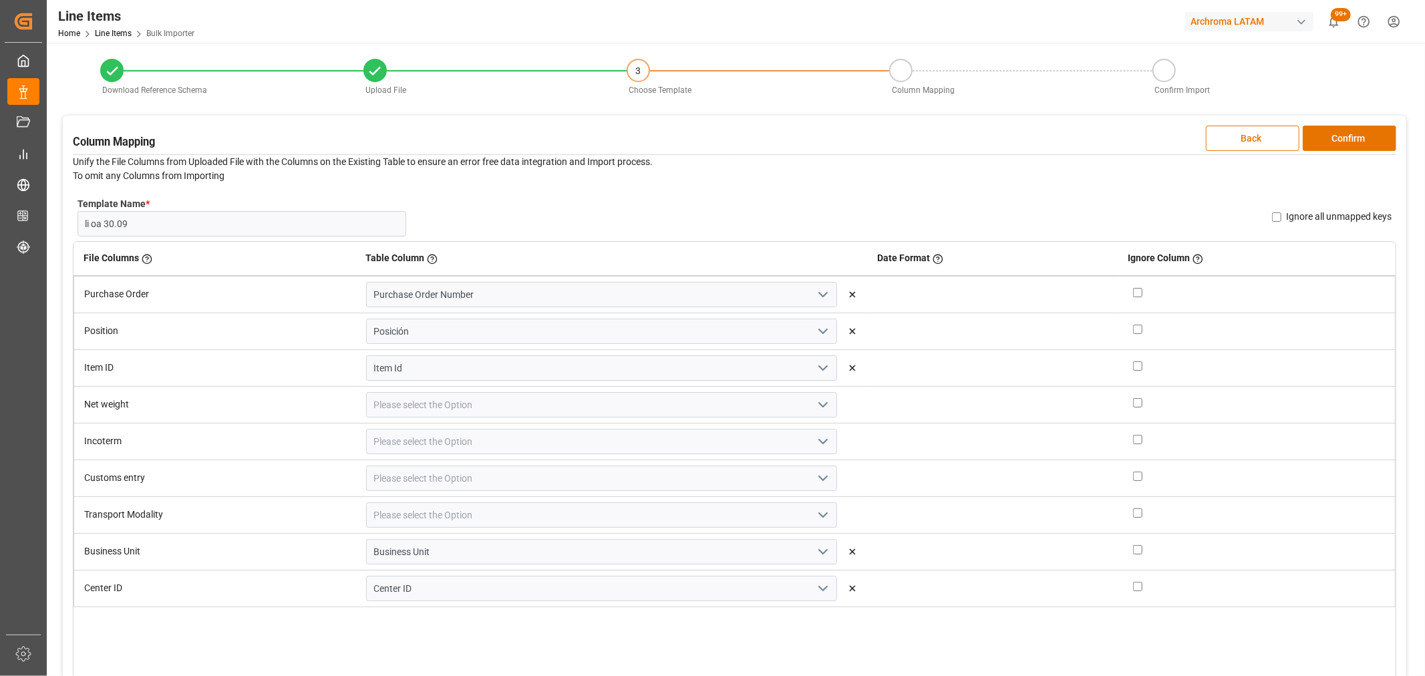
click at [815, 407] on icon "open menu" at bounding box center [823, 405] width 16 height 16
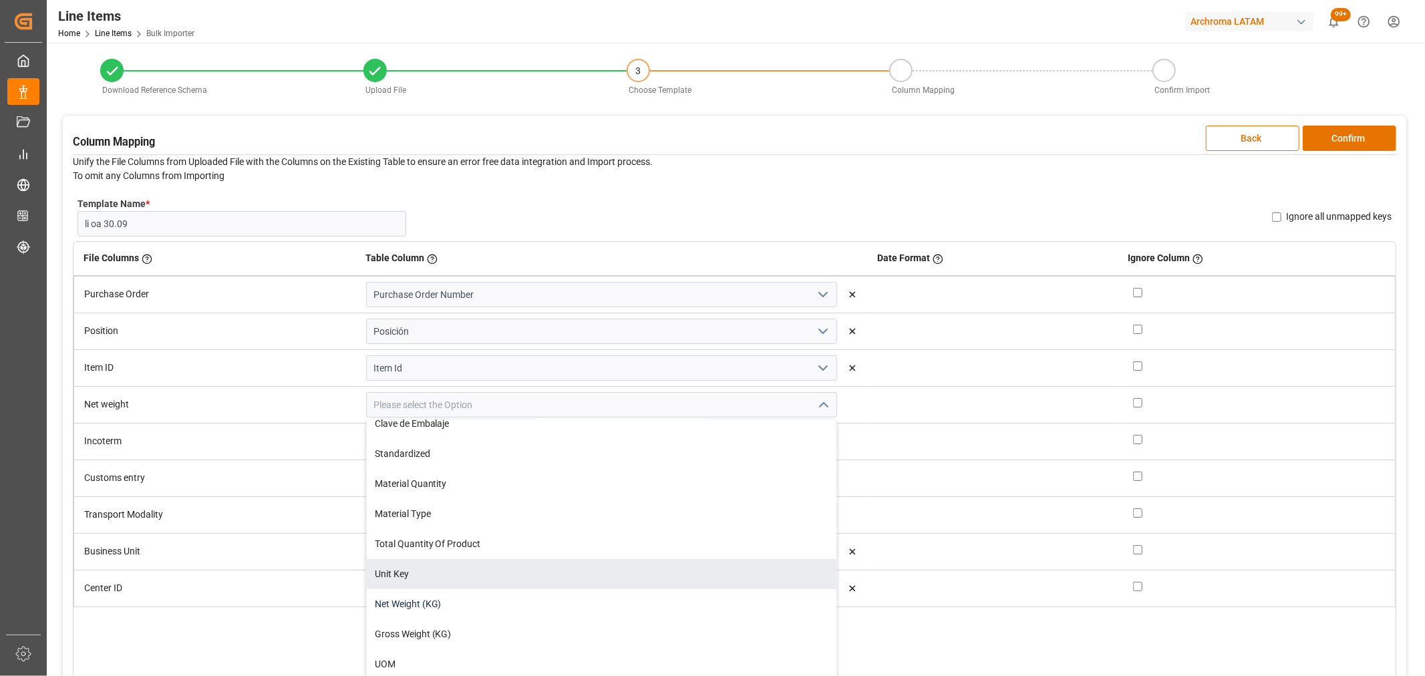
scroll to position [297, 0]
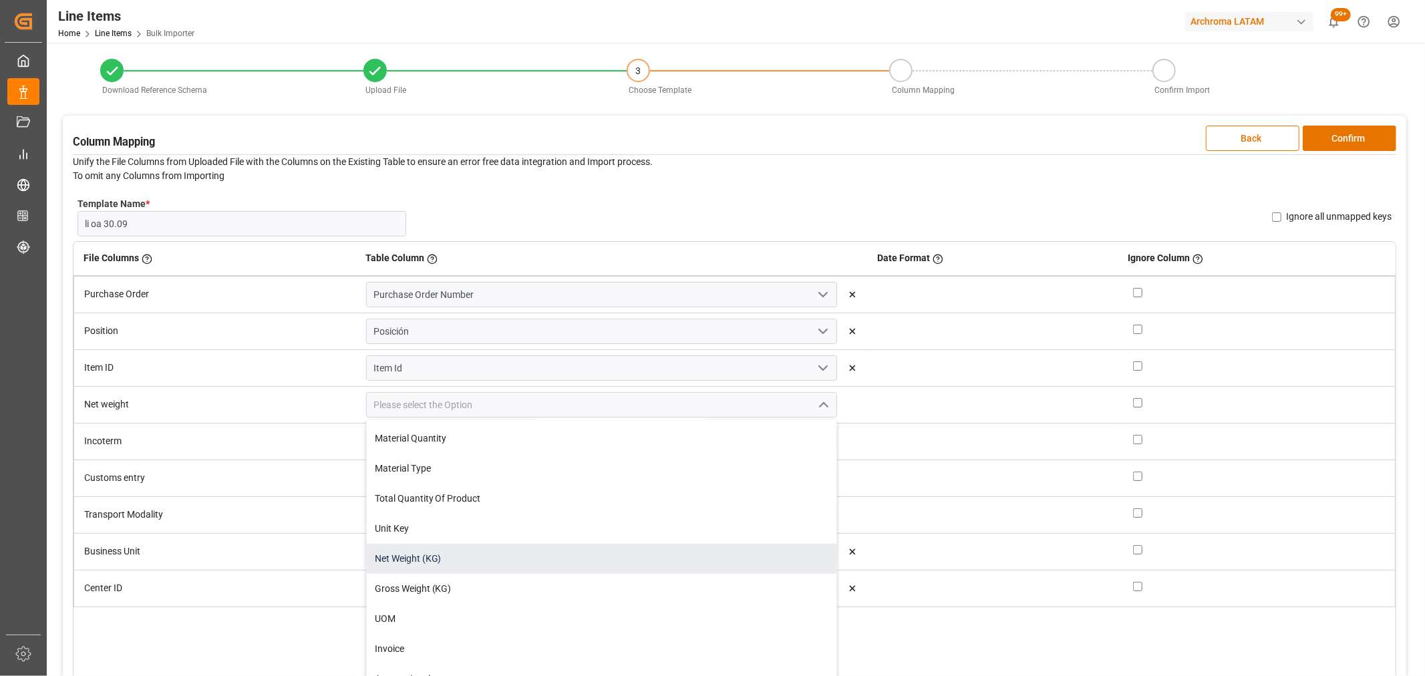
click at [450, 561] on div "Net Weight (KG)" at bounding box center [602, 559] width 470 height 30
type input "Net Weight (KG)"
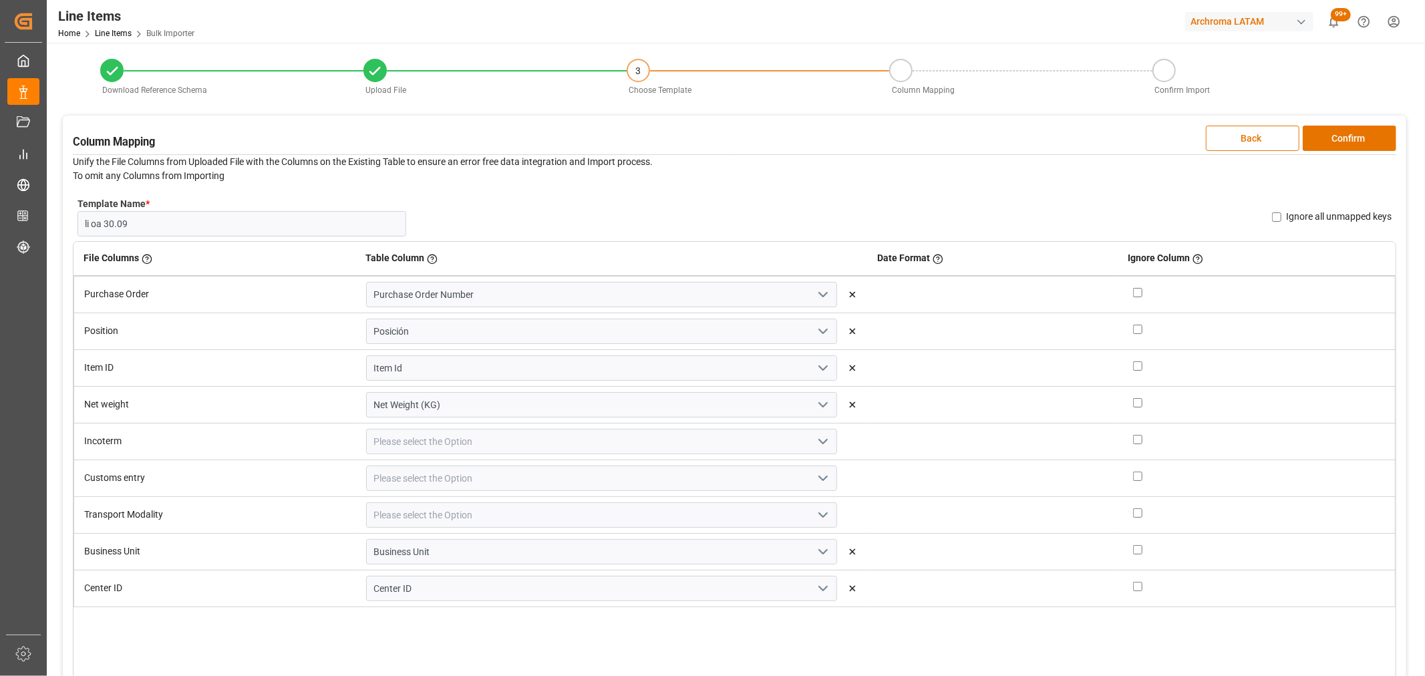
click at [812, 444] on button "open menu" at bounding box center [822, 441] width 20 height 21
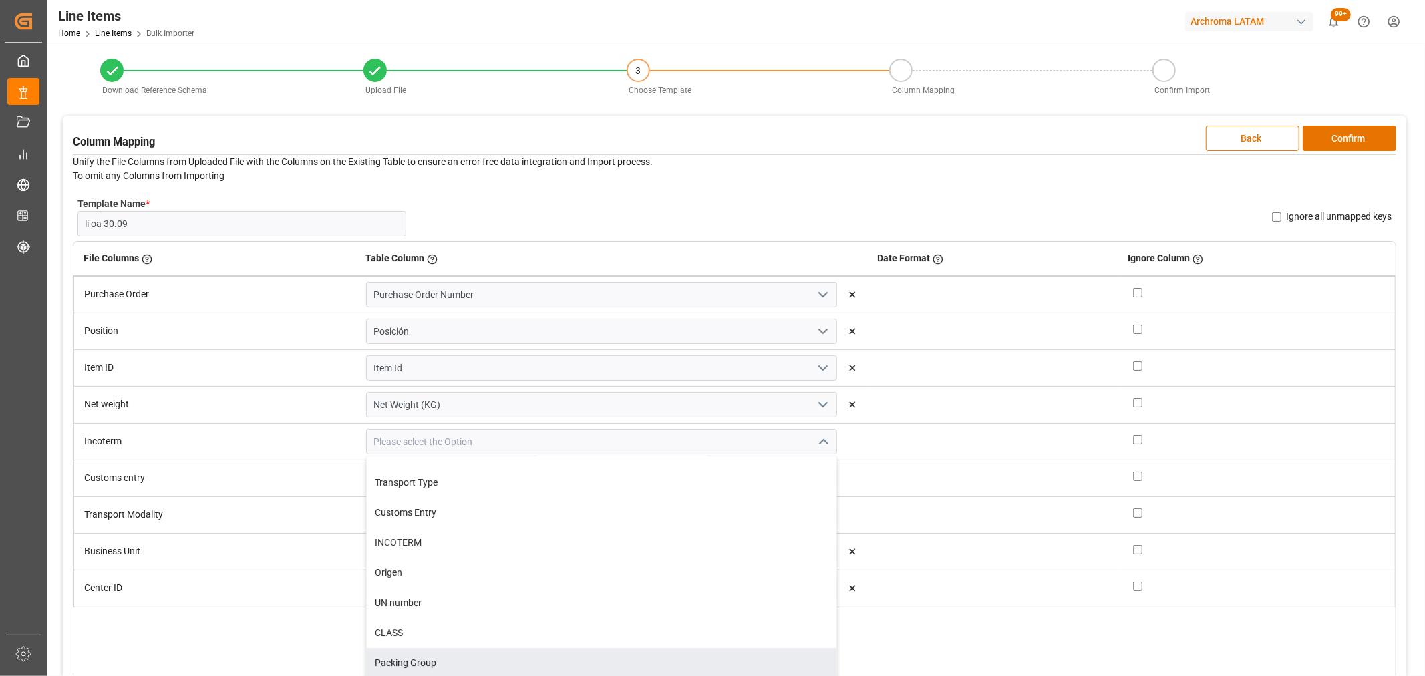
scroll to position [668, 0]
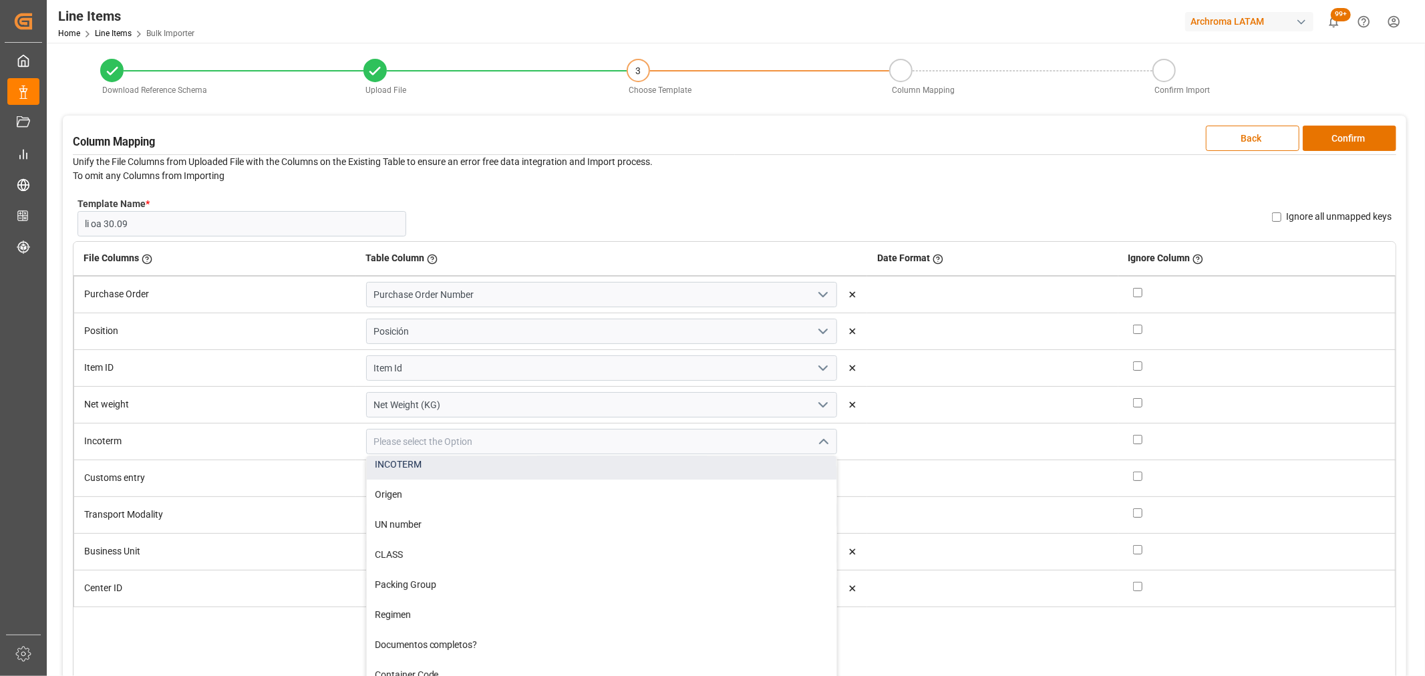
click at [436, 470] on div "INCOTERM" at bounding box center [602, 465] width 470 height 30
type input "INCOTERM"
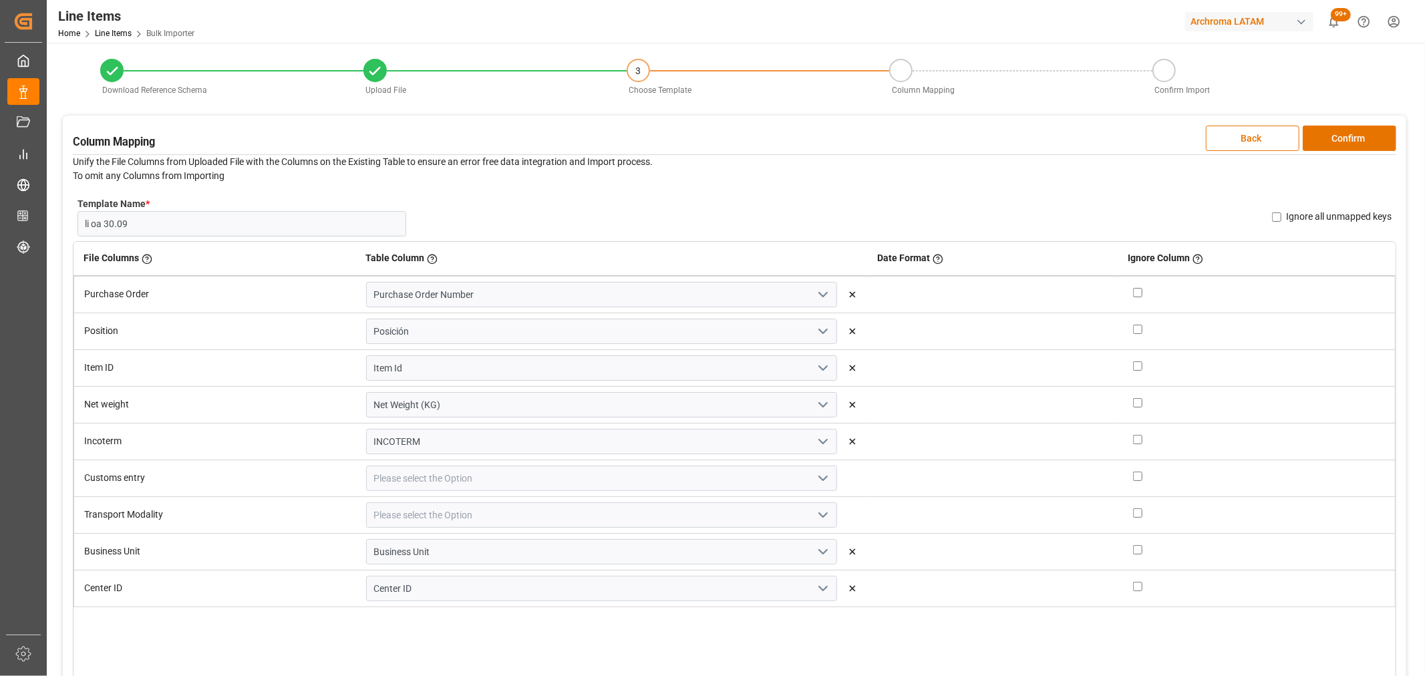
click at [815, 478] on icon "open menu" at bounding box center [823, 478] width 16 height 16
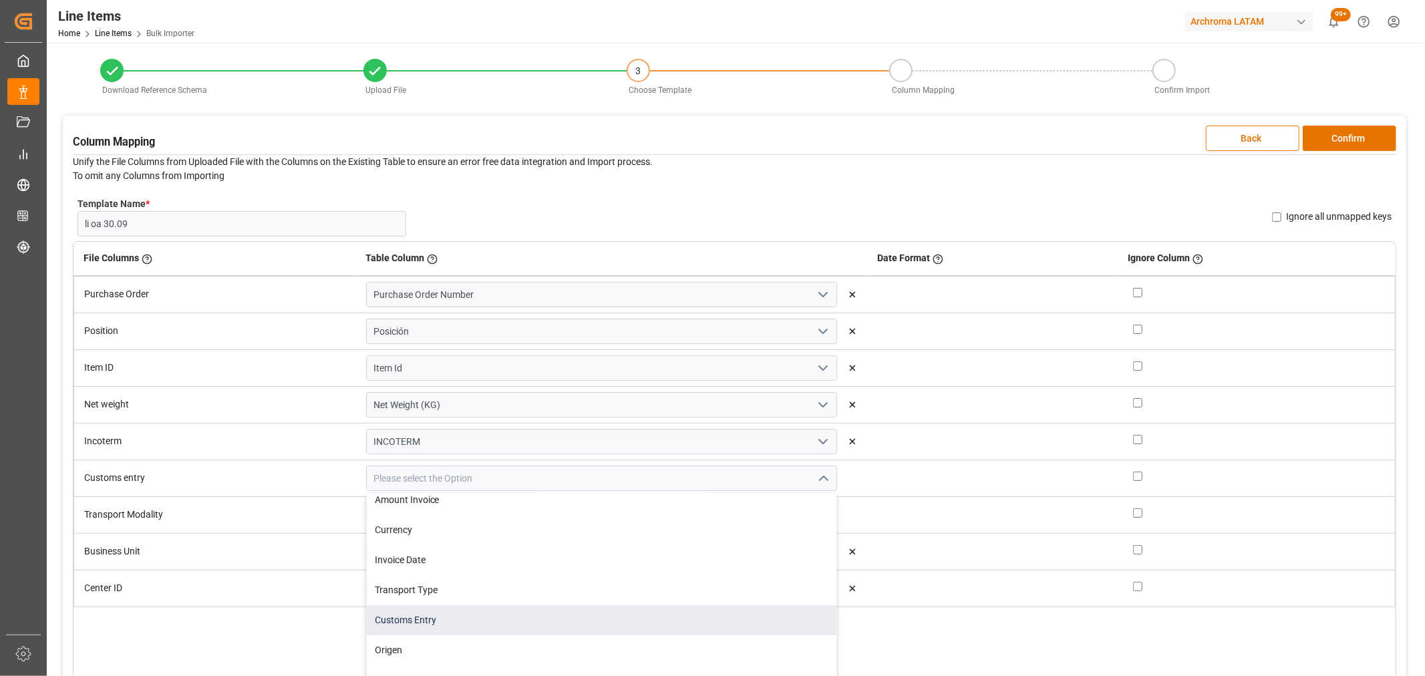
click at [478, 614] on div "Customs Entry" at bounding box center [602, 620] width 470 height 30
type input "Customs Entry"
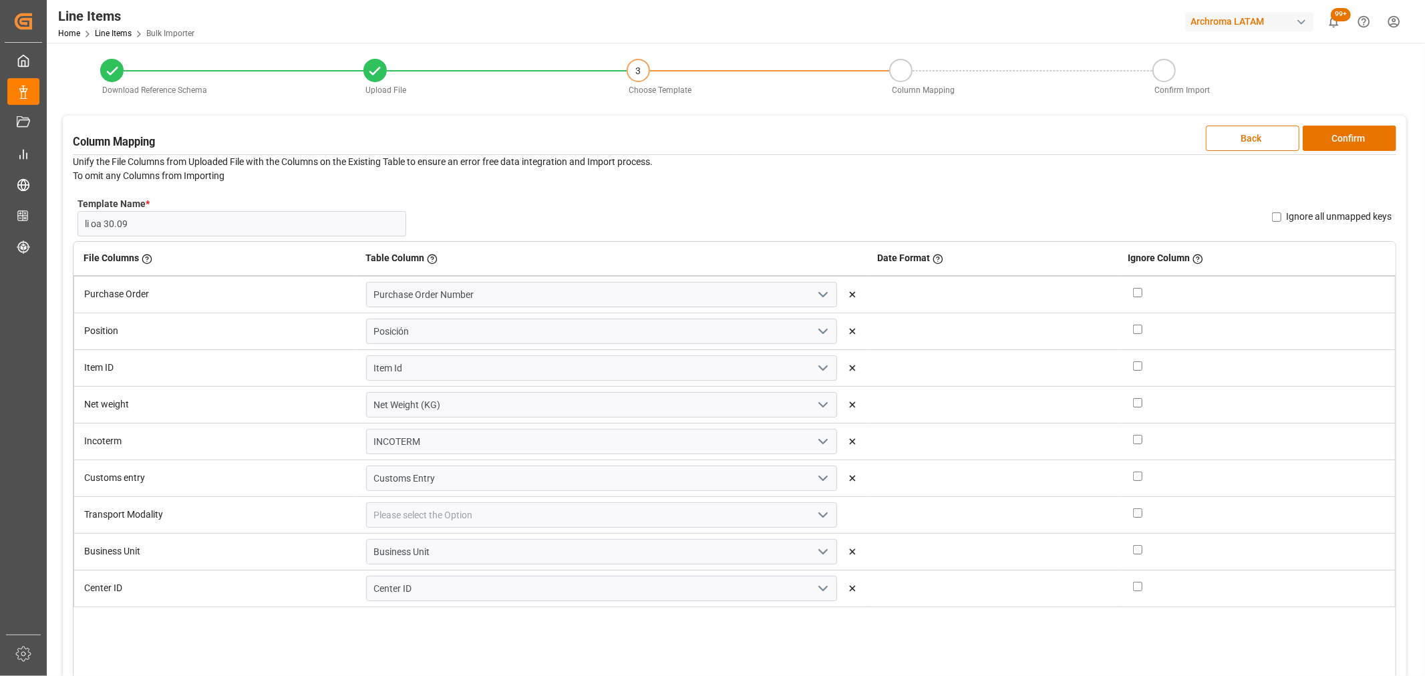
click at [815, 509] on icon "open menu" at bounding box center [823, 515] width 16 height 16
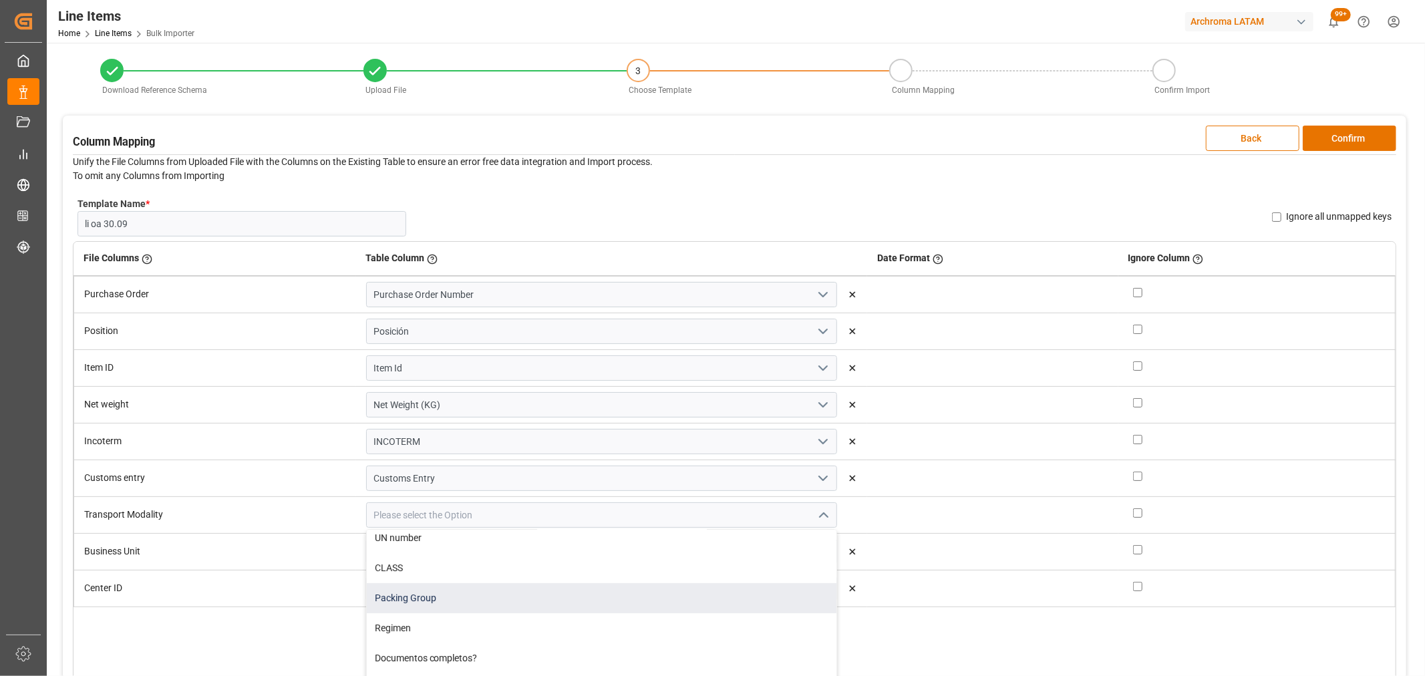
scroll to position [593, 0]
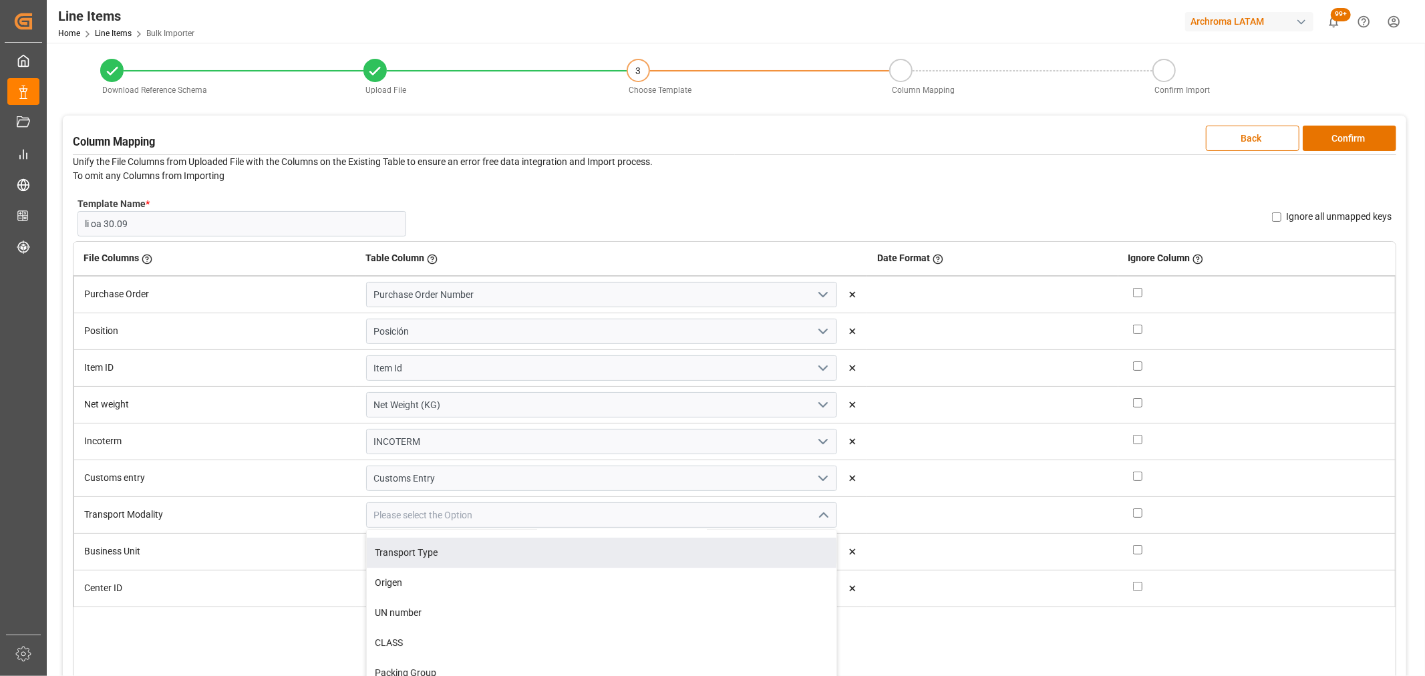
click at [534, 553] on div "Transport Type" at bounding box center [602, 553] width 470 height 30
type input "Transport Type"
click at [1347, 131] on button "Confirm" at bounding box center [1349, 138] width 94 height 25
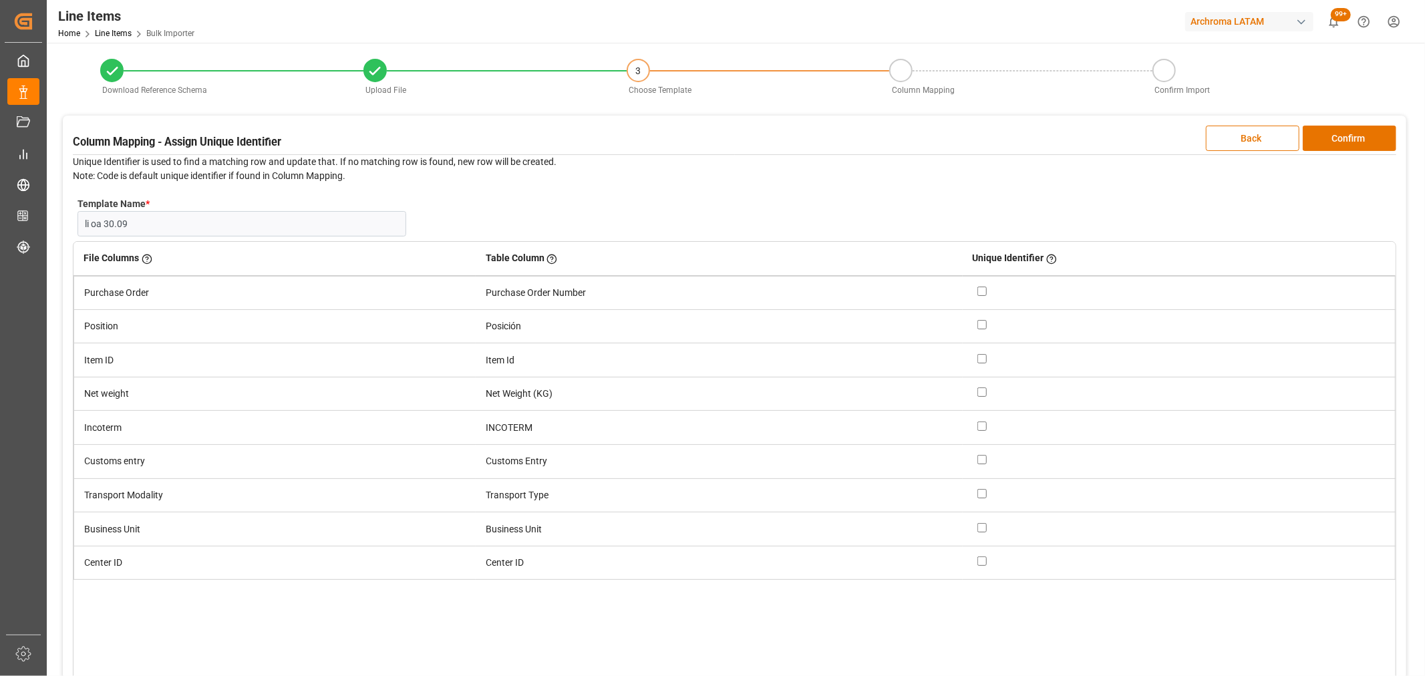
click at [974, 289] on td at bounding box center [1178, 293] width 433 height 34
click at [983, 289] on input "checkbox" at bounding box center [981, 291] width 9 height 9
checkbox input "true"
click at [983, 322] on input "checkbox" at bounding box center [981, 324] width 9 height 9
checkbox input "true"
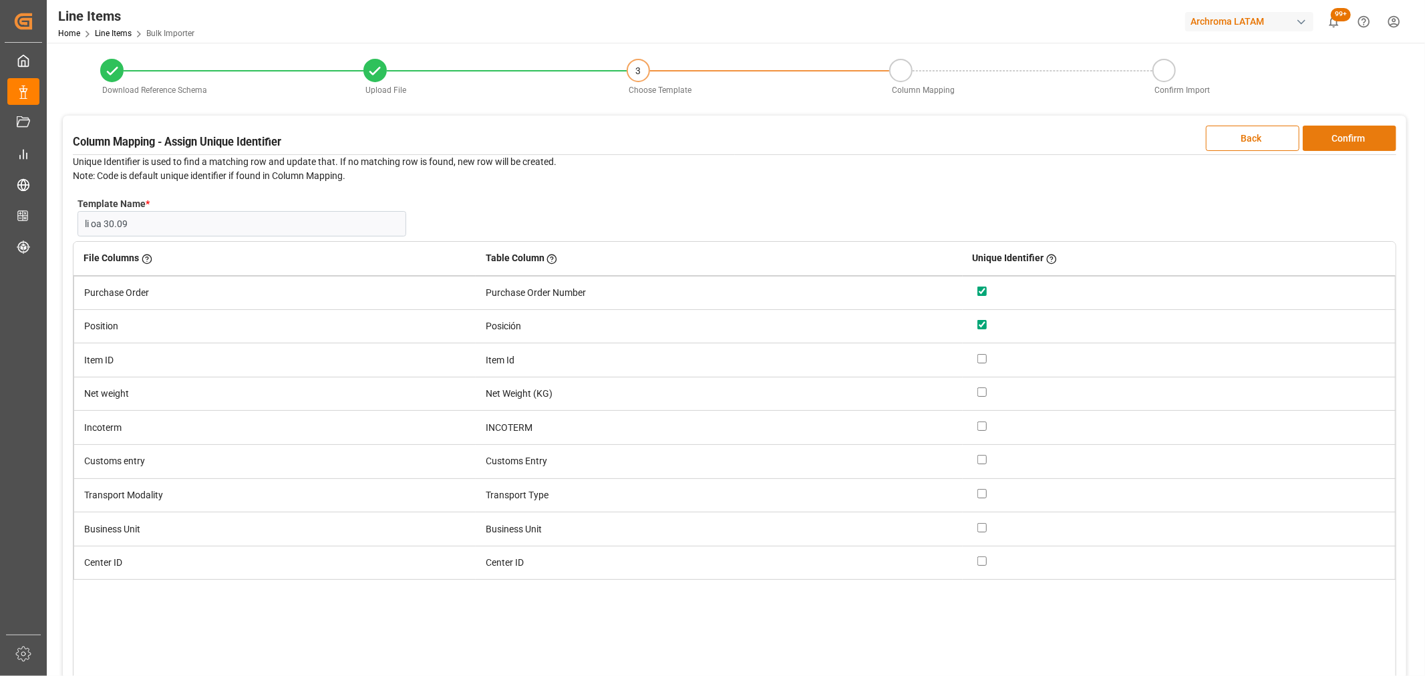
click at [1379, 136] on button "Confirm" at bounding box center [1349, 138] width 94 height 25
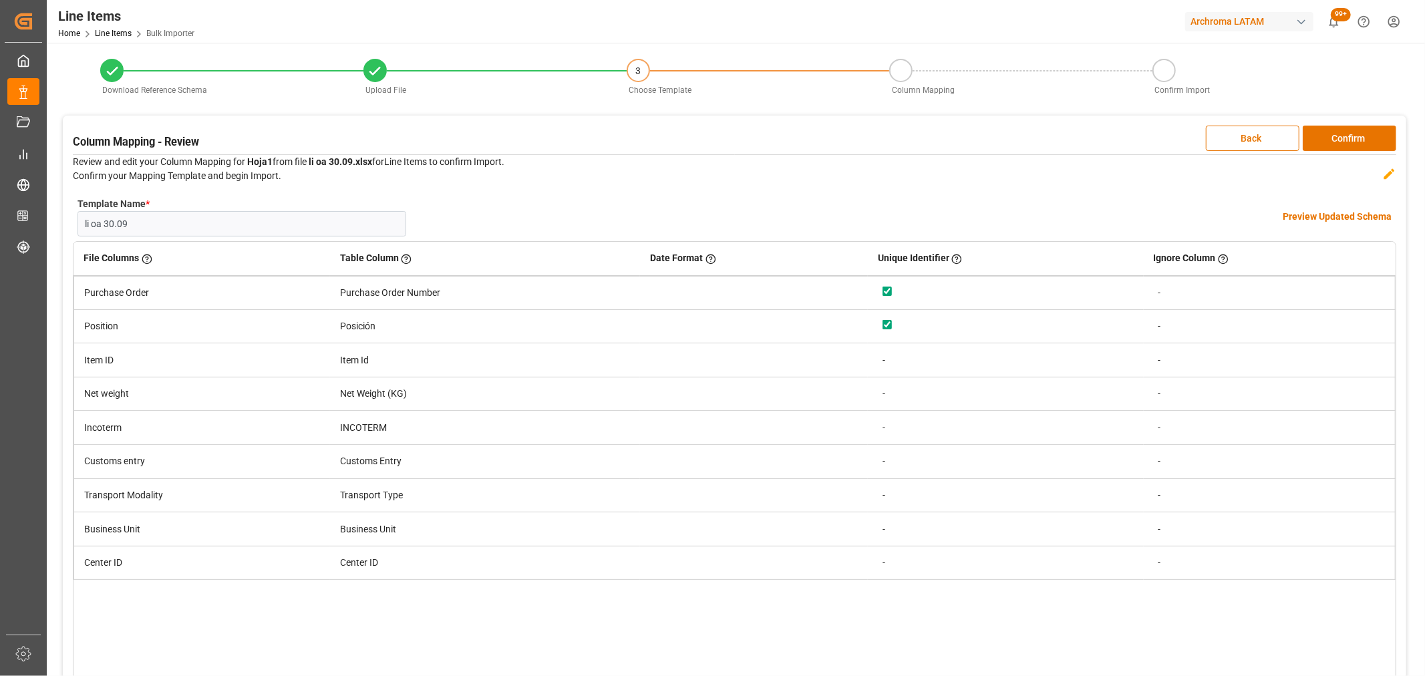
click at [1341, 214] on h4 "Preview Updated Schema" at bounding box center [1336, 217] width 109 height 14
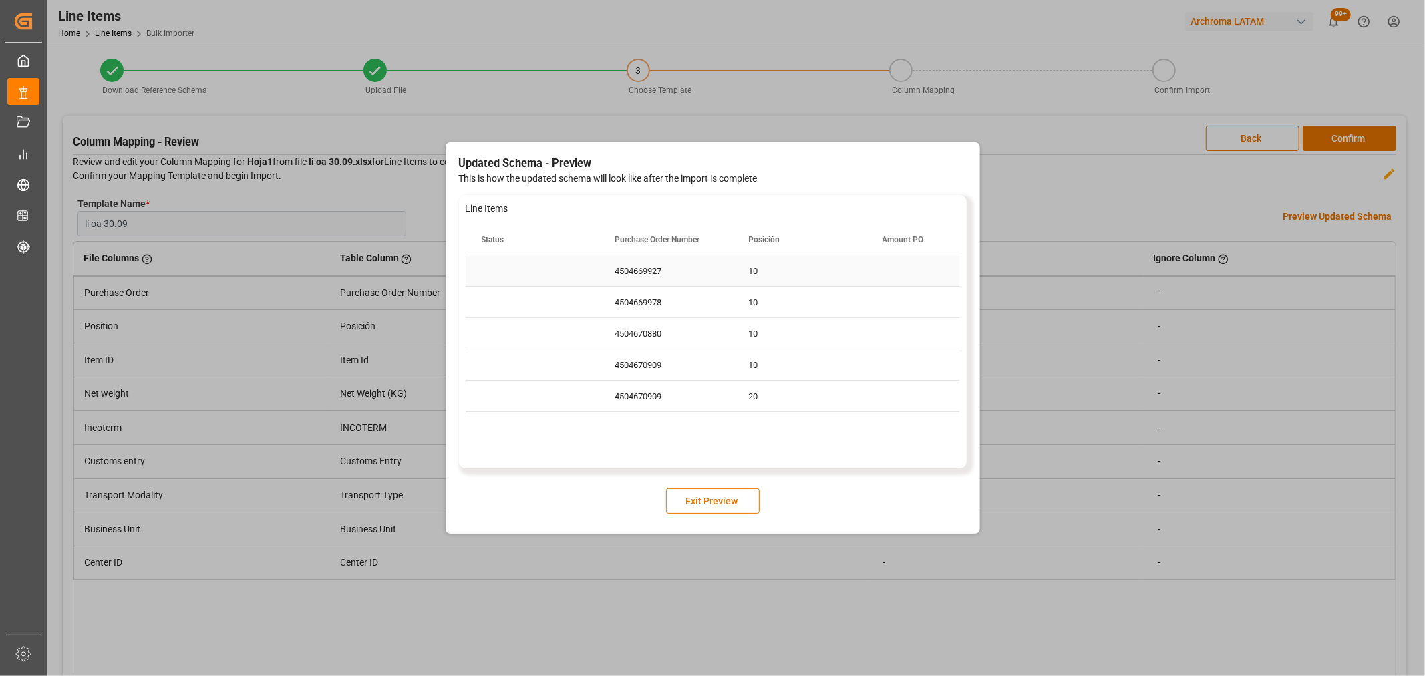
click at [681, 271] on div "4504669927" at bounding box center [666, 270] width 134 height 31
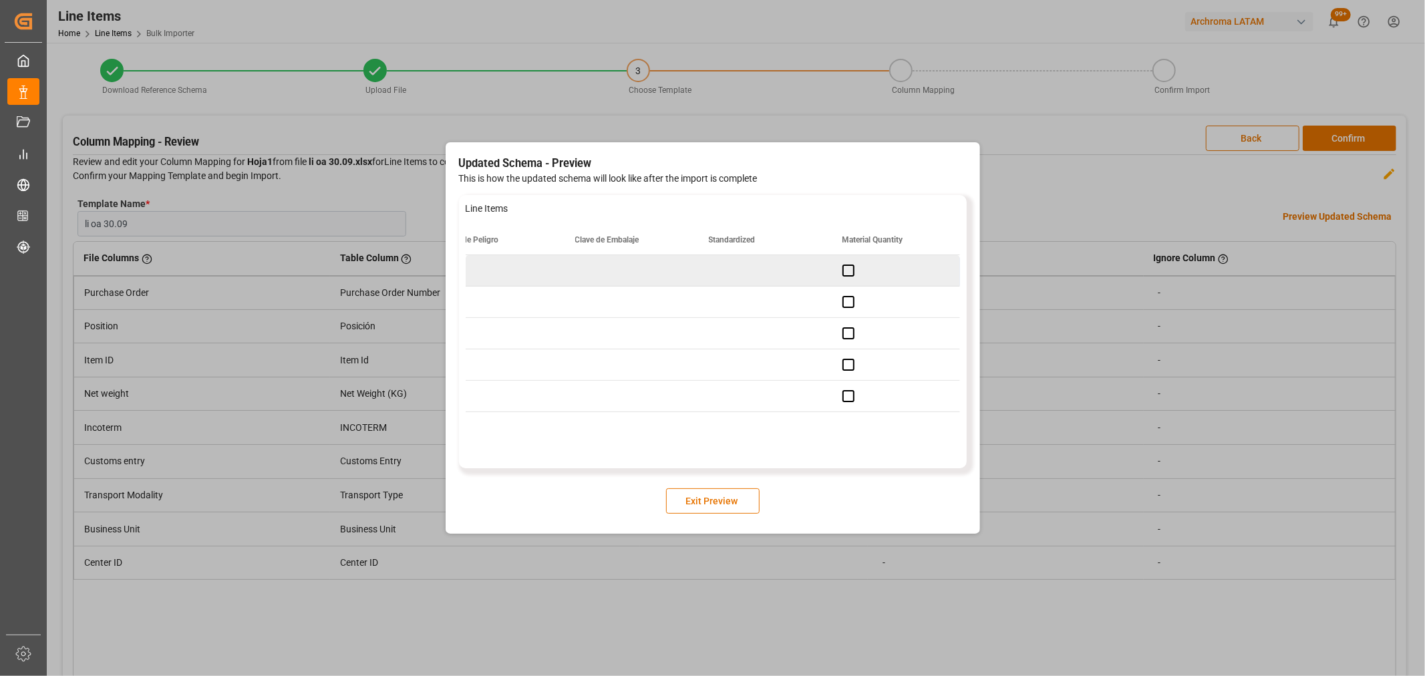
scroll to position [0, 1376]
click at [711, 491] on button "Exit Preview" at bounding box center [713, 500] width 94 height 25
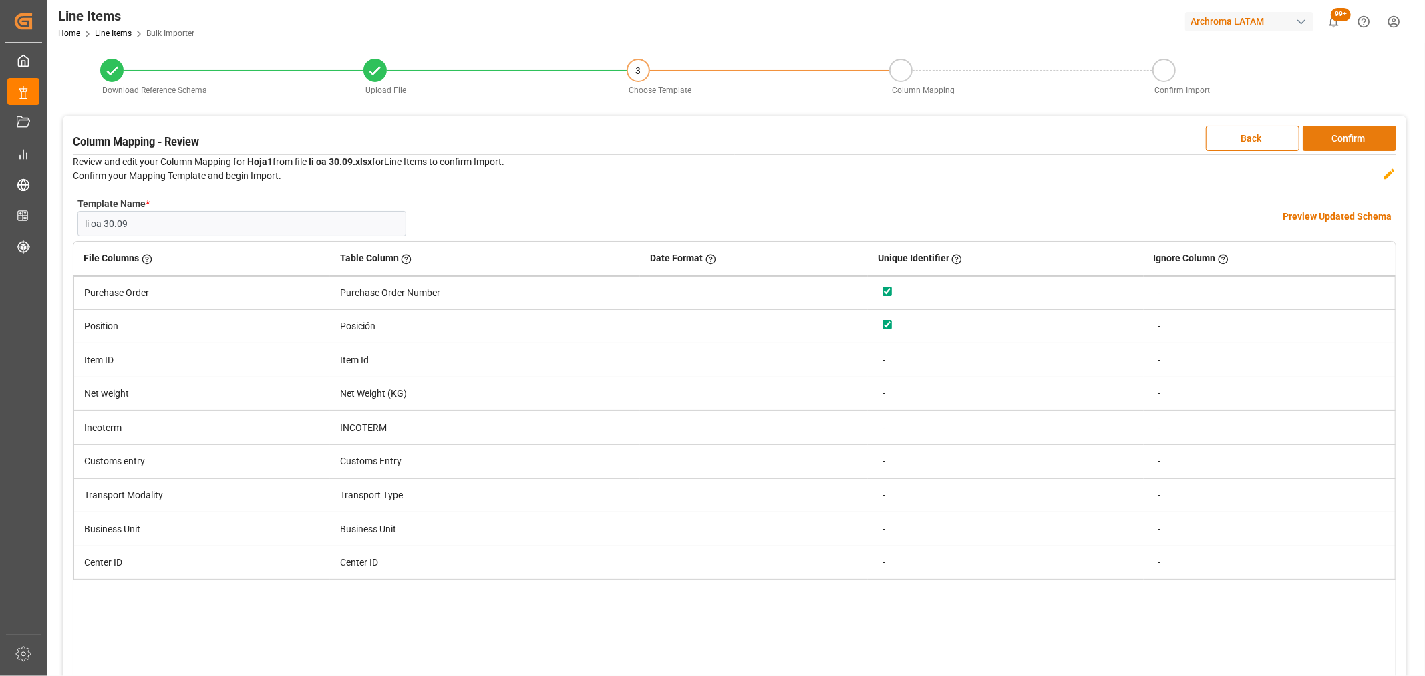
click at [1345, 138] on button "Confirm" at bounding box center [1349, 138] width 94 height 25
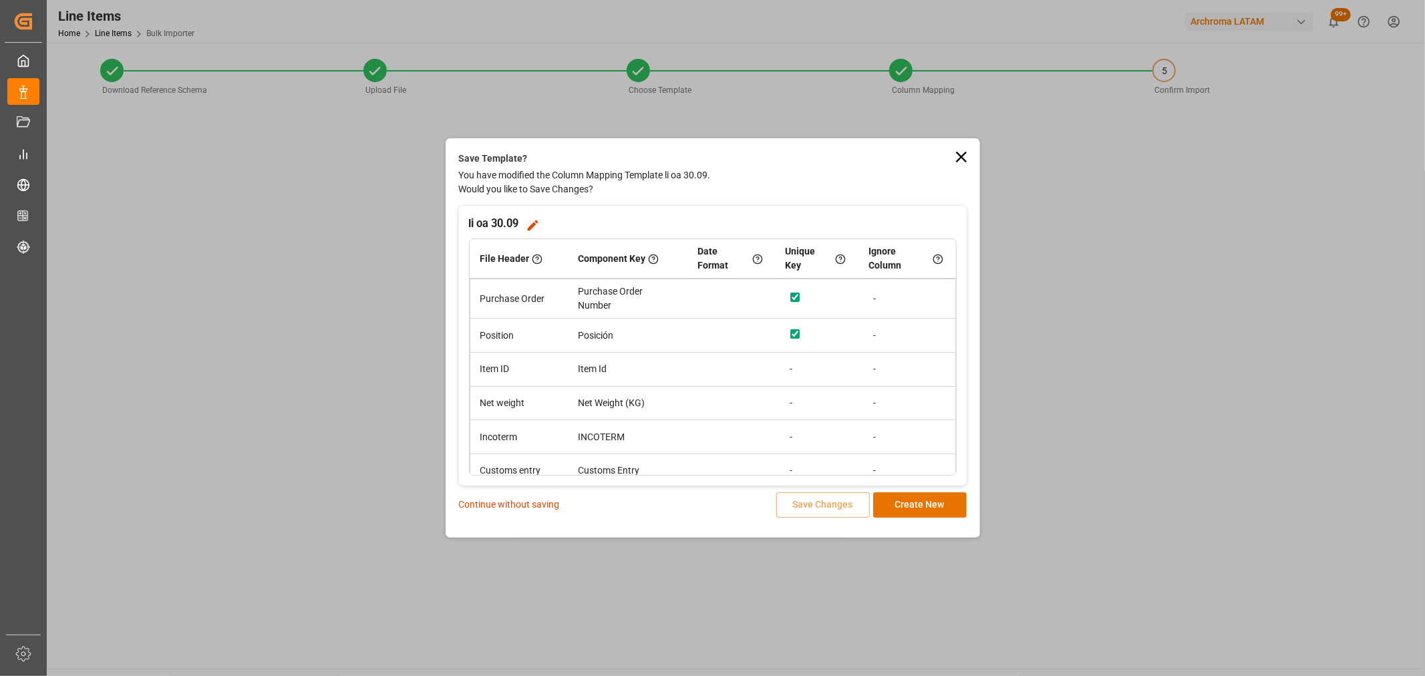
click at [512, 505] on p "Continue without saving" at bounding box center [509, 505] width 101 height 14
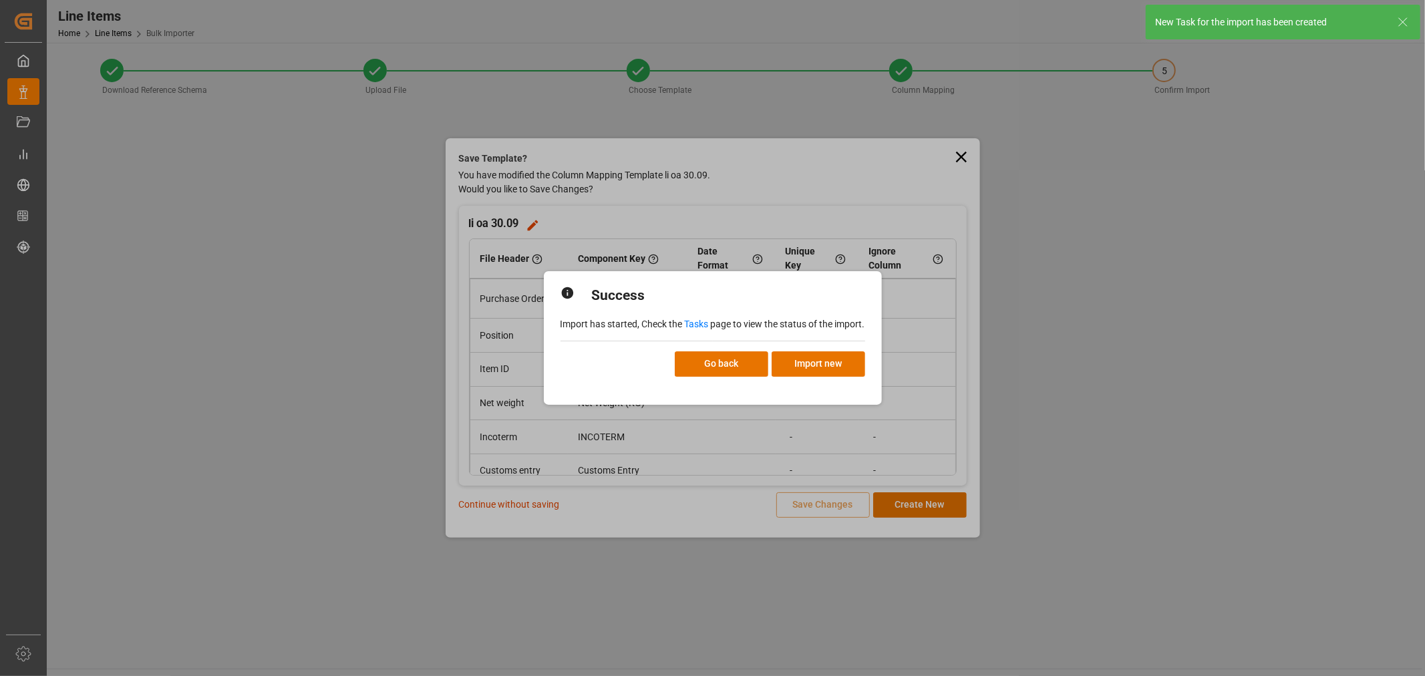
click at [695, 325] on link "Tasks" at bounding box center [697, 324] width 24 height 11
